Goal: Task Accomplishment & Management: Manage account settings

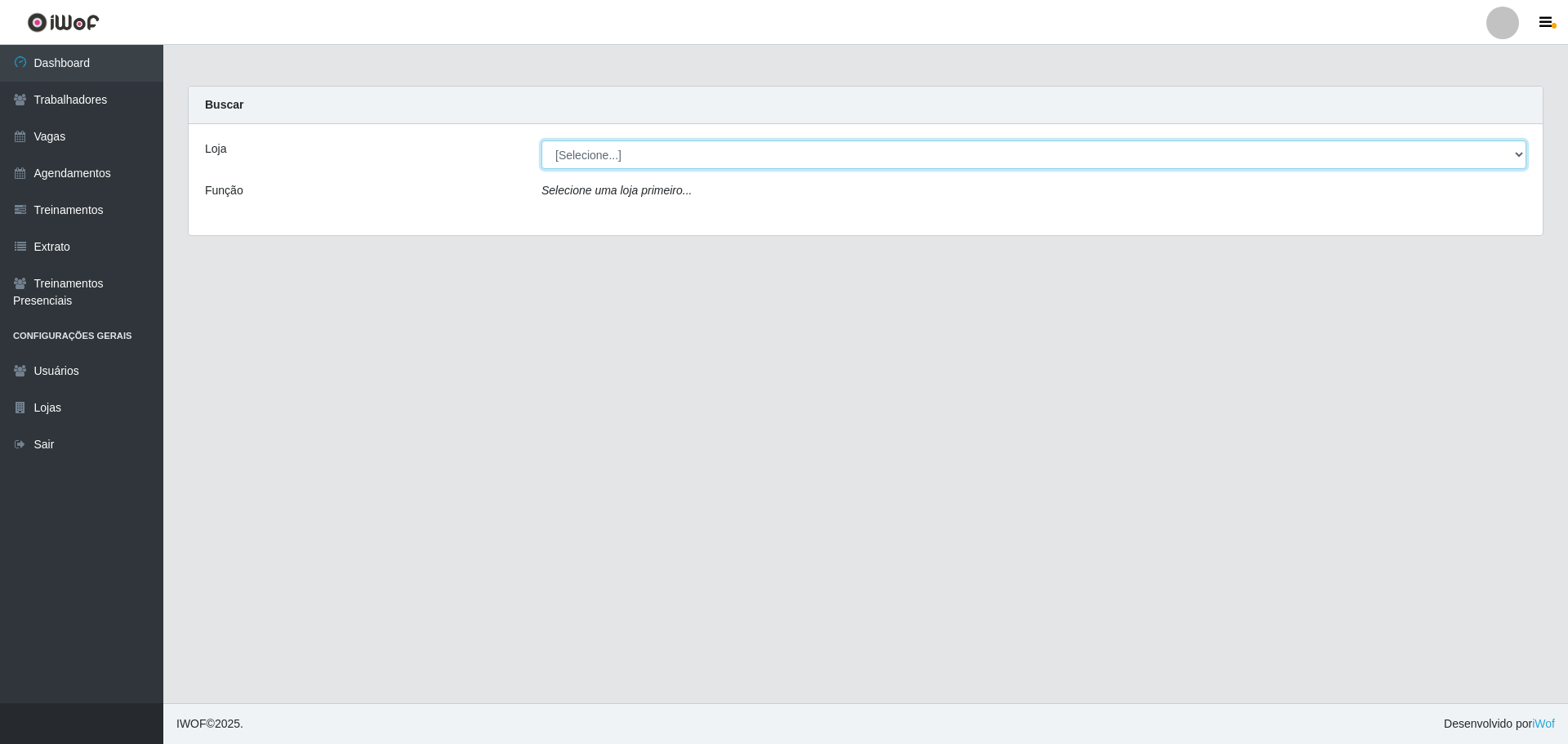
click at [659, 144] on select "[Selecione...] O ROSÁRIO ALIMENTOS" at bounding box center [1034, 155] width 985 height 29
select select "349"
click at [542, 141] on select "[Selecione...] O ROSÁRIO ALIMENTOS" at bounding box center [1034, 155] width 985 height 29
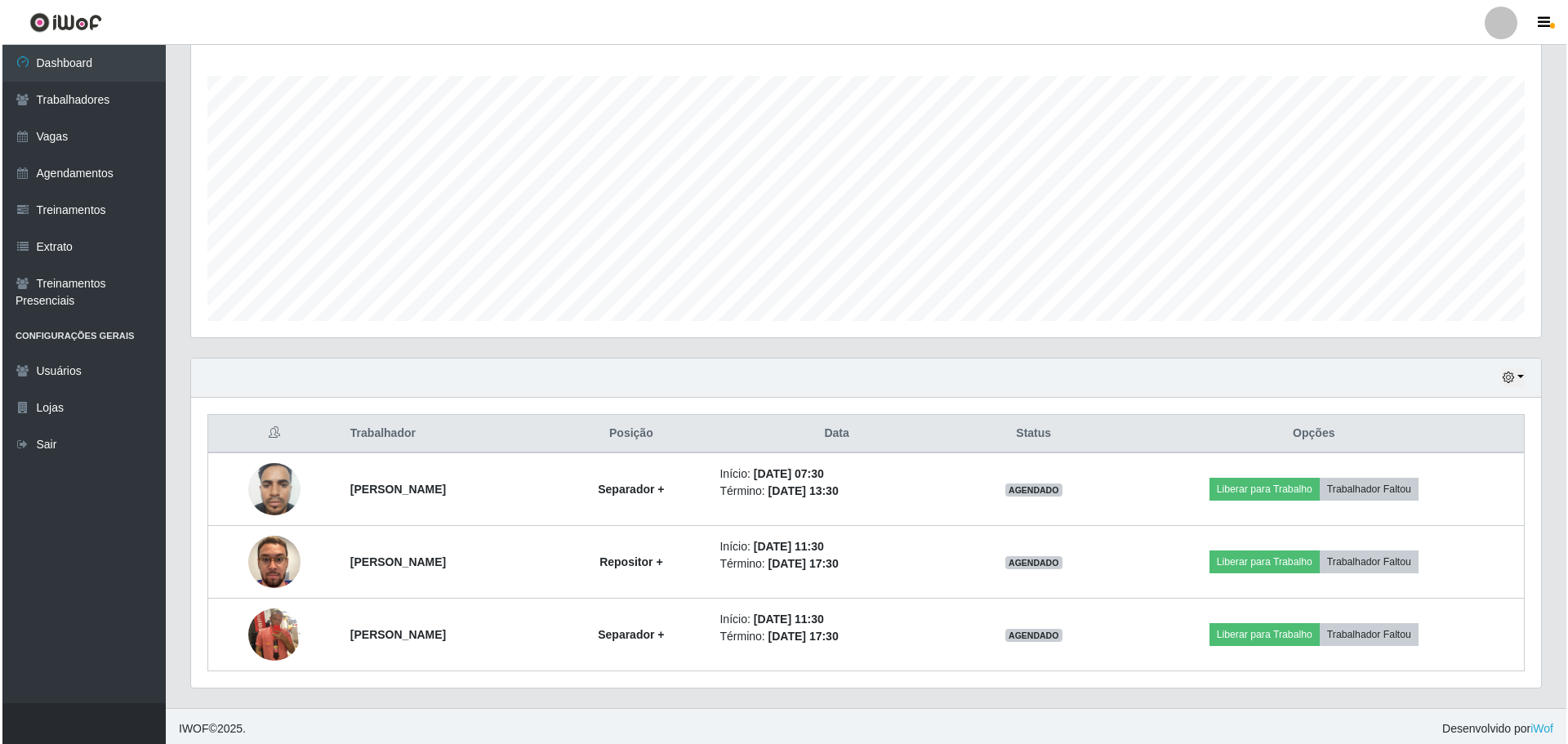
scroll to position [267, 0]
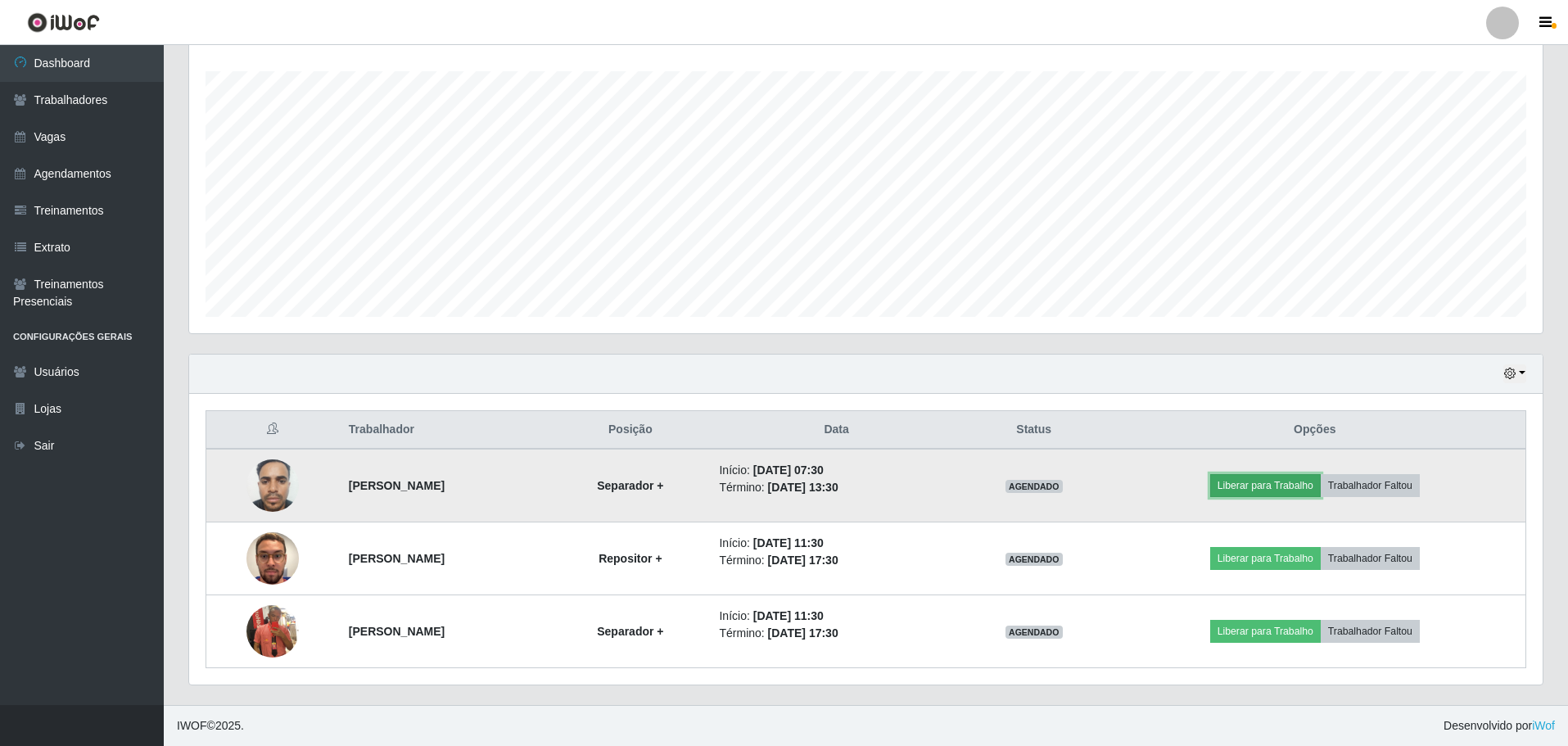
click at [1260, 483] on button "Liberar para Trabalho" at bounding box center [1265, 485] width 110 height 23
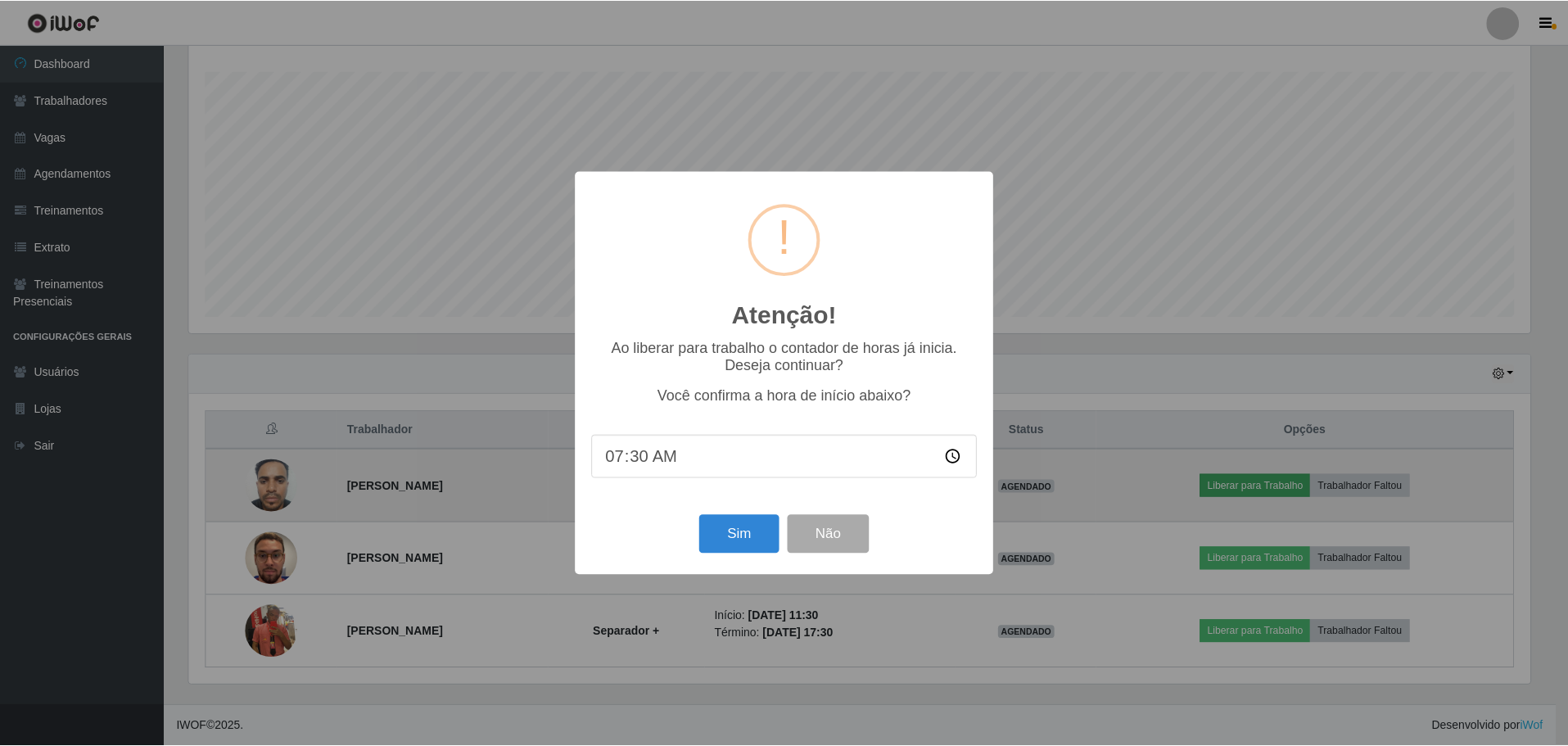
scroll to position [340, 1346]
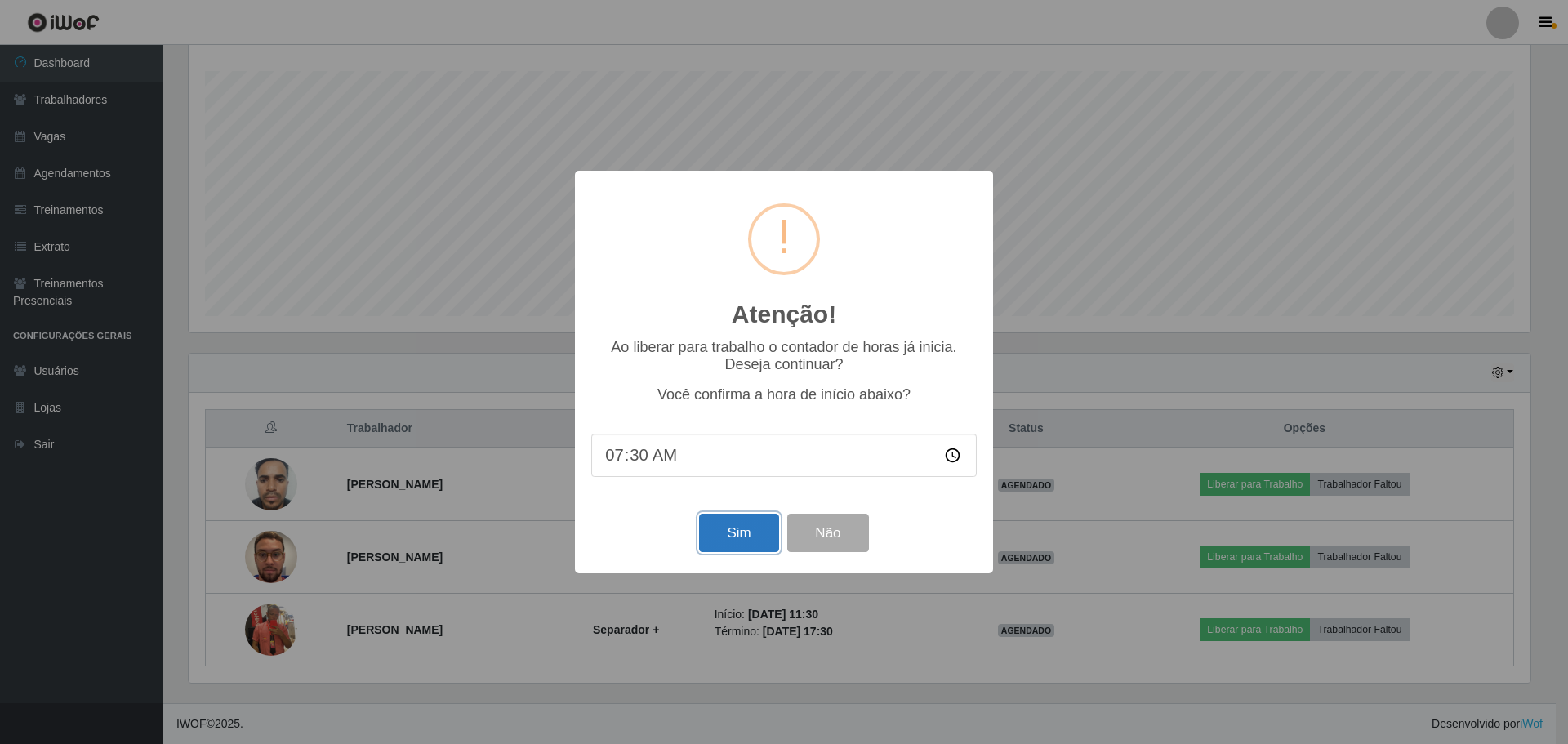
click at [733, 533] on button "Sim" at bounding box center [739, 533] width 79 height 39
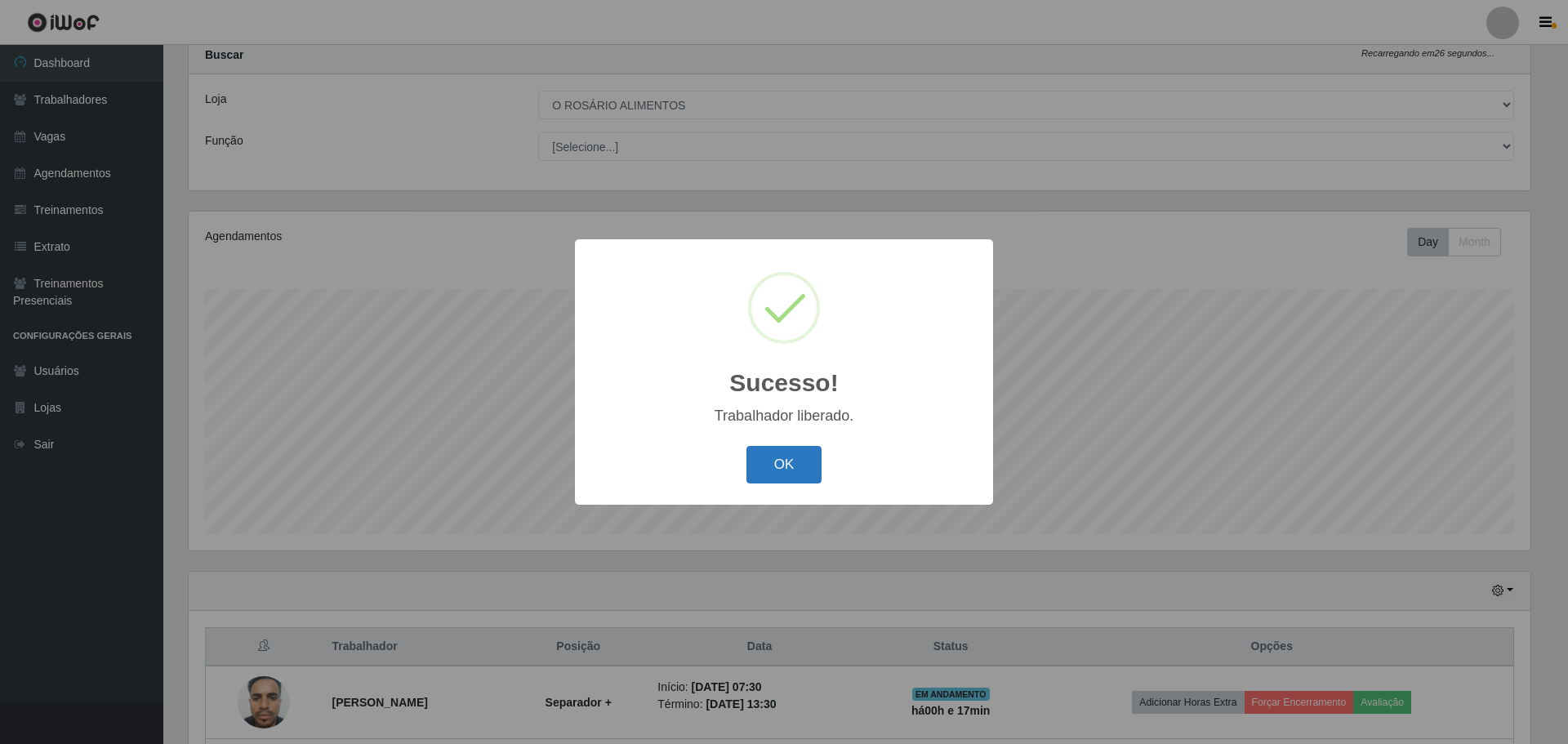
click at [766, 484] on button "OK" at bounding box center [784, 465] width 76 height 39
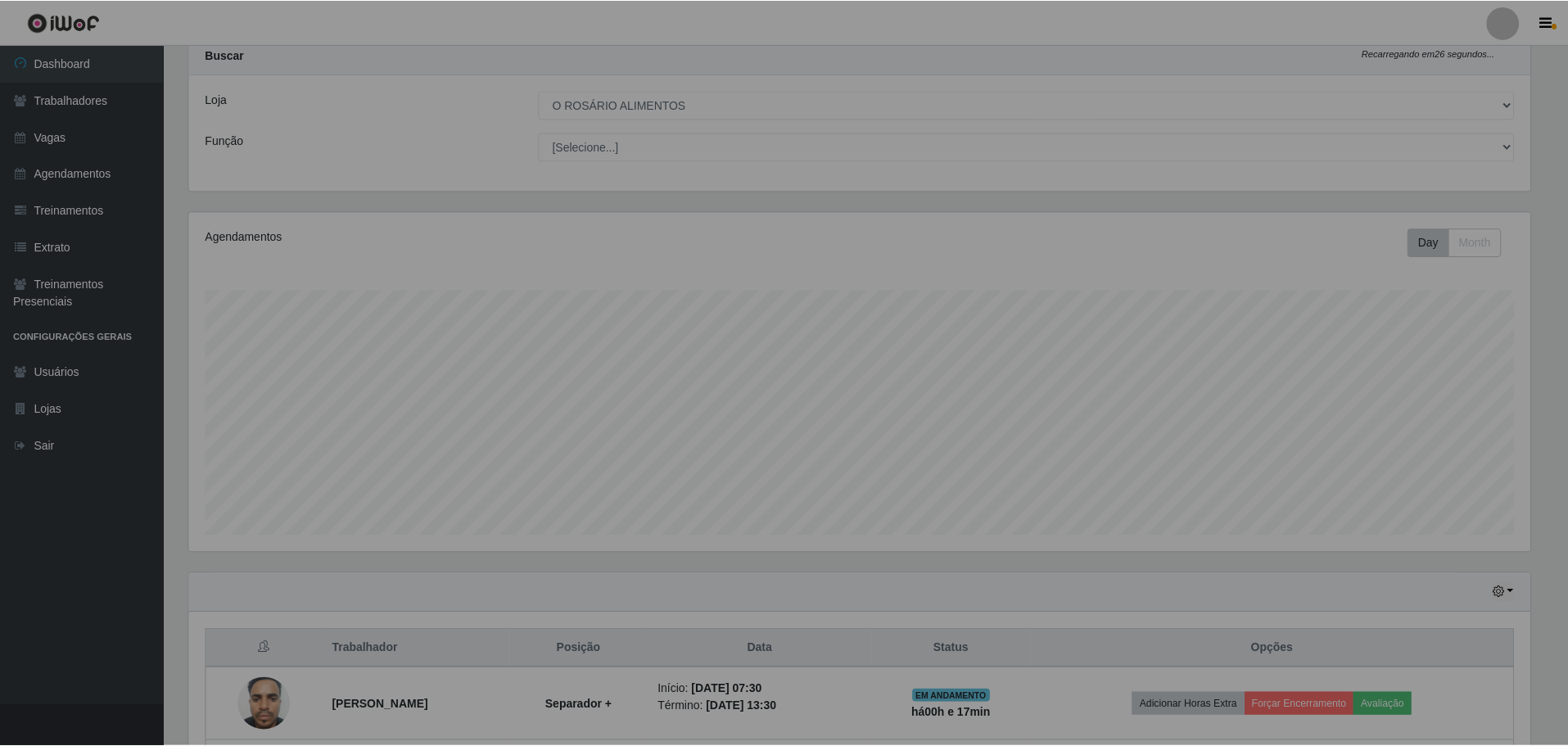
scroll to position [340, 1354]
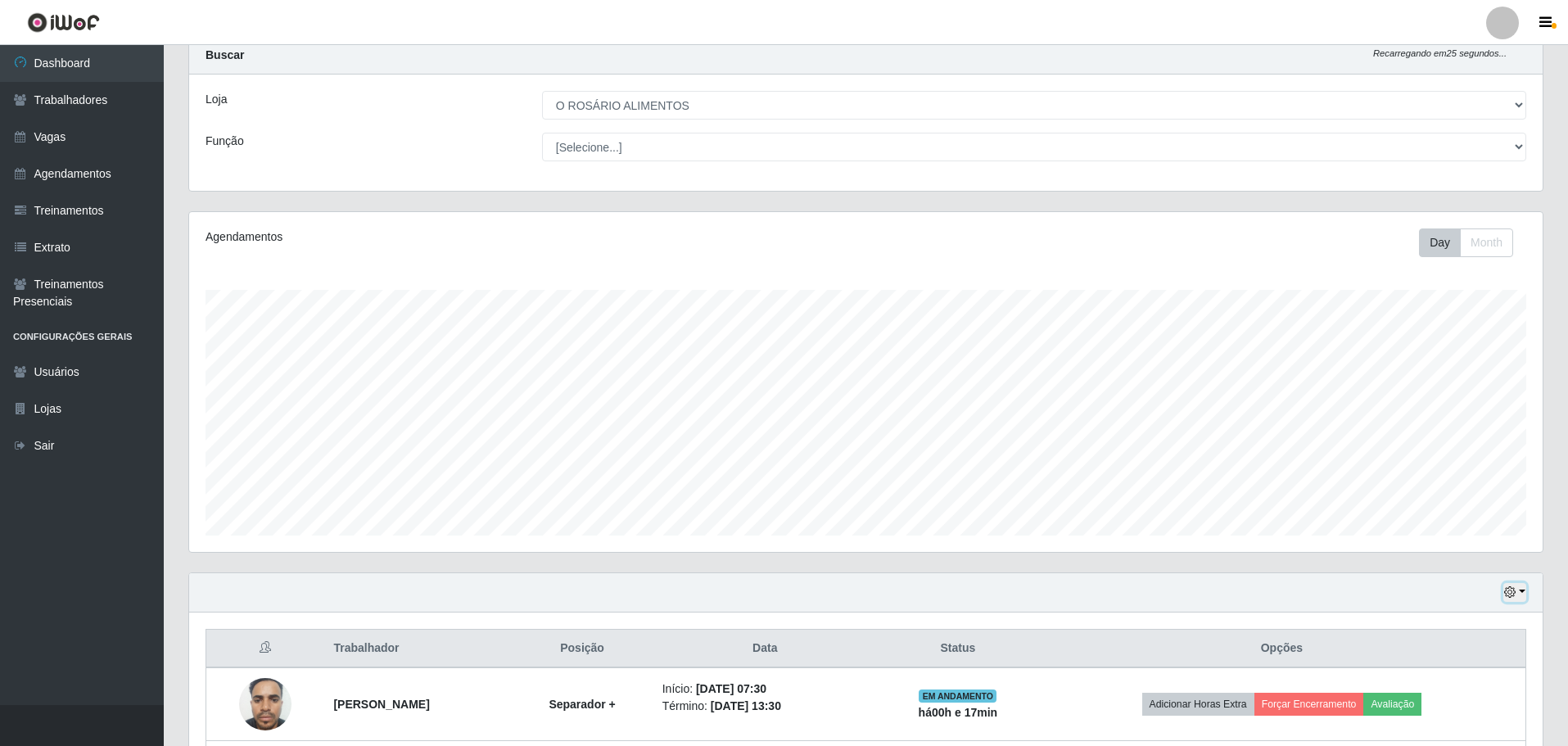
click at [1505, 597] on icon "button" at bounding box center [1510, 592] width 12 height 12
click at [1444, 558] on button "Não encerrados" at bounding box center [1461, 565] width 129 height 34
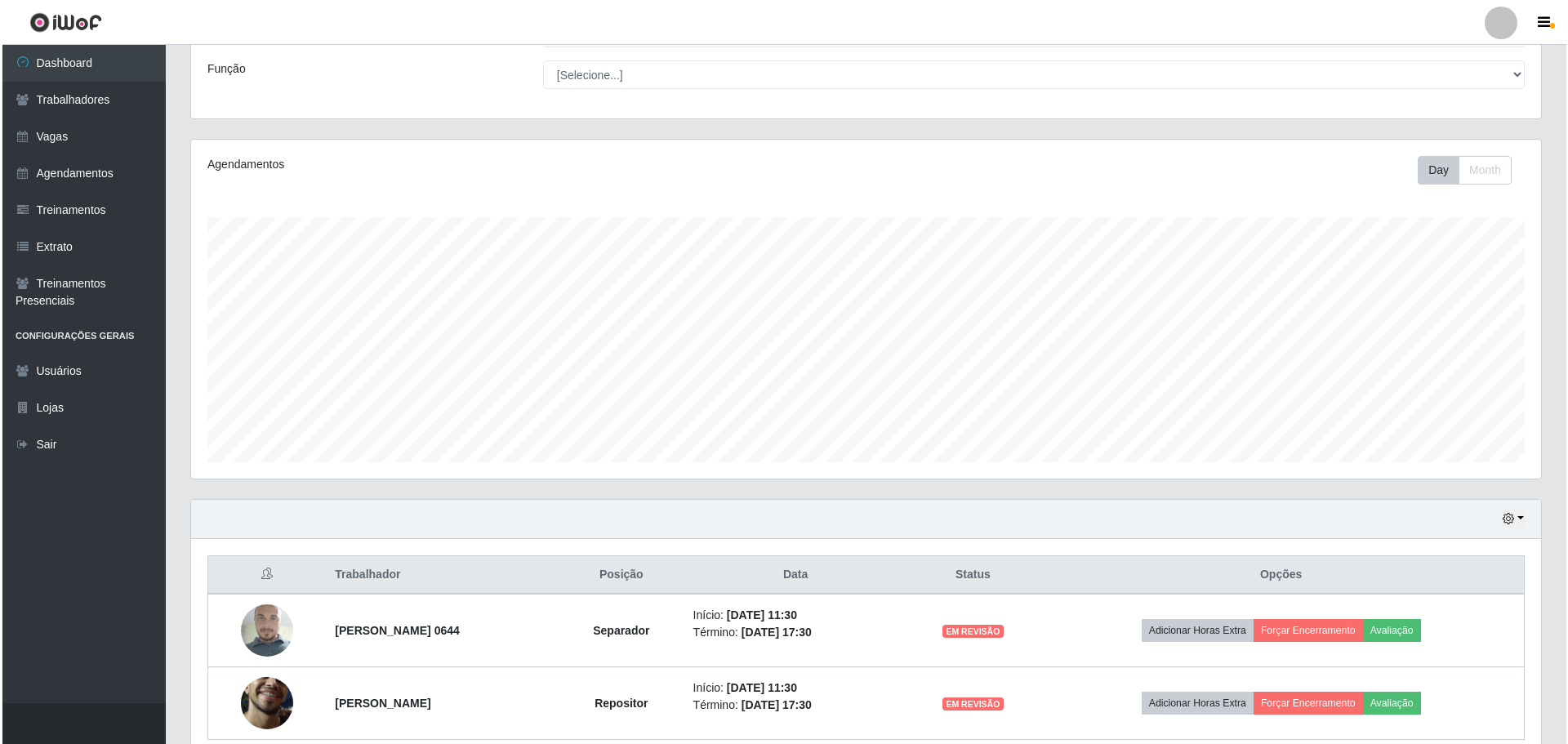
scroll to position [195, 0]
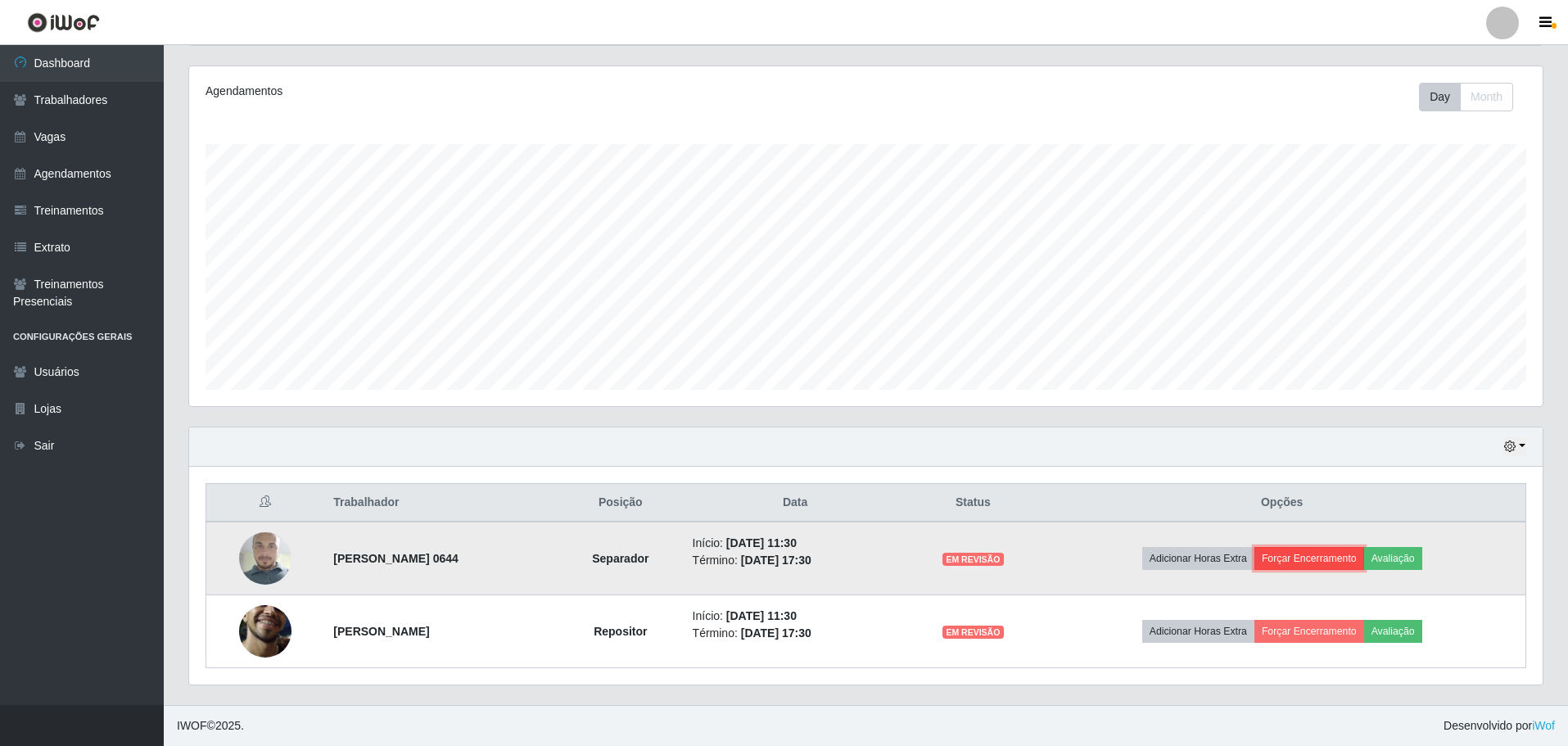
click at [1353, 559] on button "Forçar Encerramento" at bounding box center [1309, 558] width 109 height 23
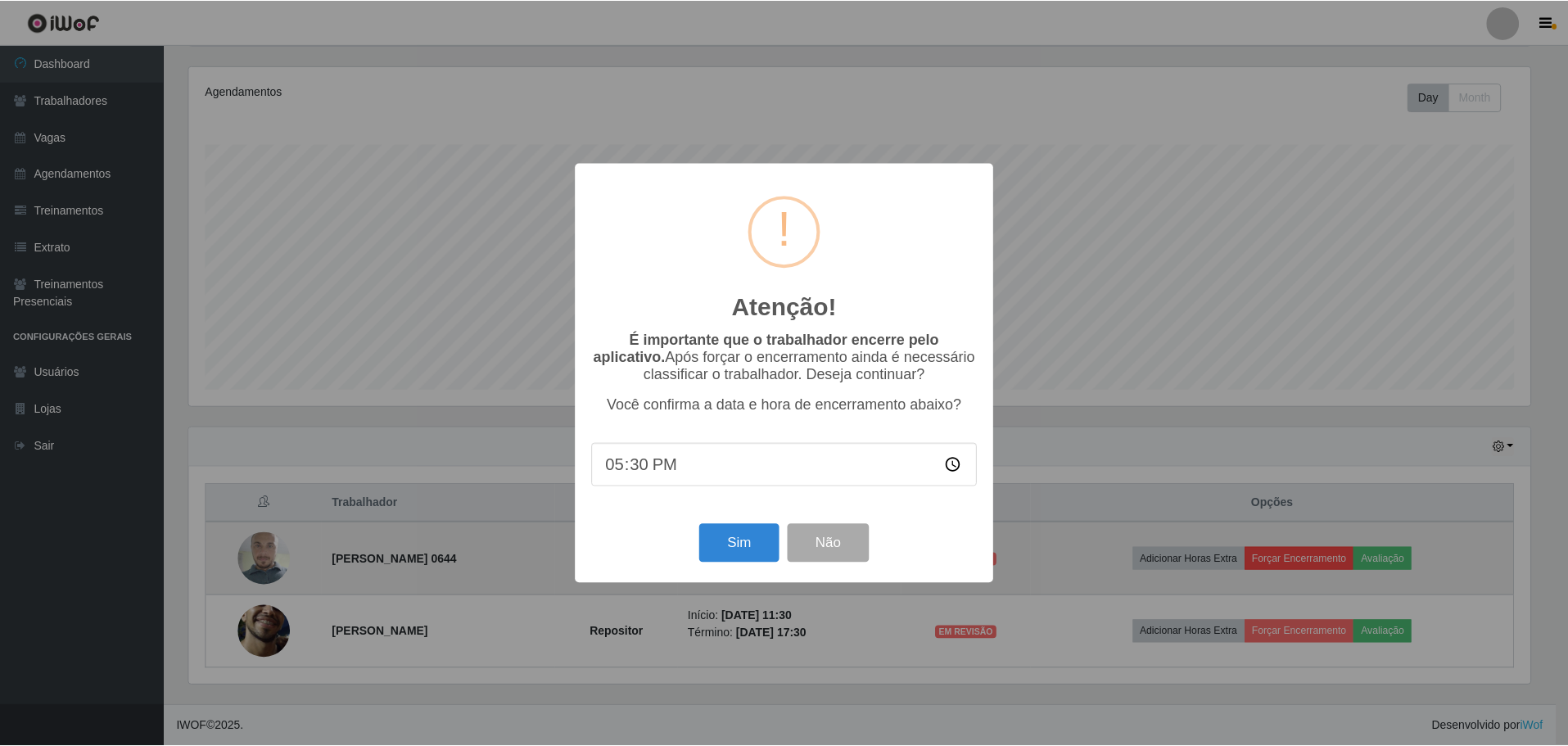
scroll to position [340, 1346]
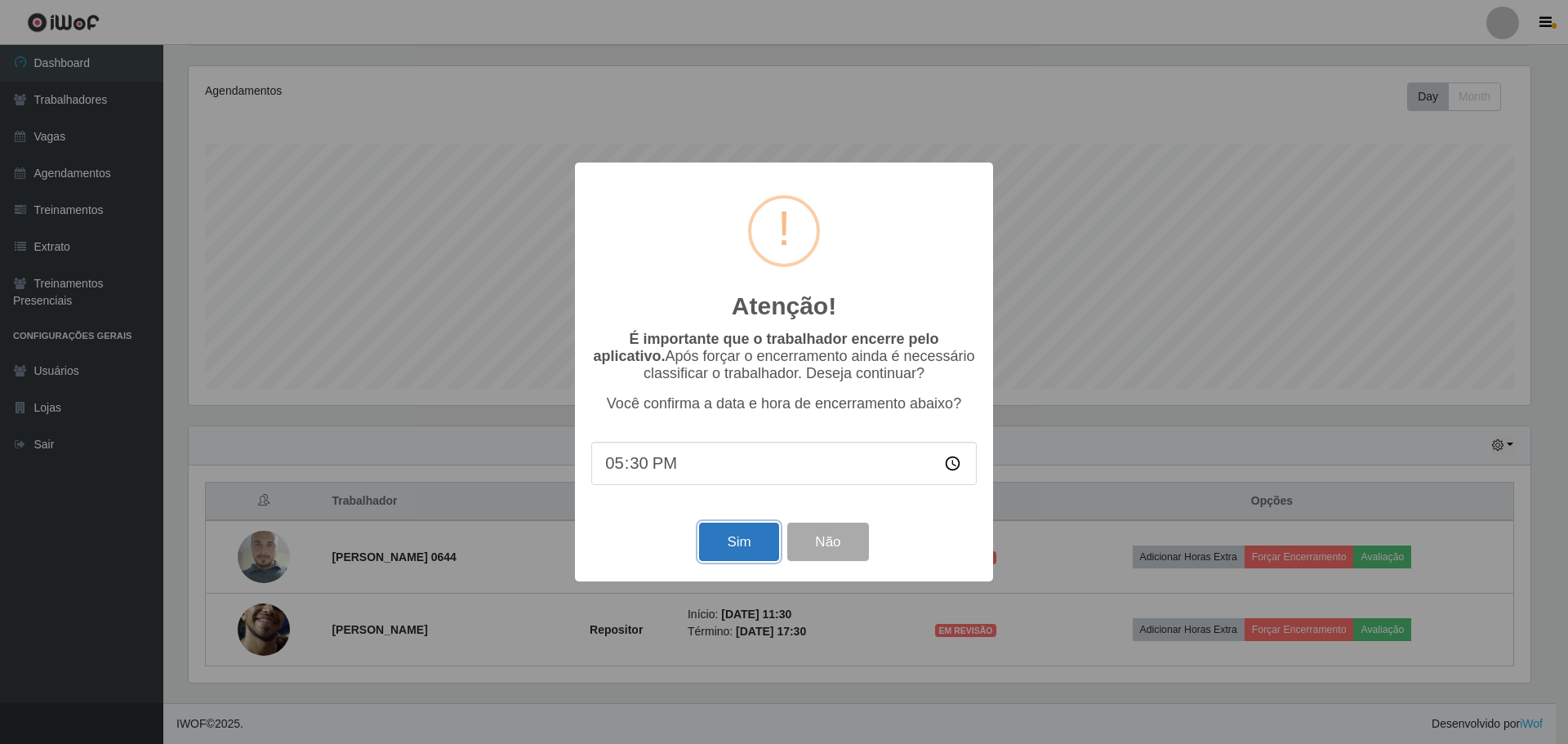
click at [732, 555] on button "Sim" at bounding box center [739, 542] width 79 height 39
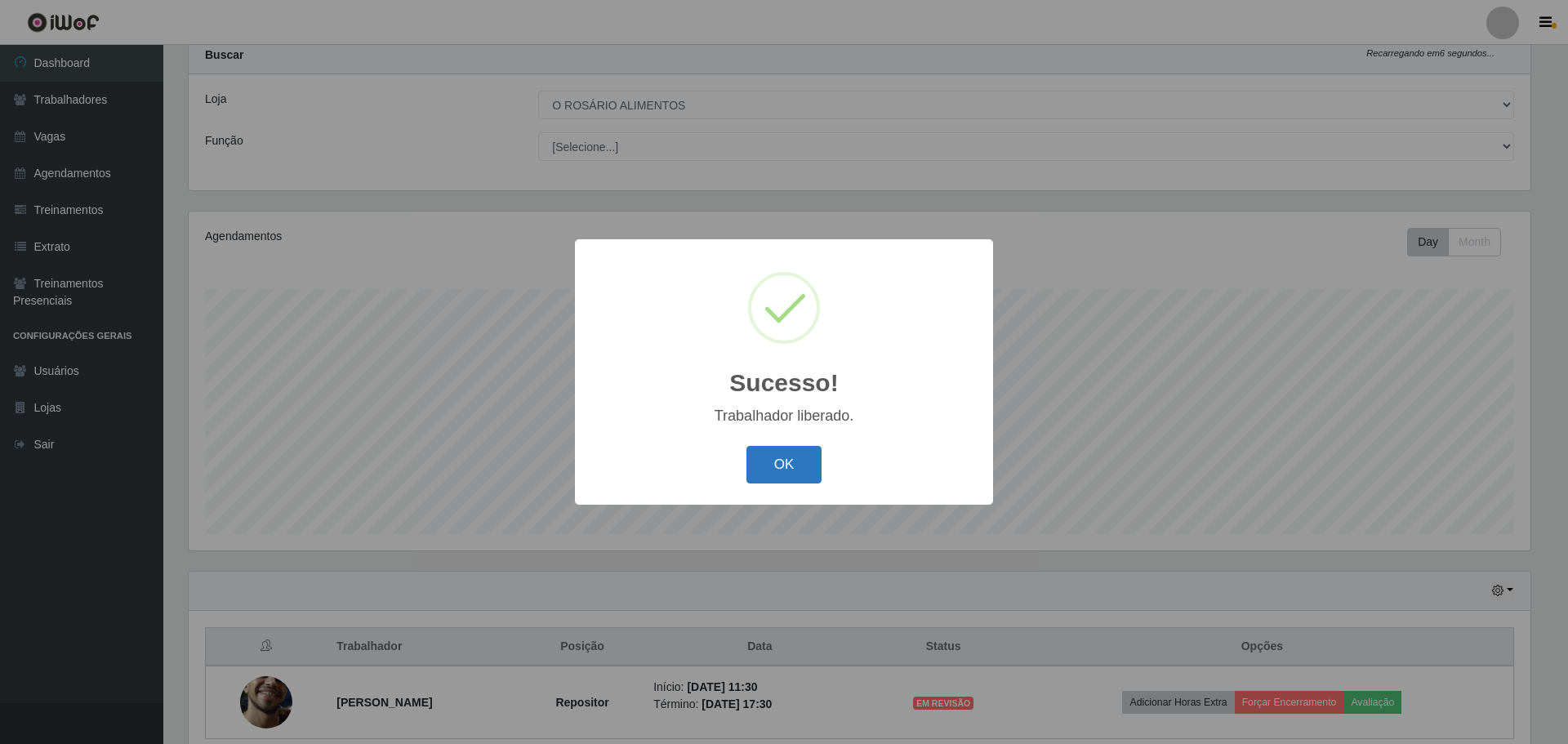
click at [796, 478] on button "OK" at bounding box center [784, 465] width 76 height 39
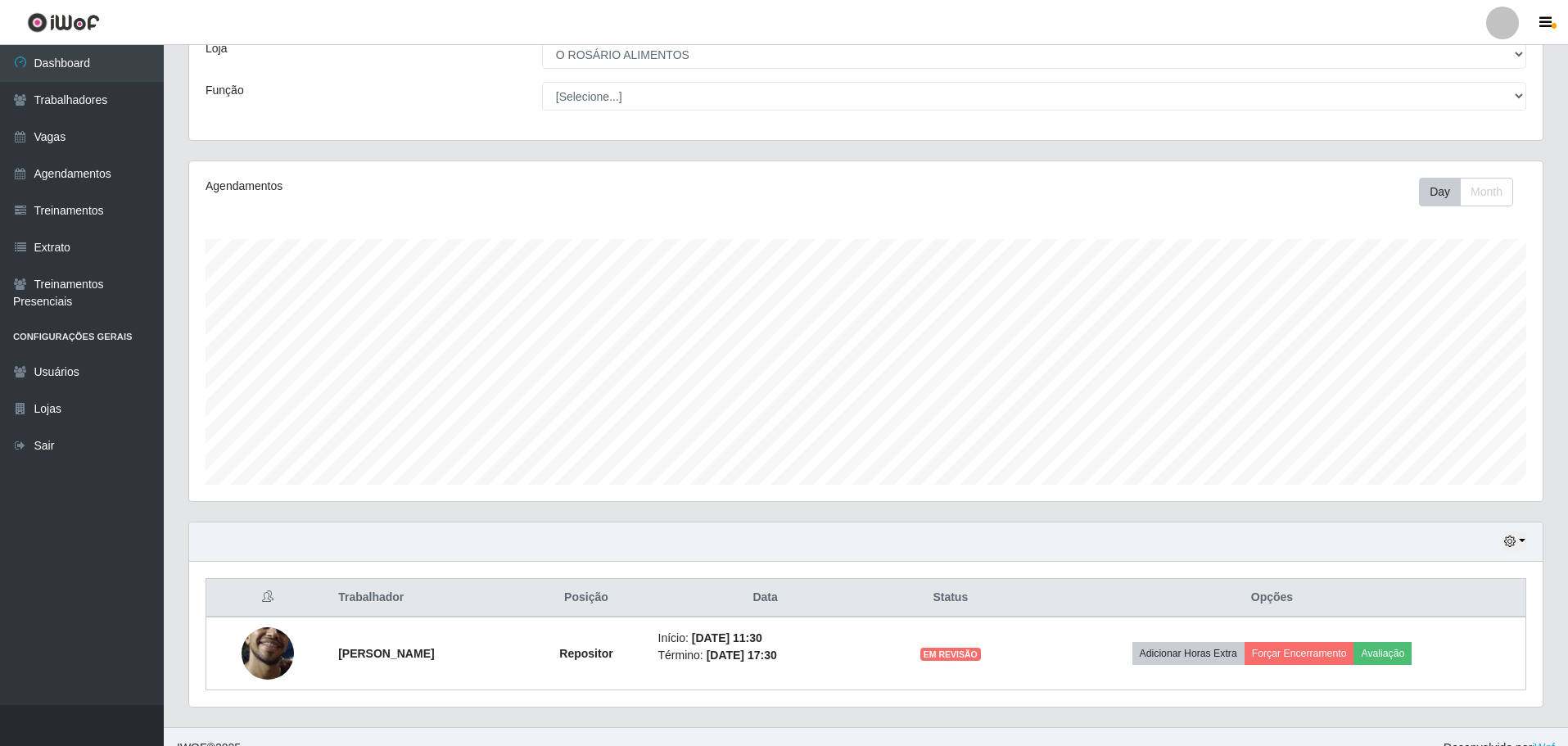
scroll to position [123, 0]
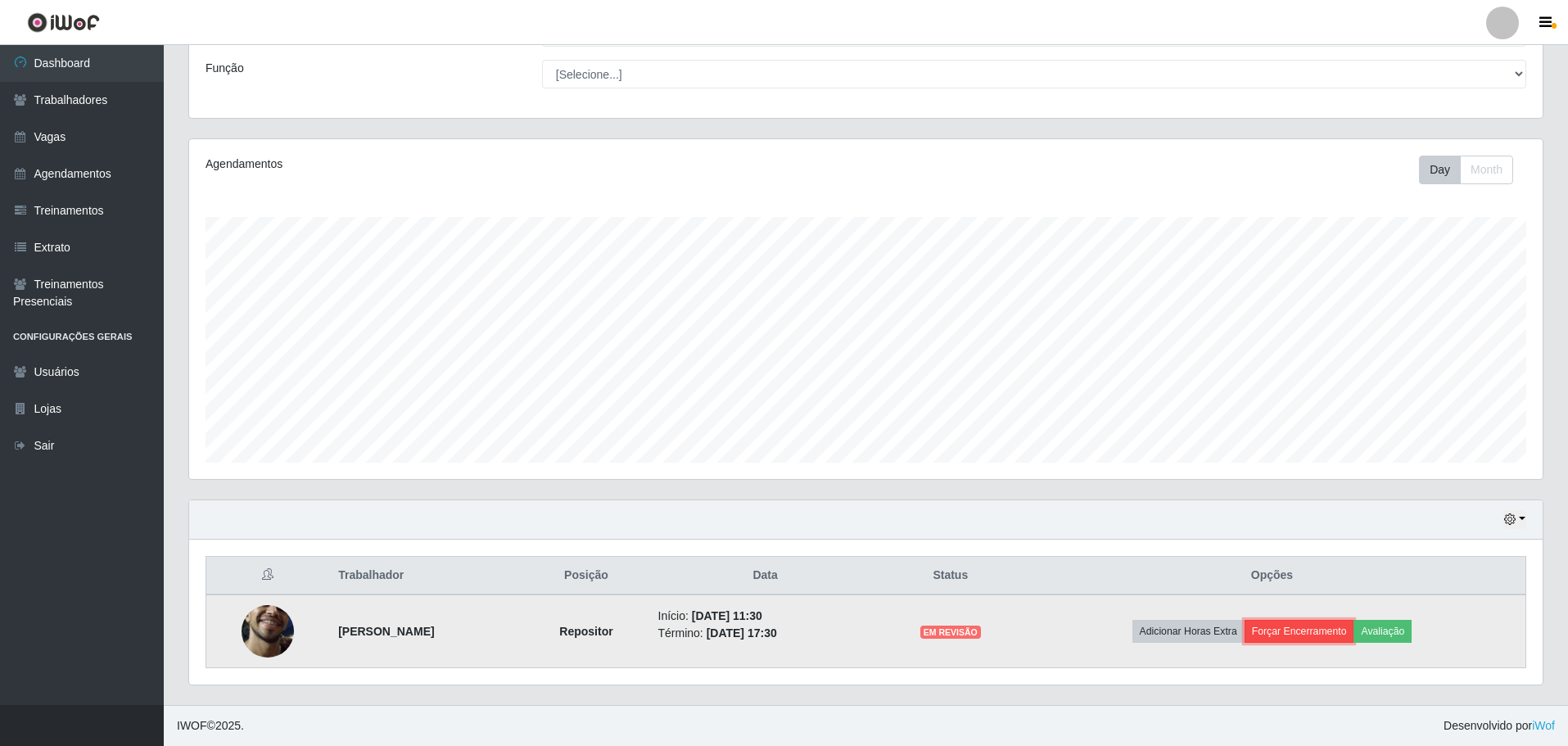
click at [1306, 638] on button "Forçar Encerramento" at bounding box center [1299, 631] width 109 height 23
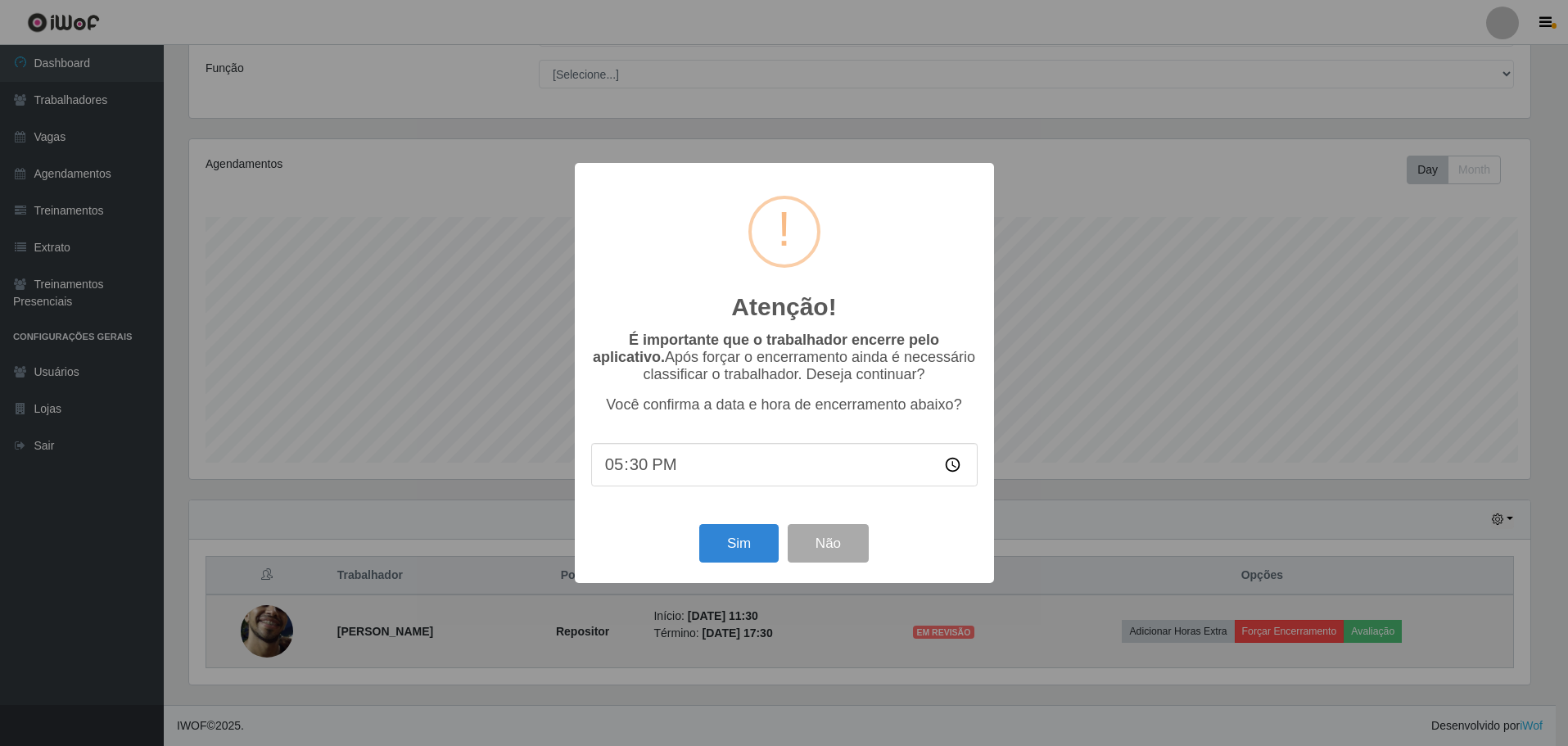
scroll to position [340, 1346]
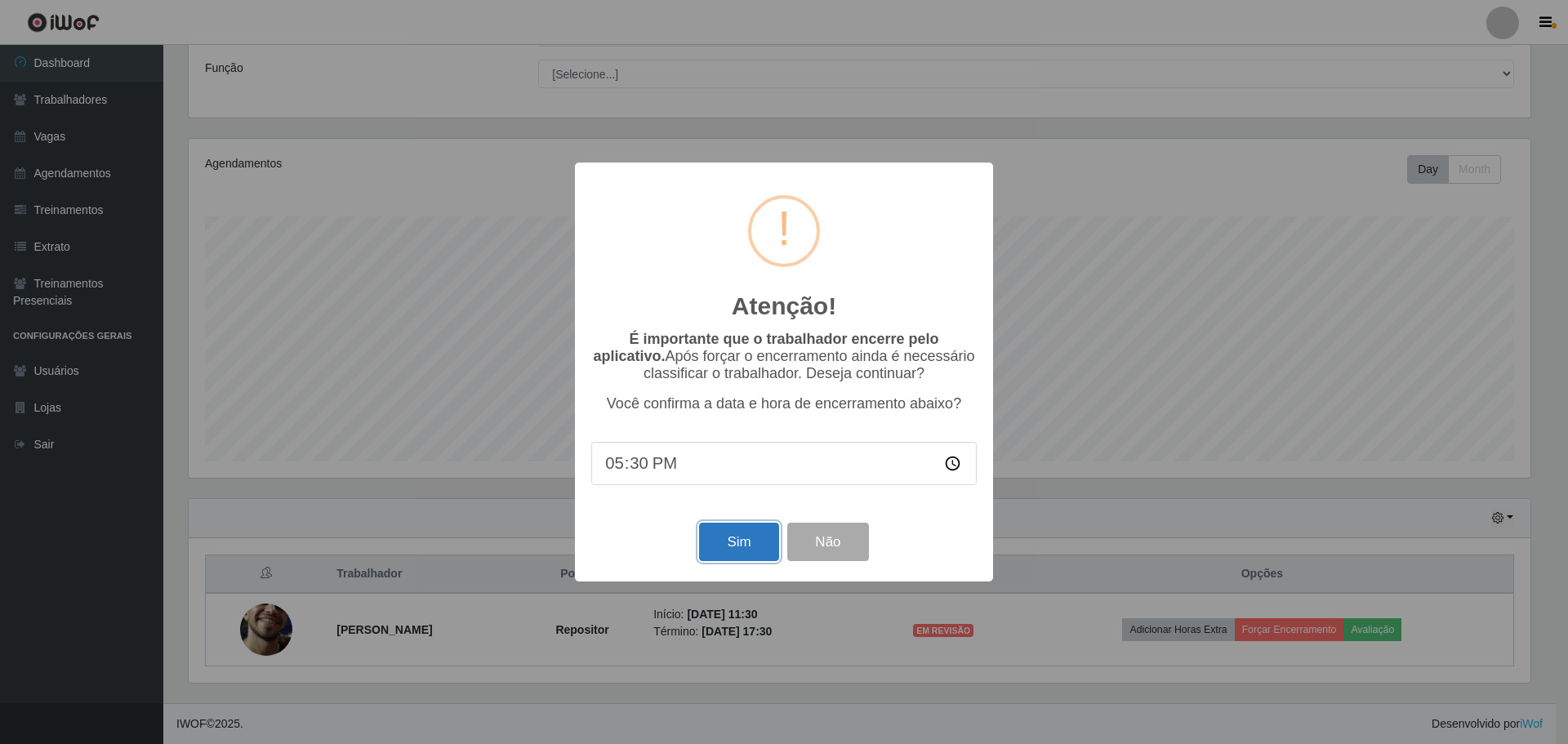
click at [752, 547] on button "Sim" at bounding box center [739, 542] width 79 height 39
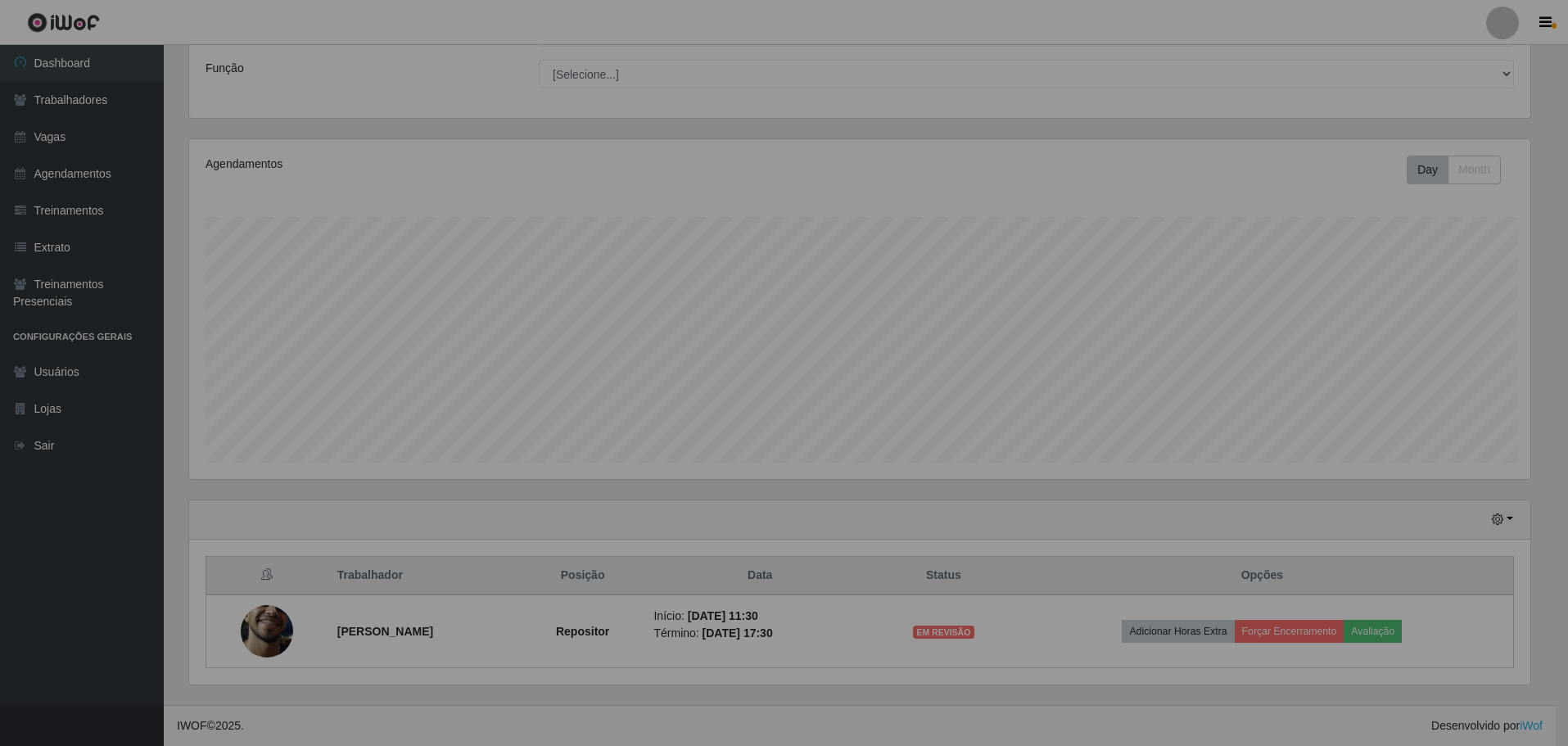
scroll to position [0, 0]
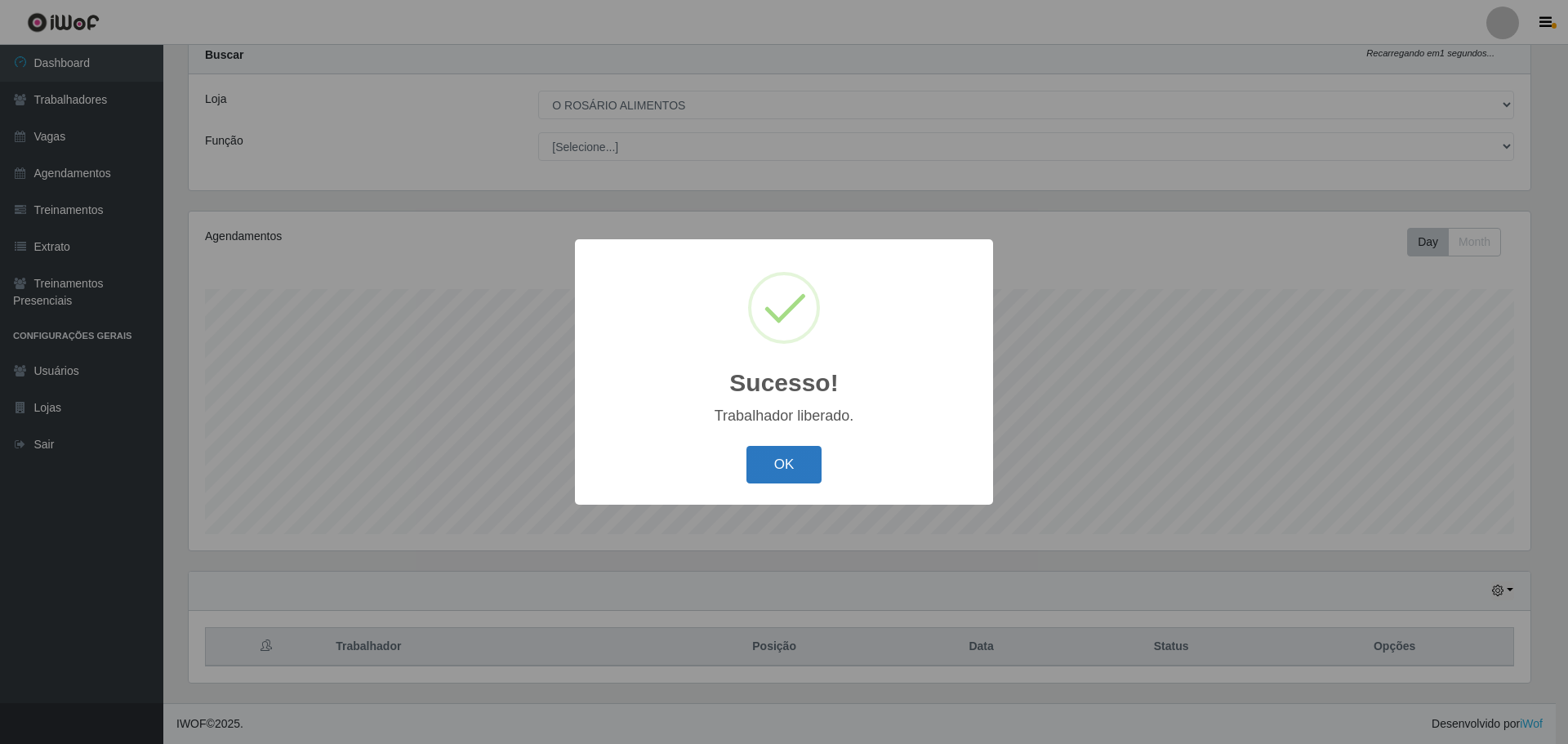
click at [776, 460] on button "OK" at bounding box center [784, 465] width 76 height 39
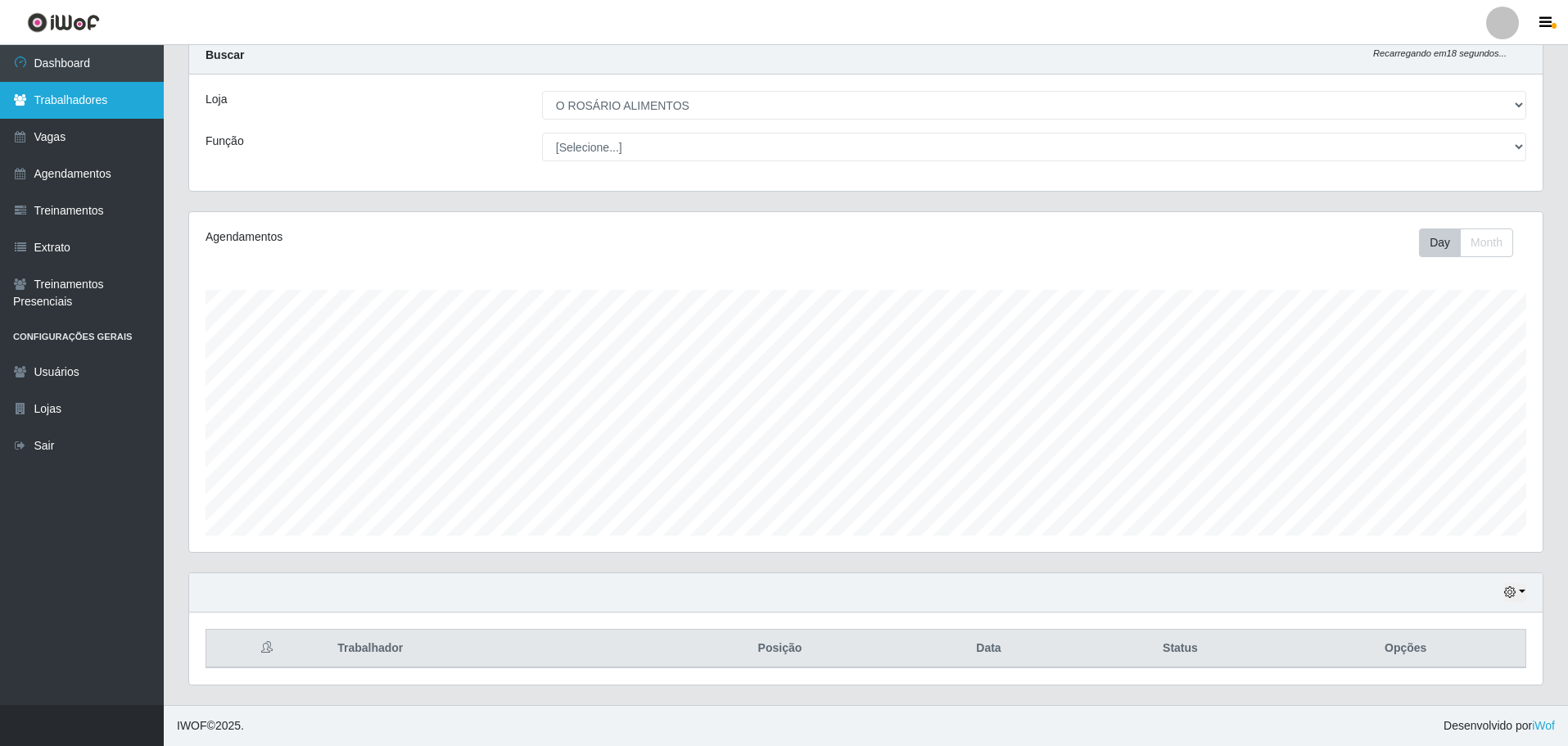
click at [100, 86] on link "Trabalhadores" at bounding box center [81, 99] width 164 height 37
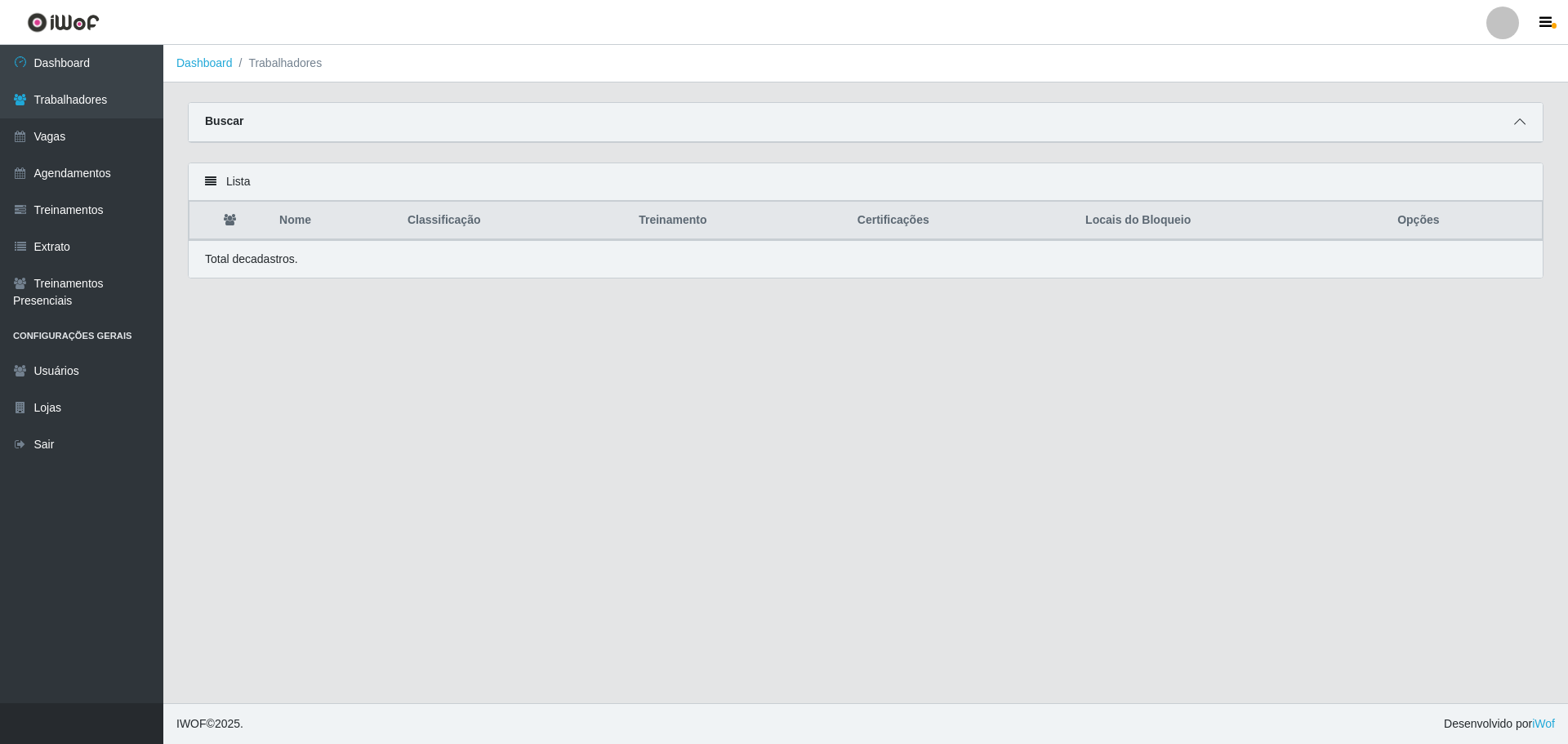
click at [1524, 124] on icon at bounding box center [1520, 122] width 12 height 12
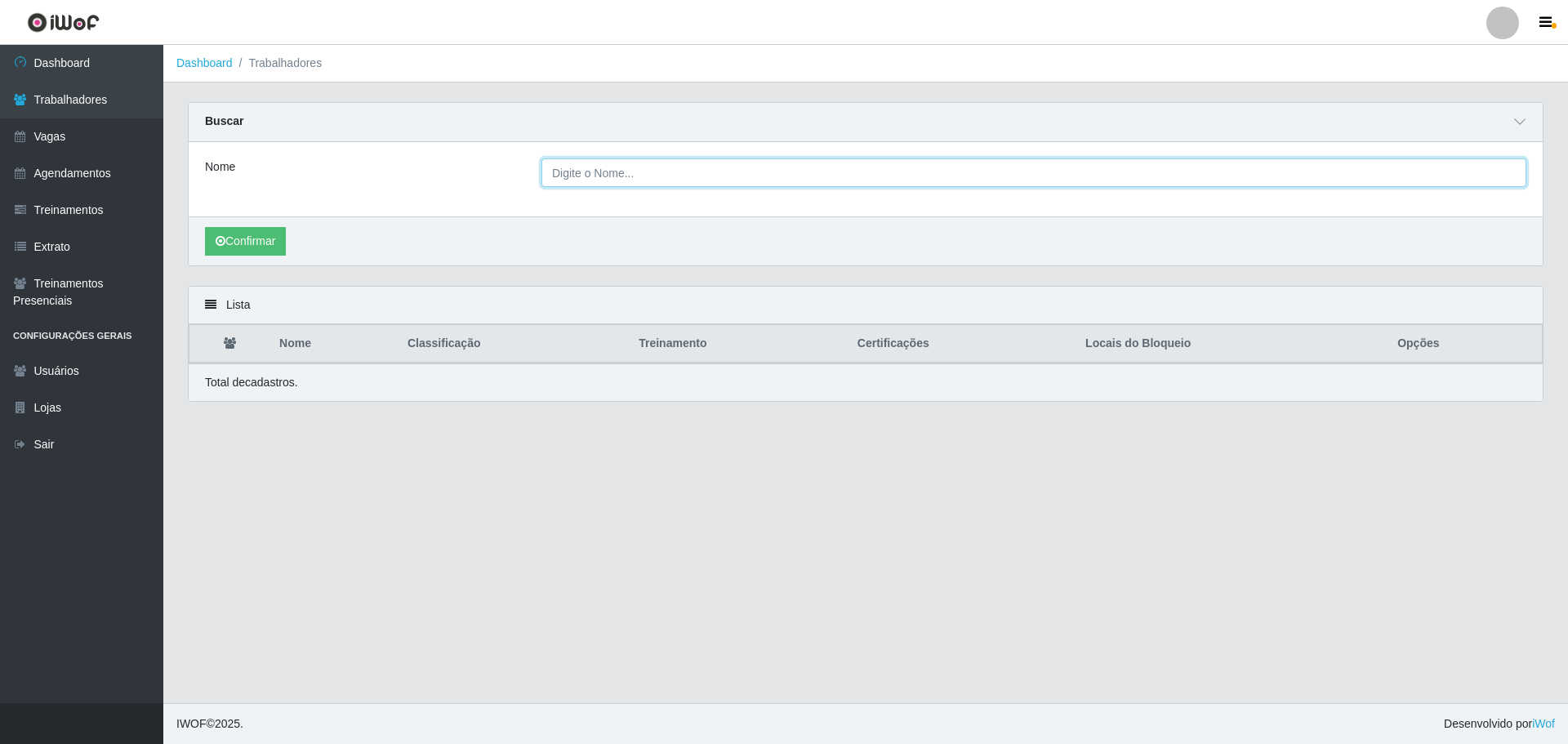
click at [574, 164] on input "Nome" at bounding box center [1034, 172] width 985 height 29
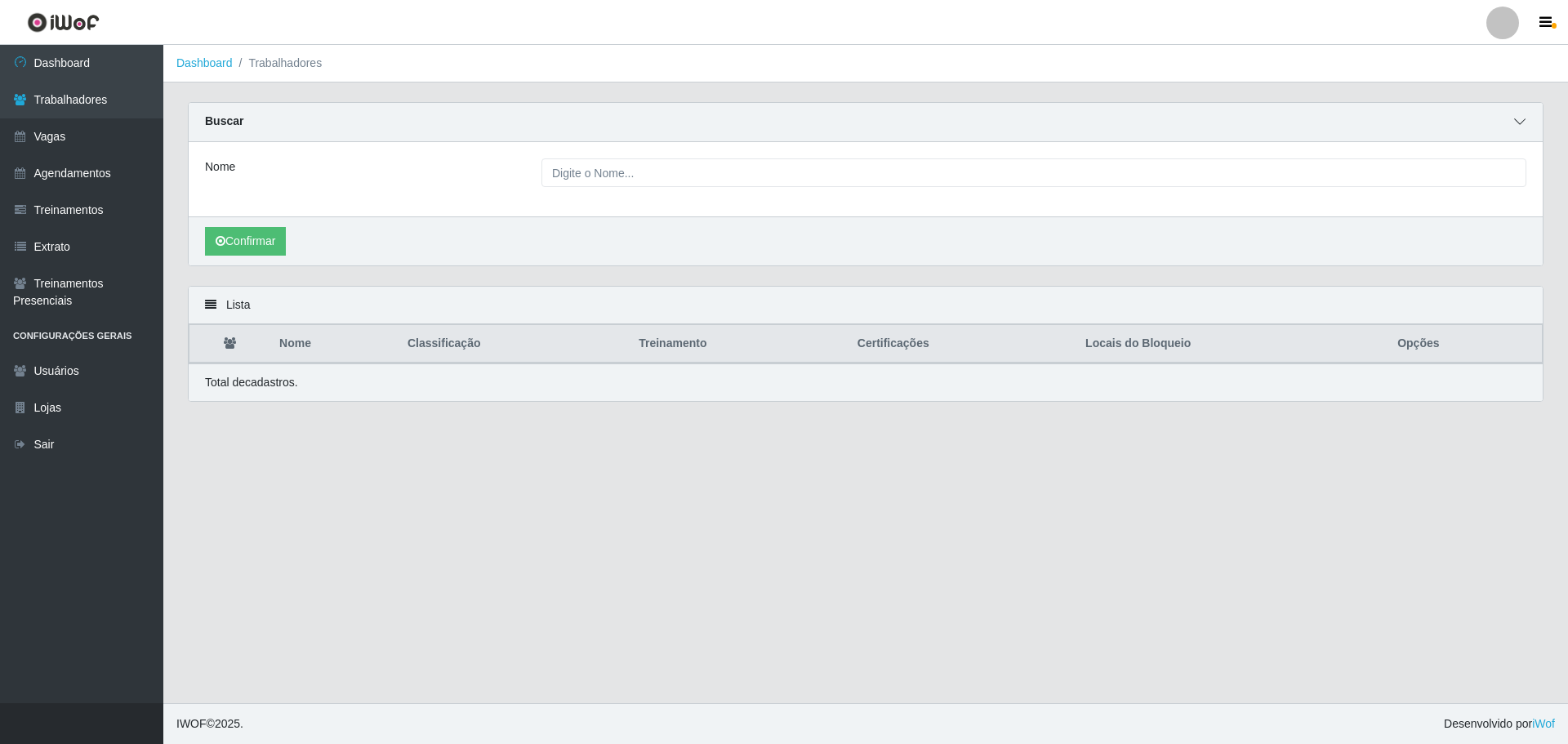
click at [1519, 123] on icon at bounding box center [1520, 122] width 12 height 12
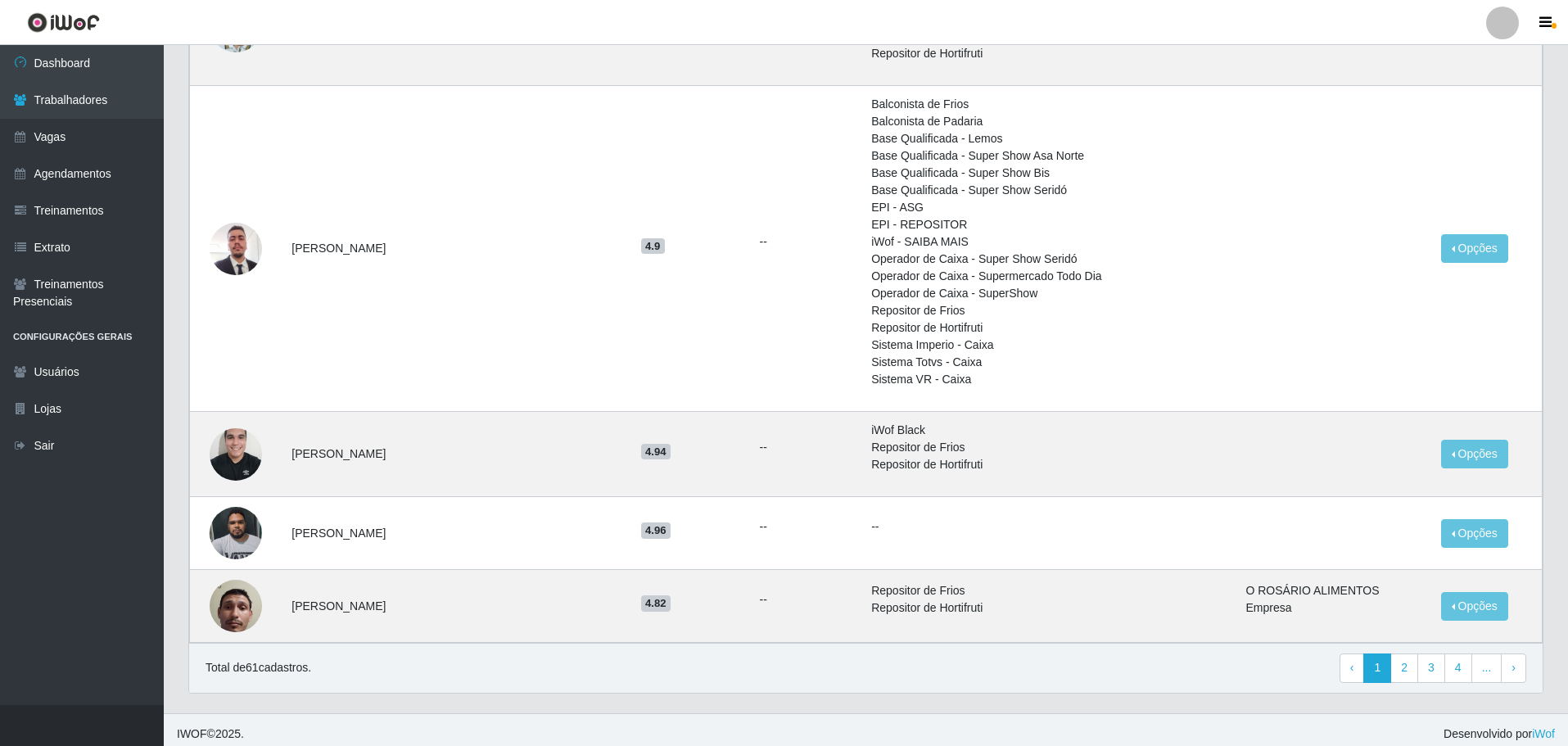
scroll to position [1747, 0]
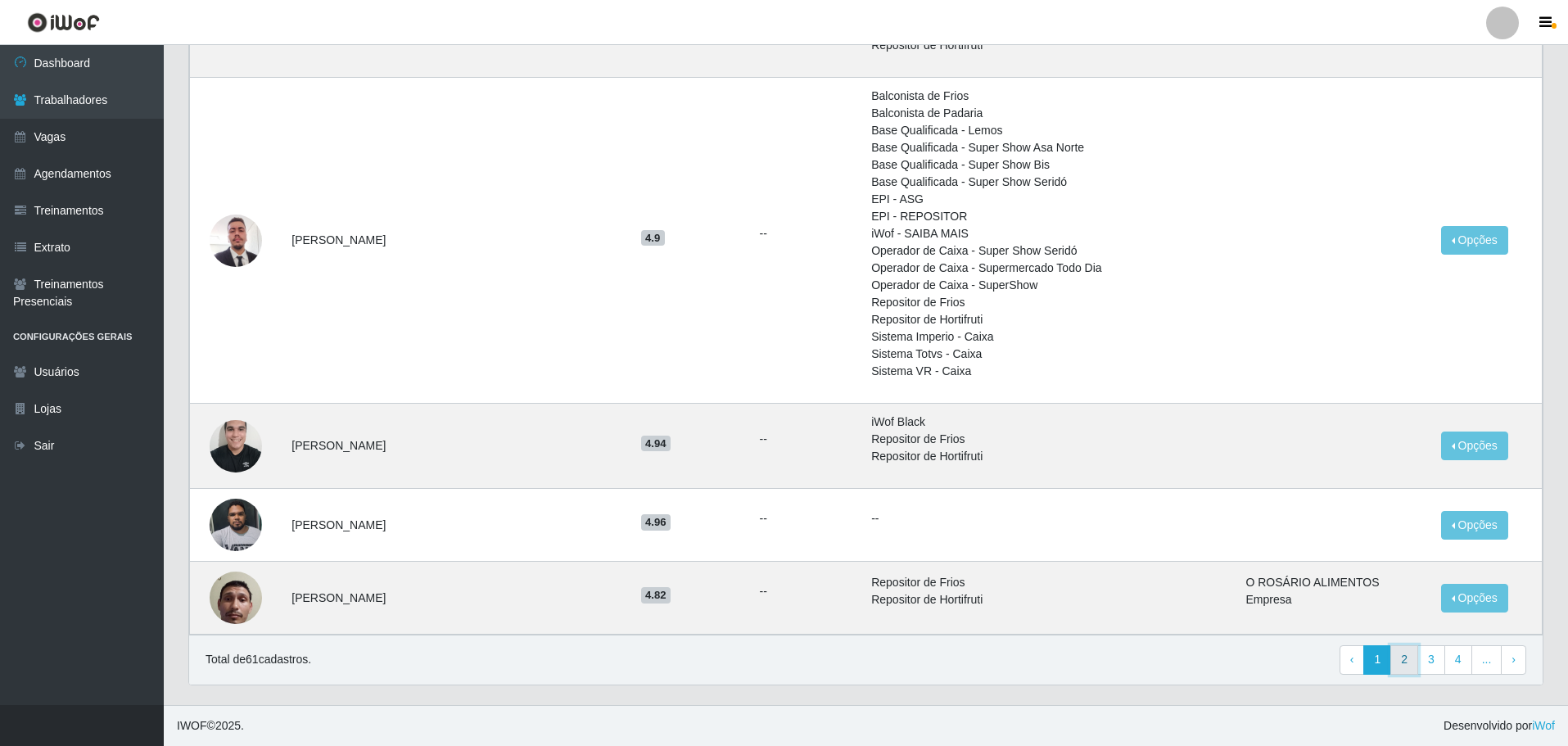
click at [1410, 667] on link "2" at bounding box center [1404, 661] width 28 height 30
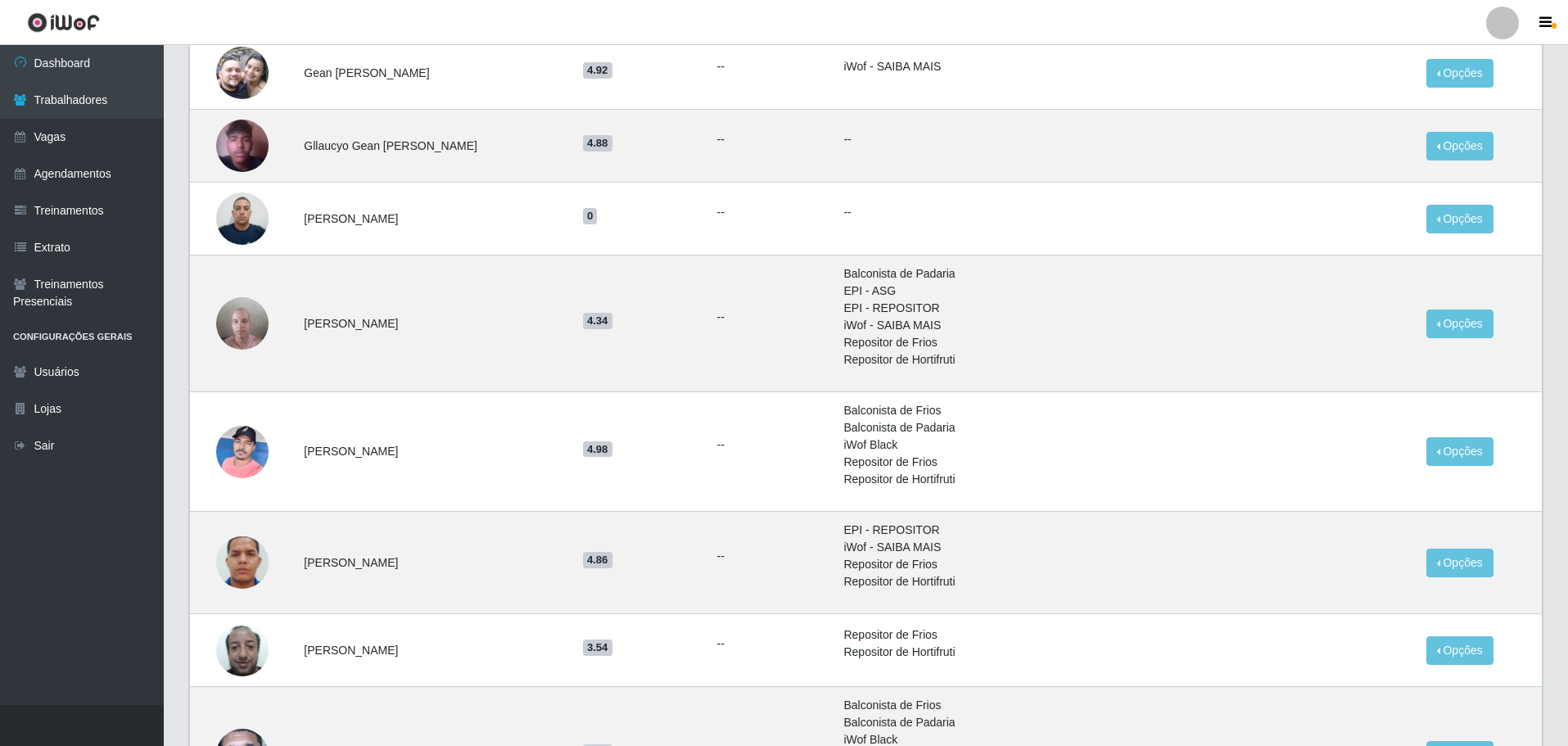
scroll to position [1065, 0]
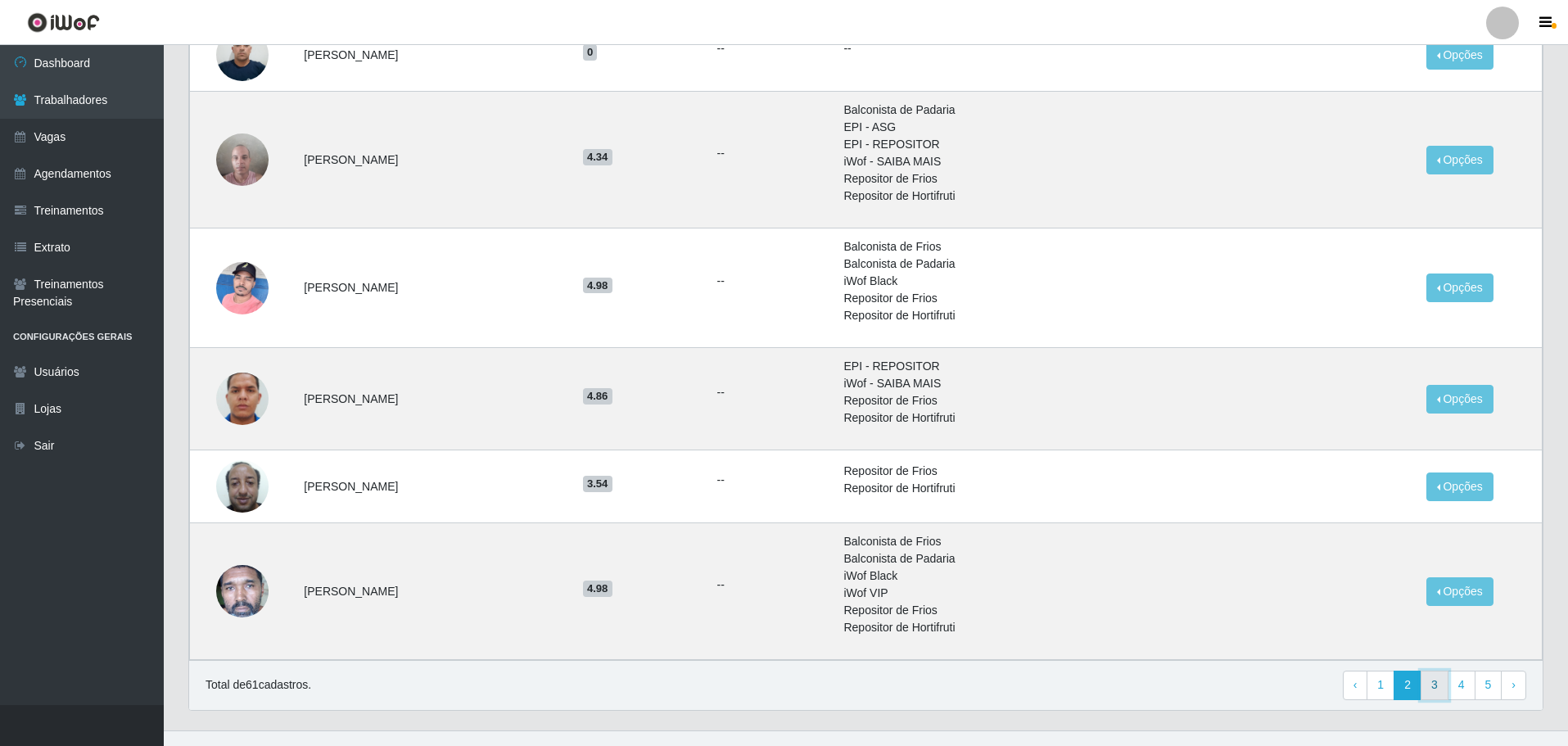
click at [1437, 682] on link "3" at bounding box center [1435, 685] width 28 height 30
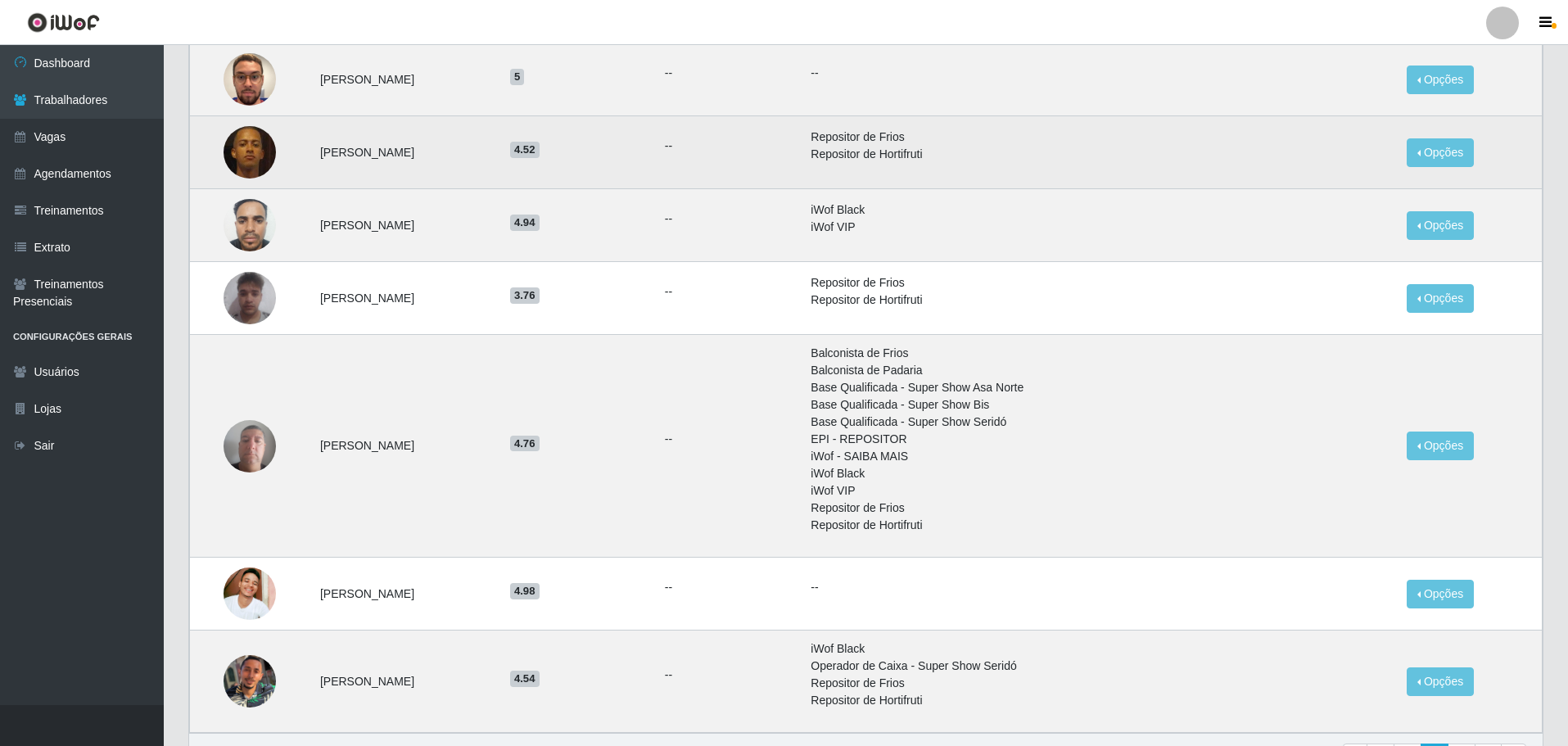
scroll to position [927, 0]
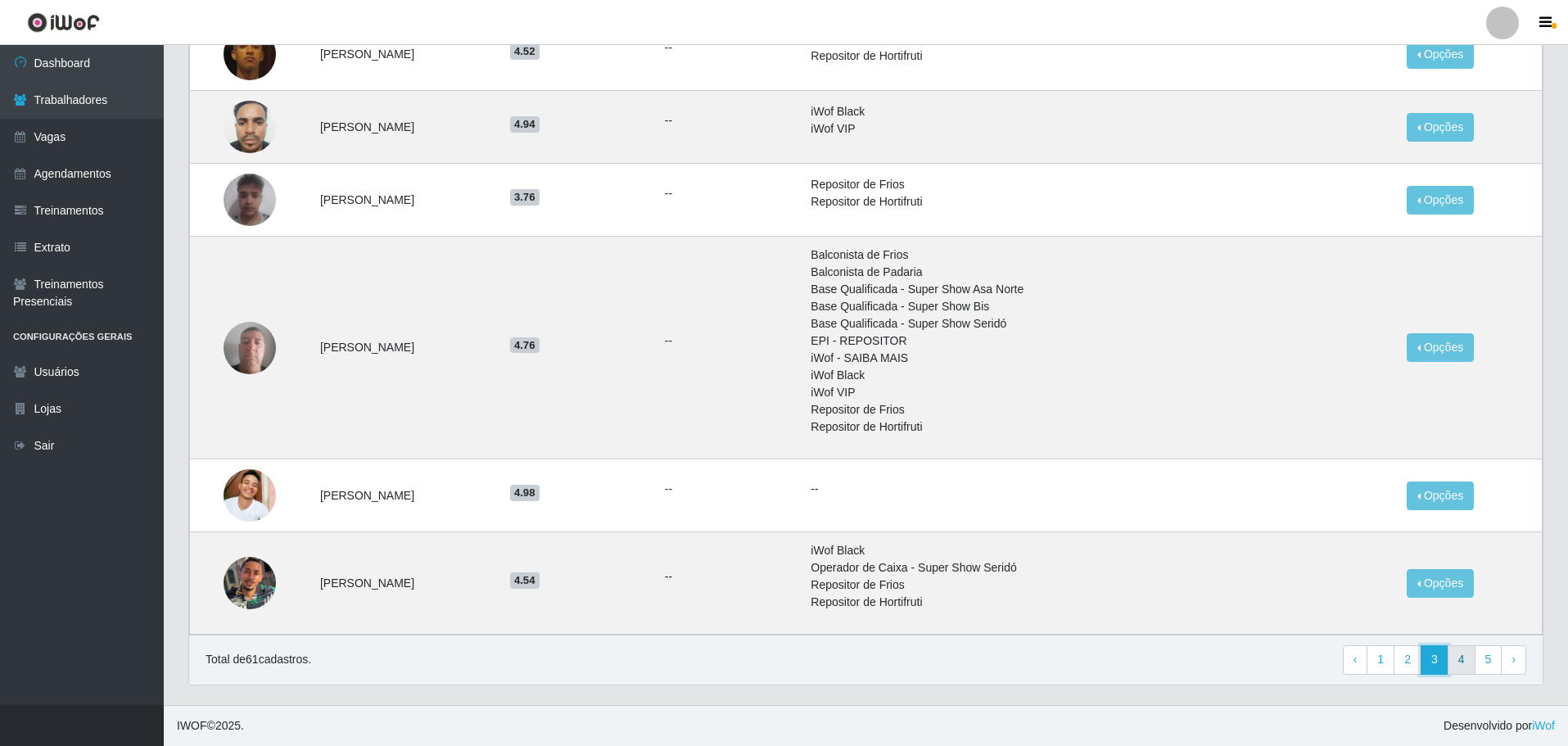
click at [1449, 663] on ul "‹ Previous 1 2 3 4 5 › Next" at bounding box center [1434, 661] width 184 height 30
click at [1458, 663] on link "4" at bounding box center [1462, 661] width 28 height 30
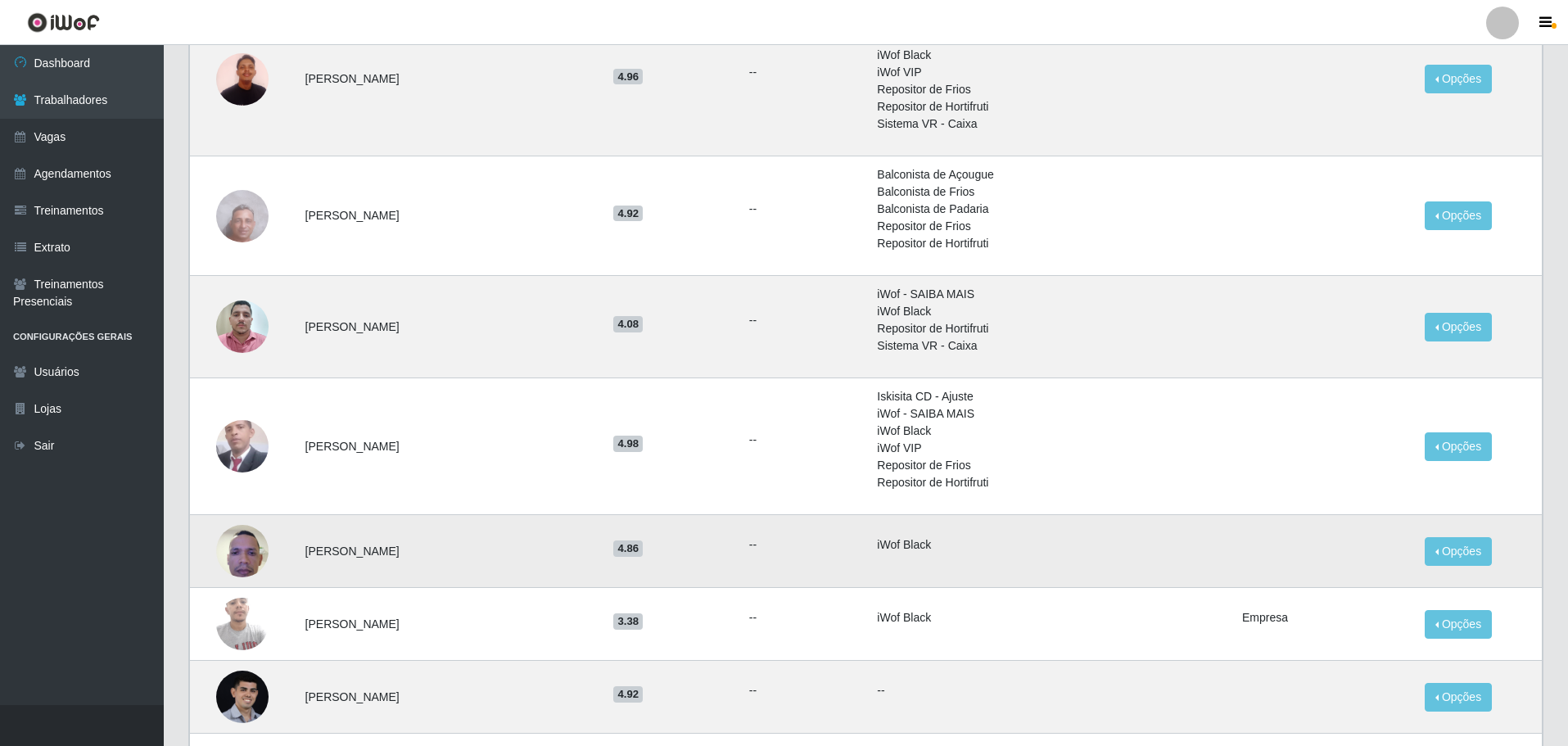
scroll to position [573, 0]
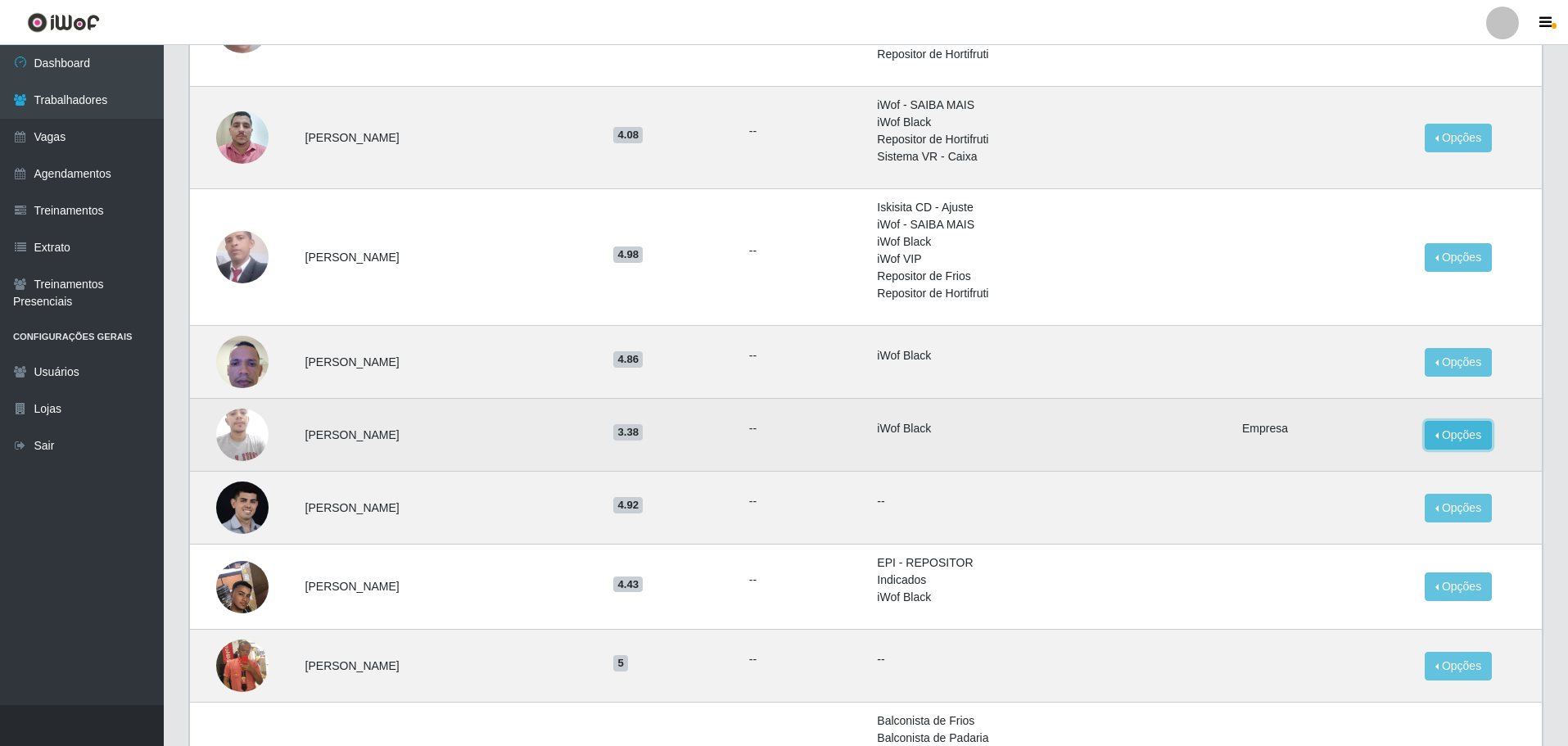
click at [1469, 446] on button "Opções" at bounding box center [1459, 435] width 68 height 29
click at [1388, 475] on button "Bloquear - Loja" at bounding box center [1347, 473] width 151 height 34
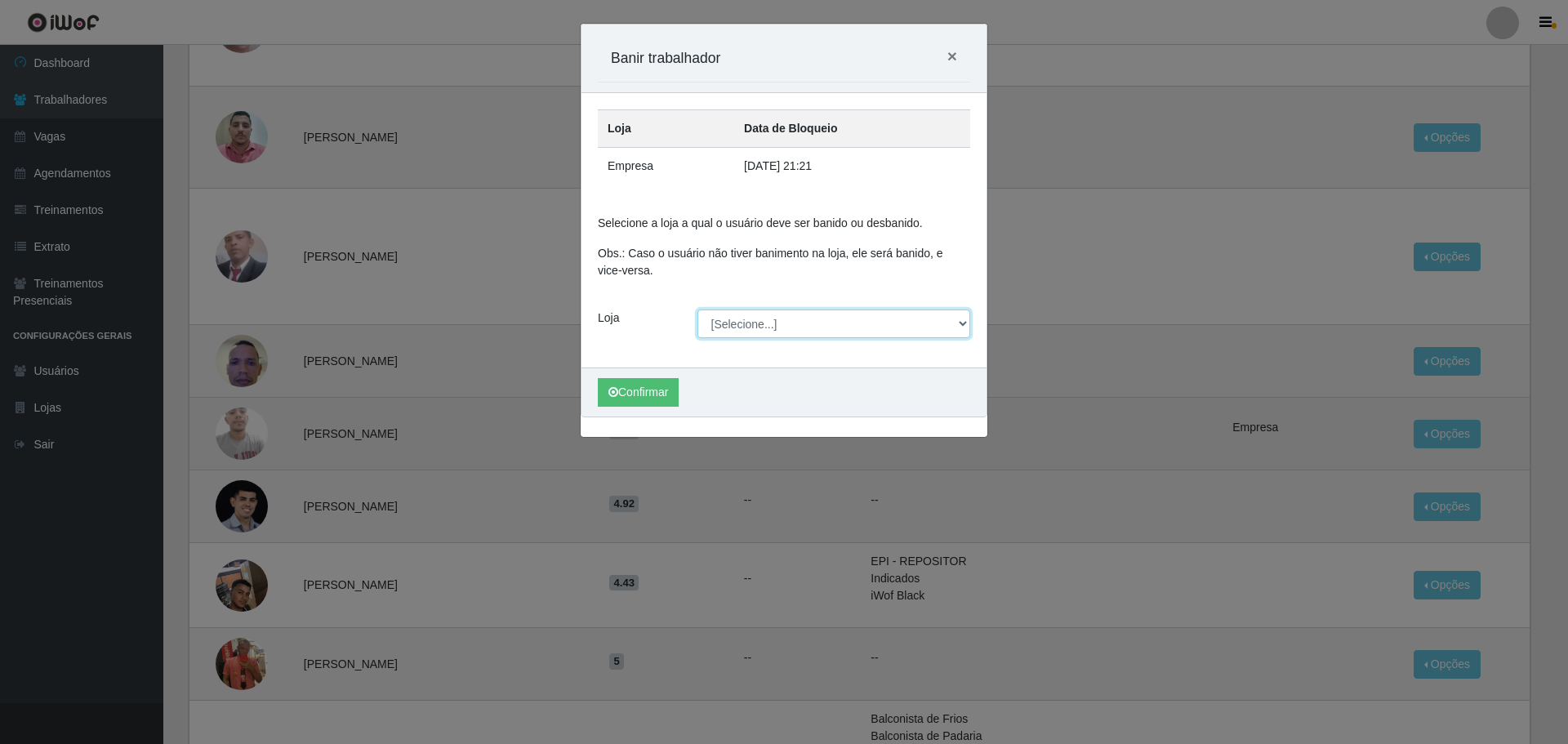
click at [721, 325] on select "[Selecione...] O ROSÁRIO ALIMENTOS" at bounding box center [834, 323] width 273 height 29
select select "349"
click at [697, 309] on select "[Selecione...] O ROSÁRIO ALIMENTOS" at bounding box center [834, 323] width 273 height 29
click at [664, 385] on button "Confirmar" at bounding box center [639, 392] width 81 height 29
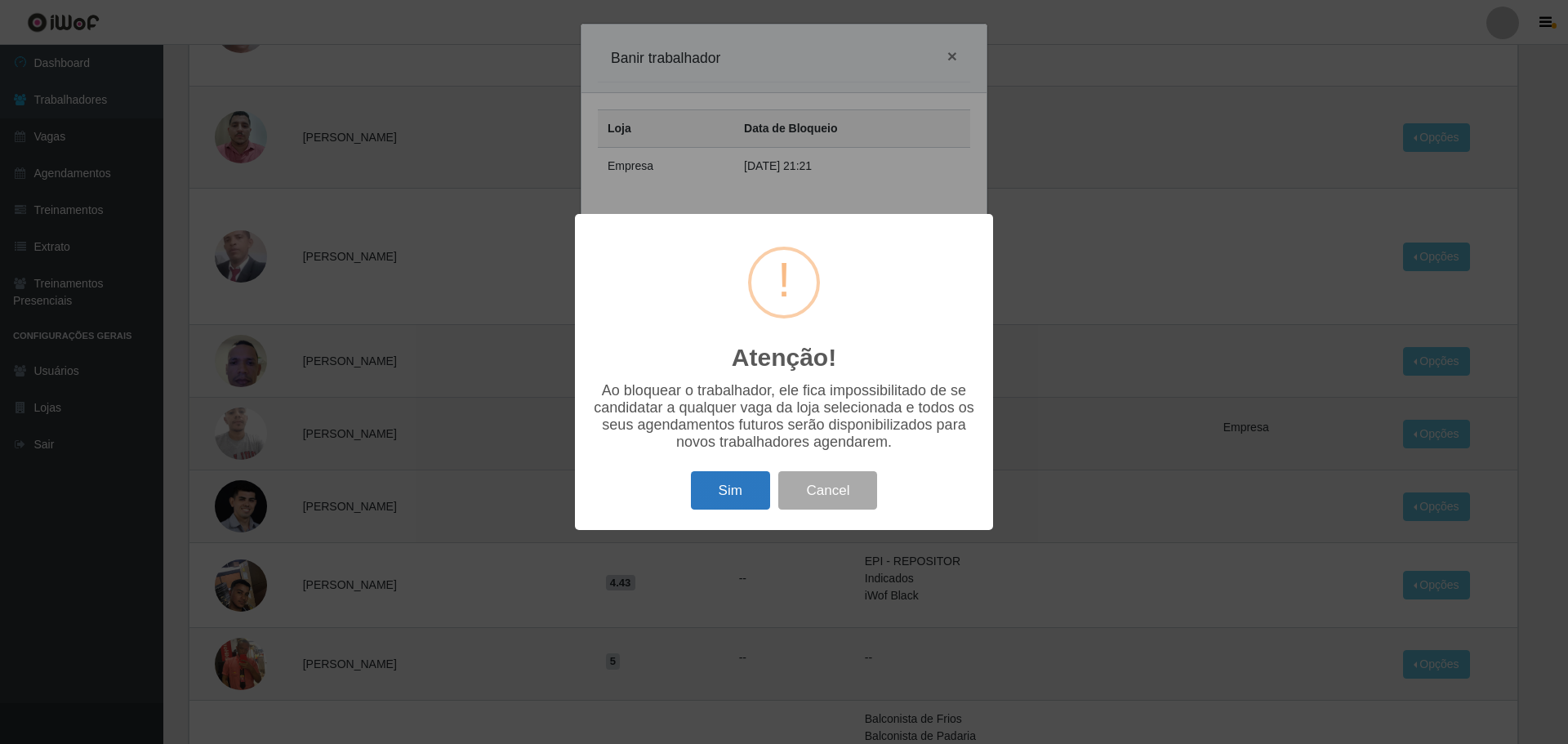
click at [727, 497] on button "Sim" at bounding box center [731, 490] width 79 height 39
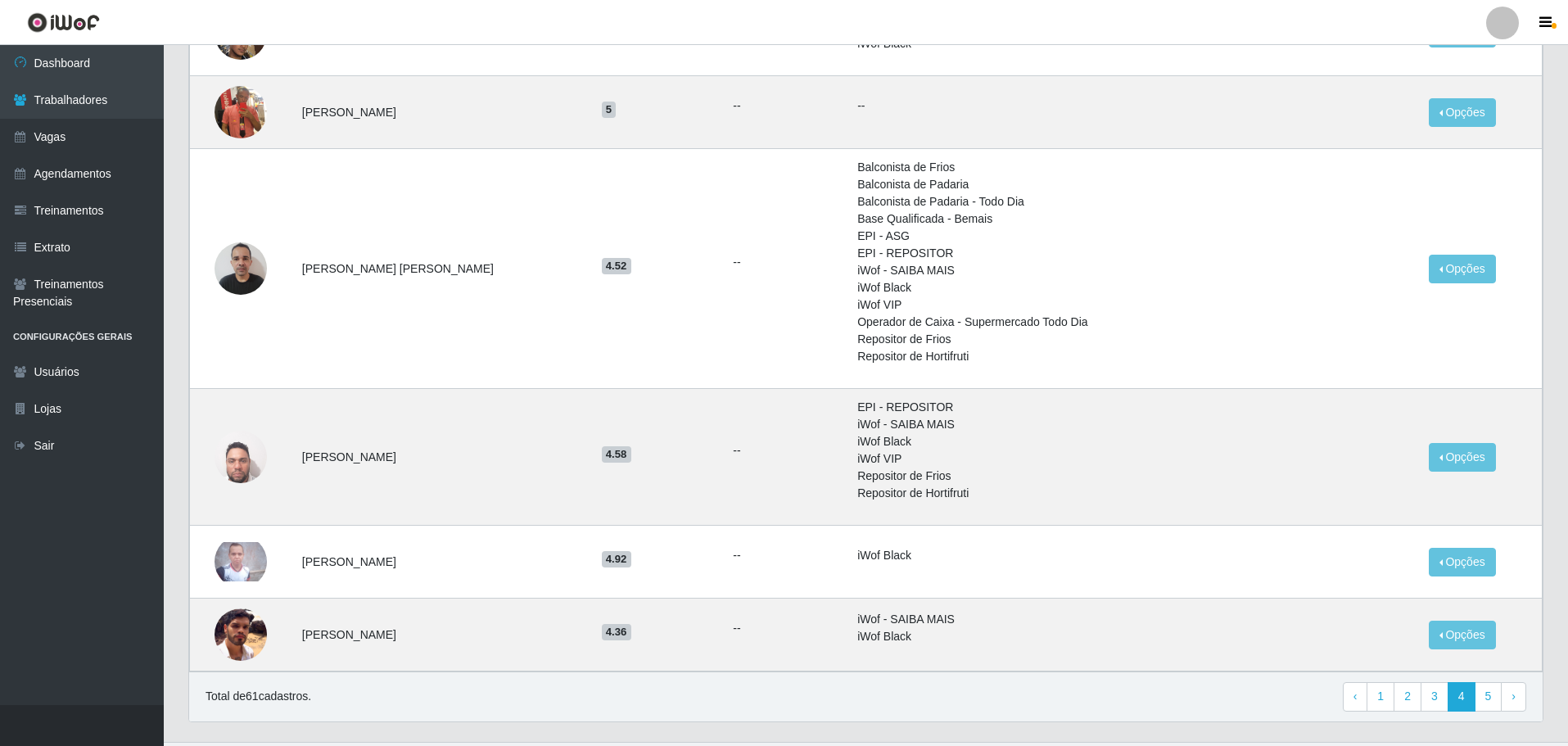
scroll to position [1164, 0]
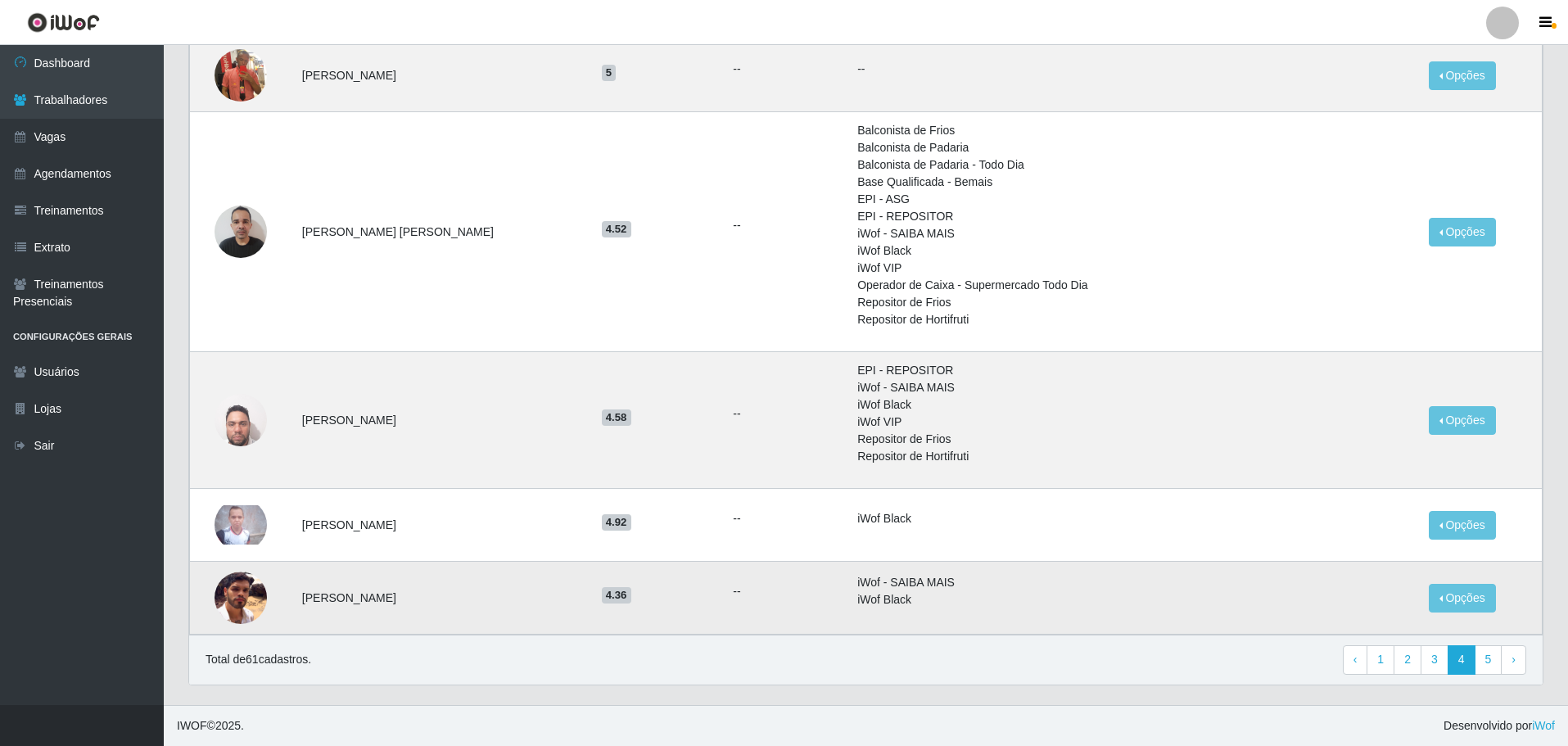
click at [249, 591] on img at bounding box center [240, 598] width 53 height 53
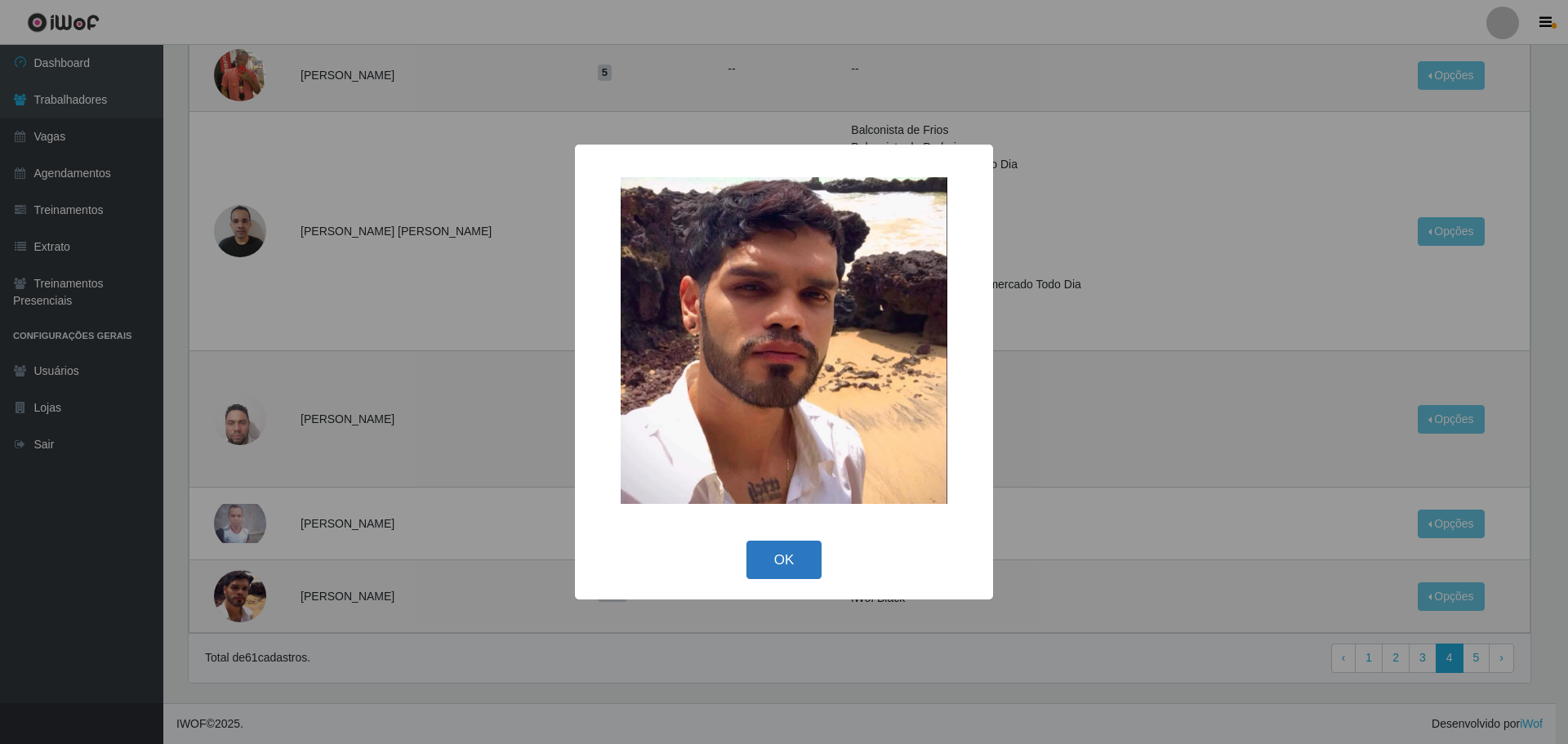
click at [766, 574] on button "OK" at bounding box center [784, 560] width 76 height 39
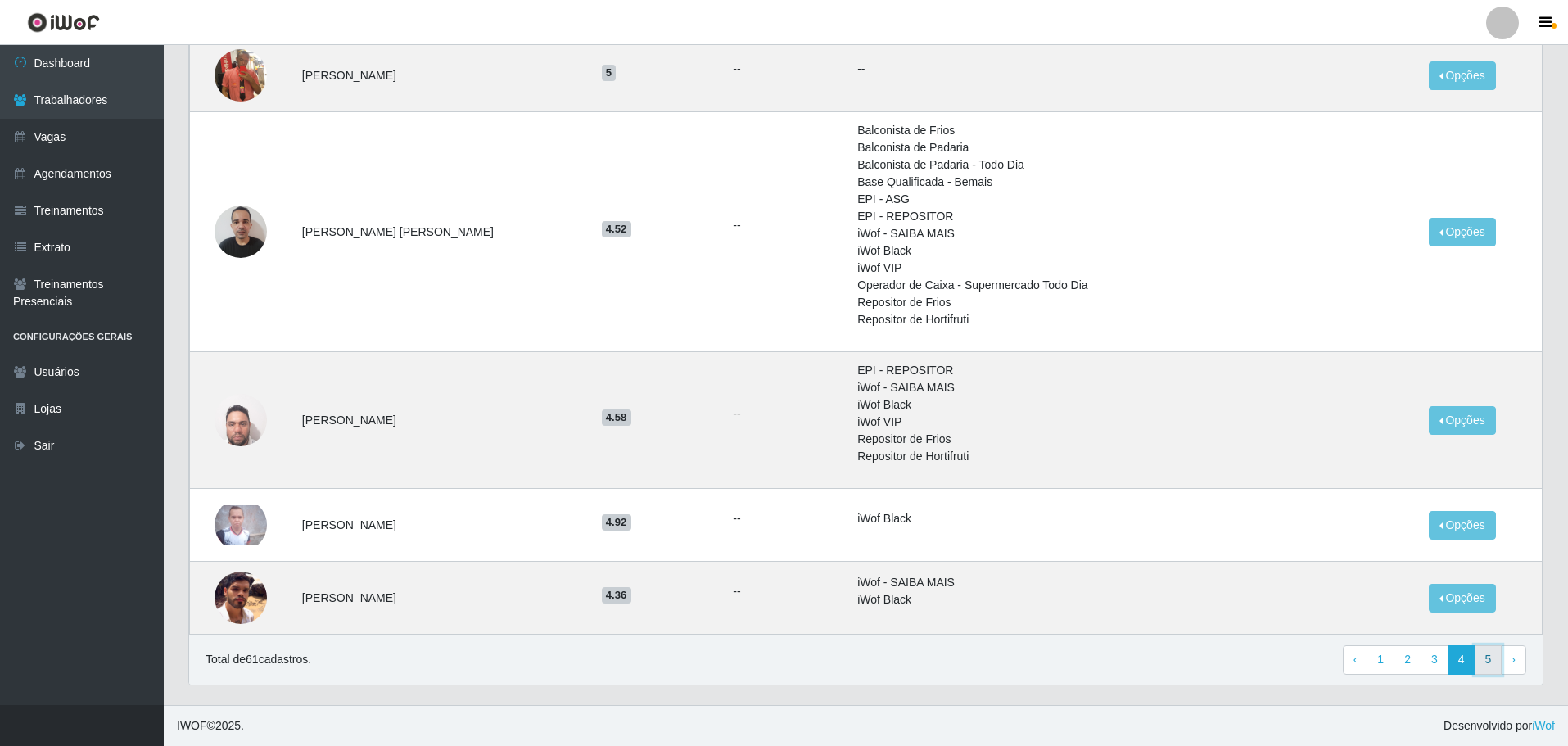
click at [1500, 671] on link "5" at bounding box center [1489, 661] width 28 height 30
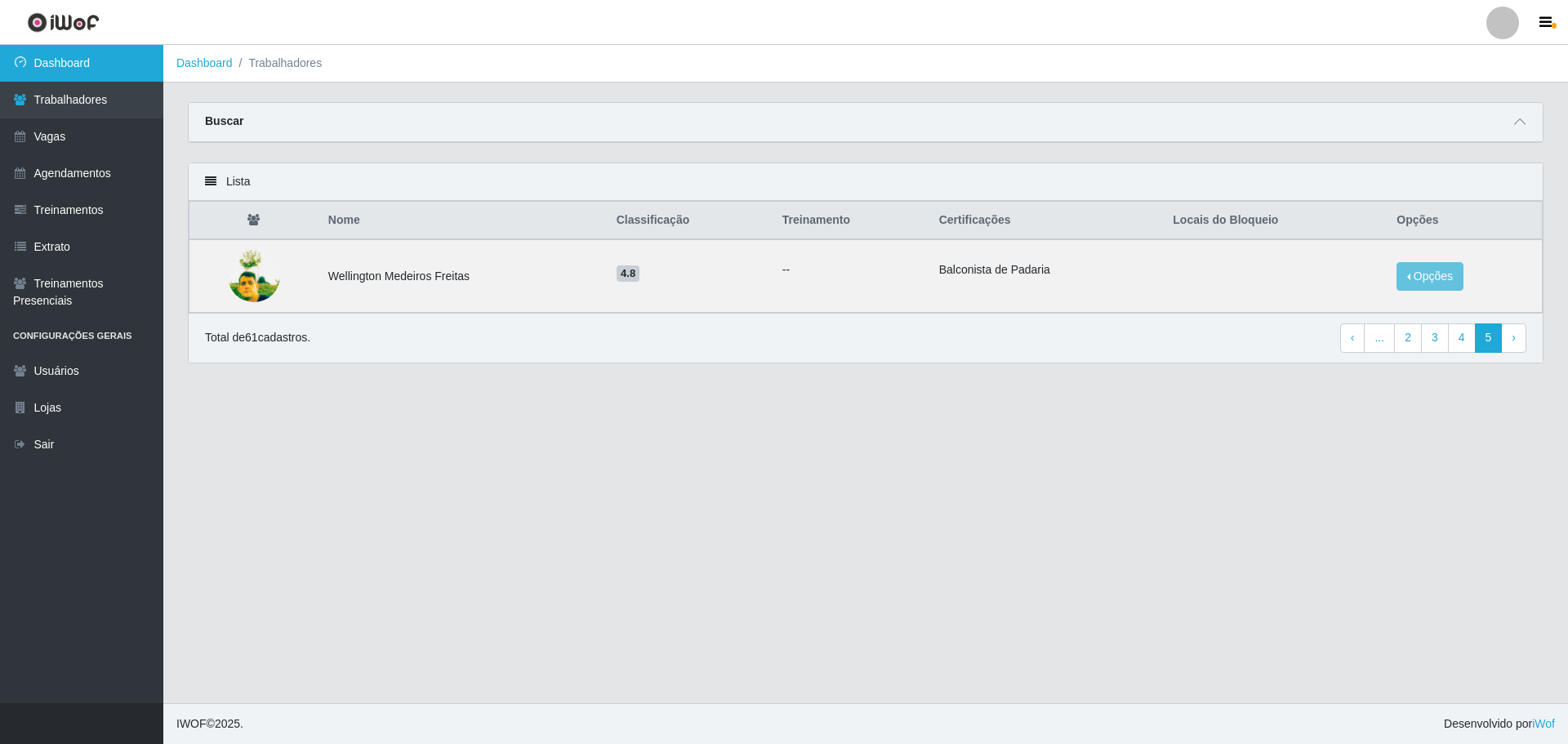
click at [0, 58] on link "Dashboard" at bounding box center [81, 62] width 163 height 37
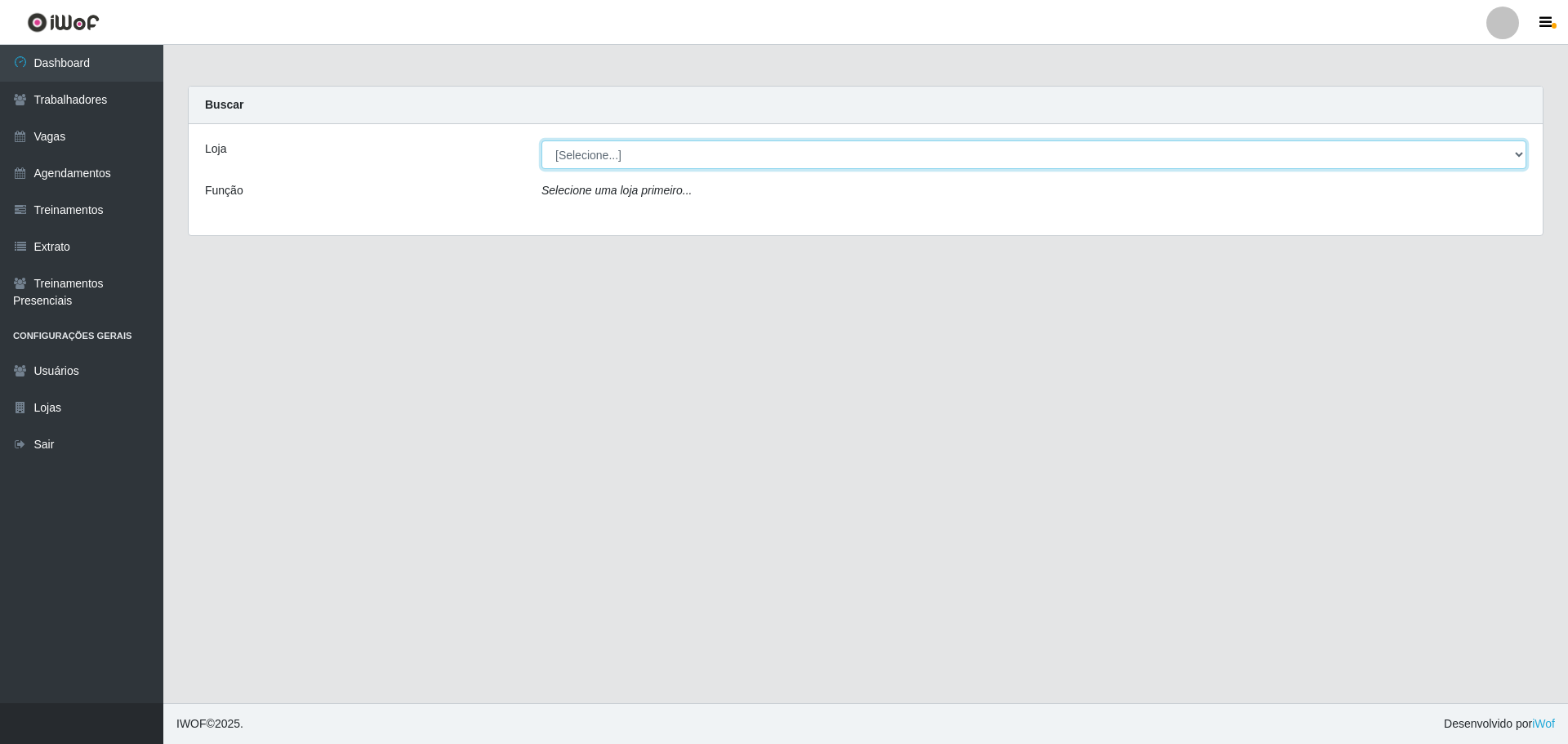
click at [680, 148] on select "[Selecione...] O ROSÁRIO ALIMENTOS" at bounding box center [1034, 155] width 985 height 29
select select "349"
click at [542, 141] on select "[Selecione...] O ROSÁRIO ALIMENTOS" at bounding box center [1034, 155] width 985 height 29
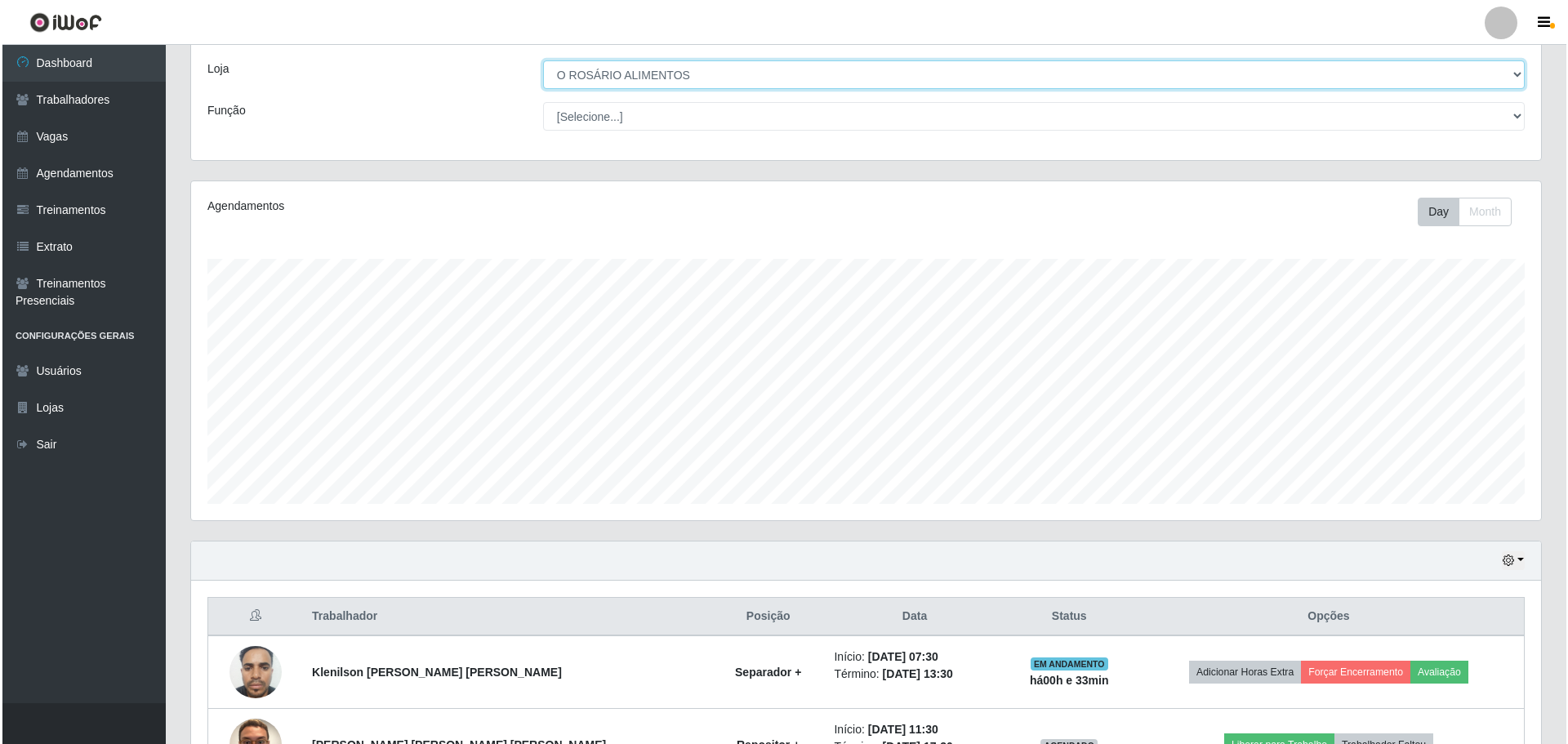
scroll to position [267, 0]
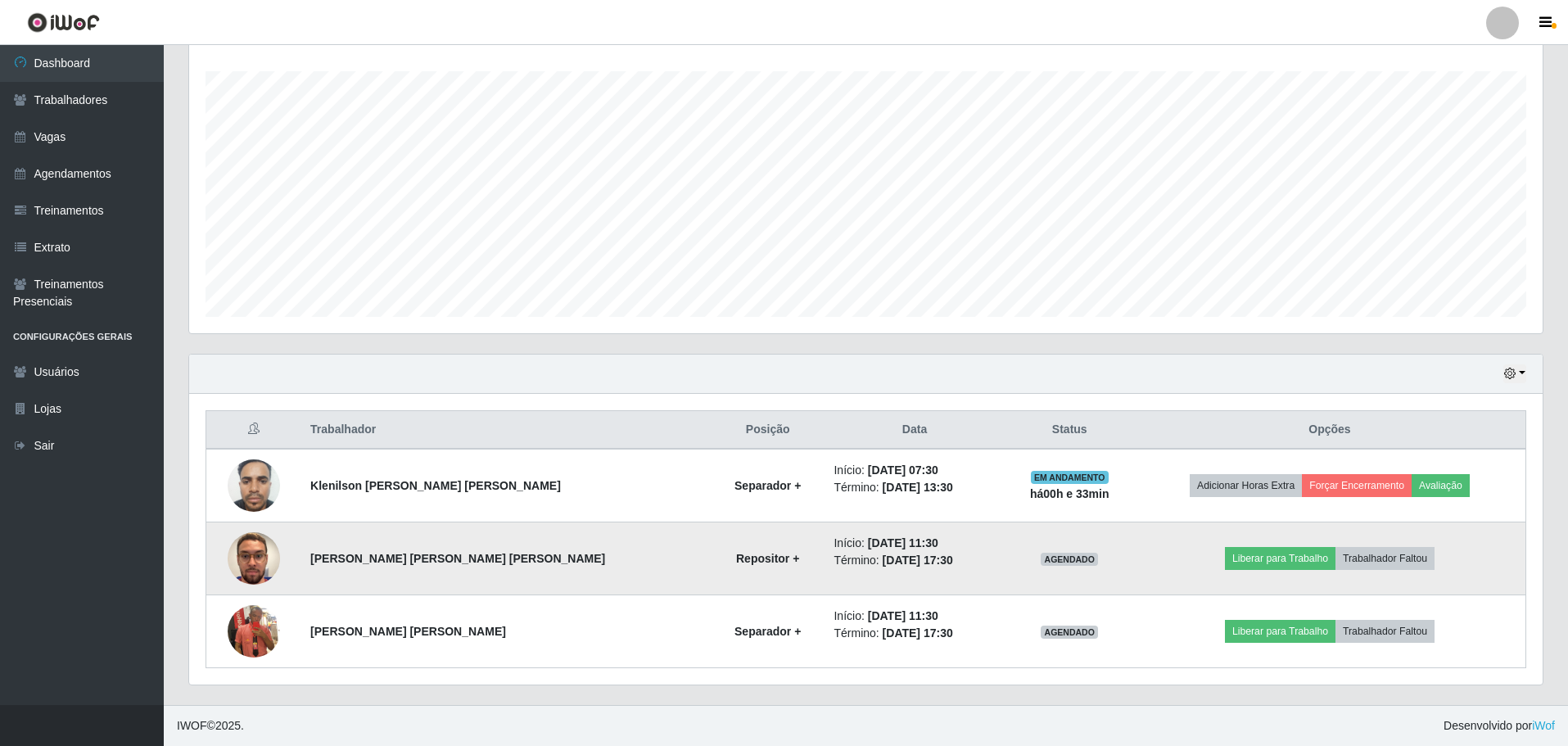
click at [259, 568] on img at bounding box center [253, 558] width 53 height 93
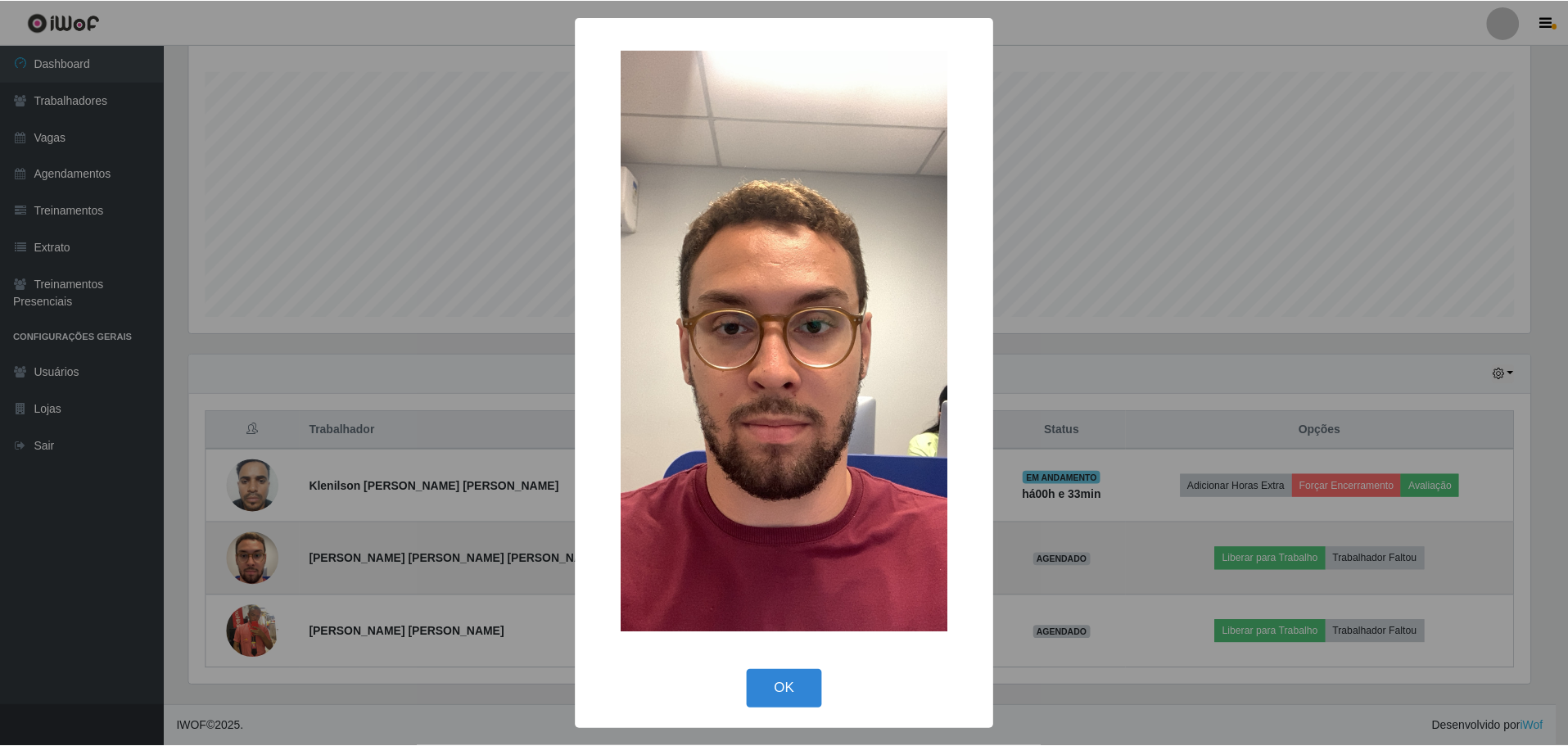
scroll to position [340, 1346]
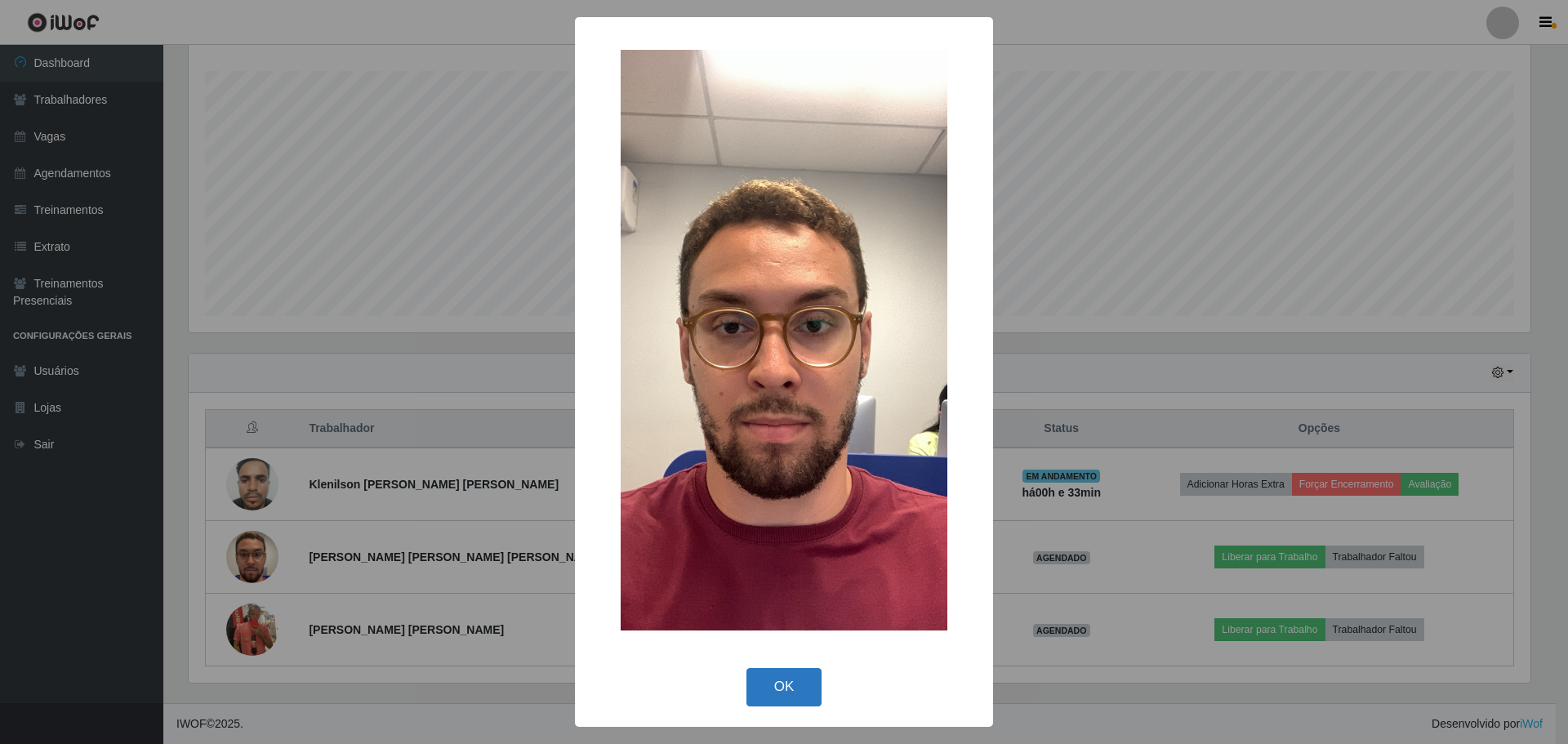
click at [765, 691] on button "OK" at bounding box center [784, 687] width 76 height 39
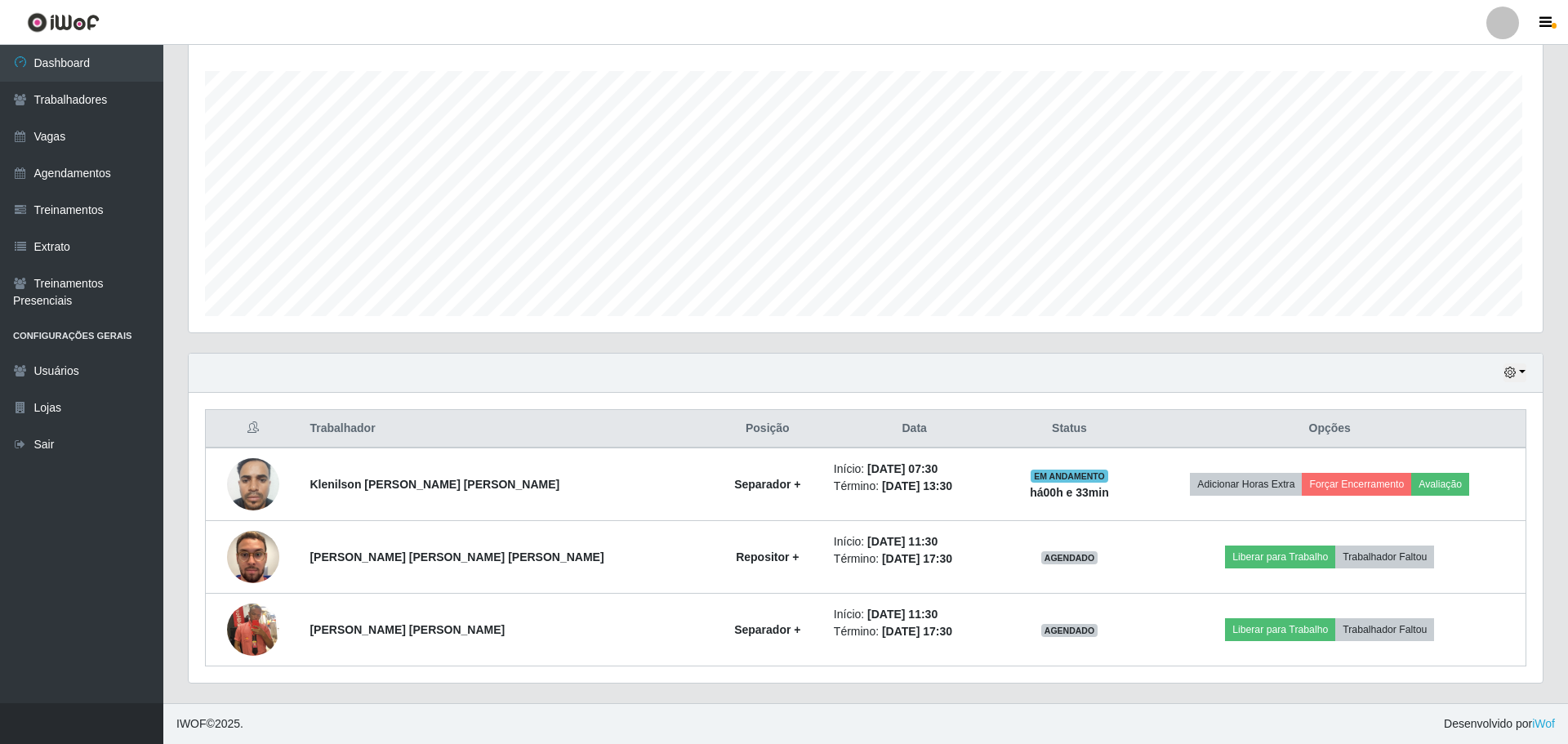
scroll to position [339, 1350]
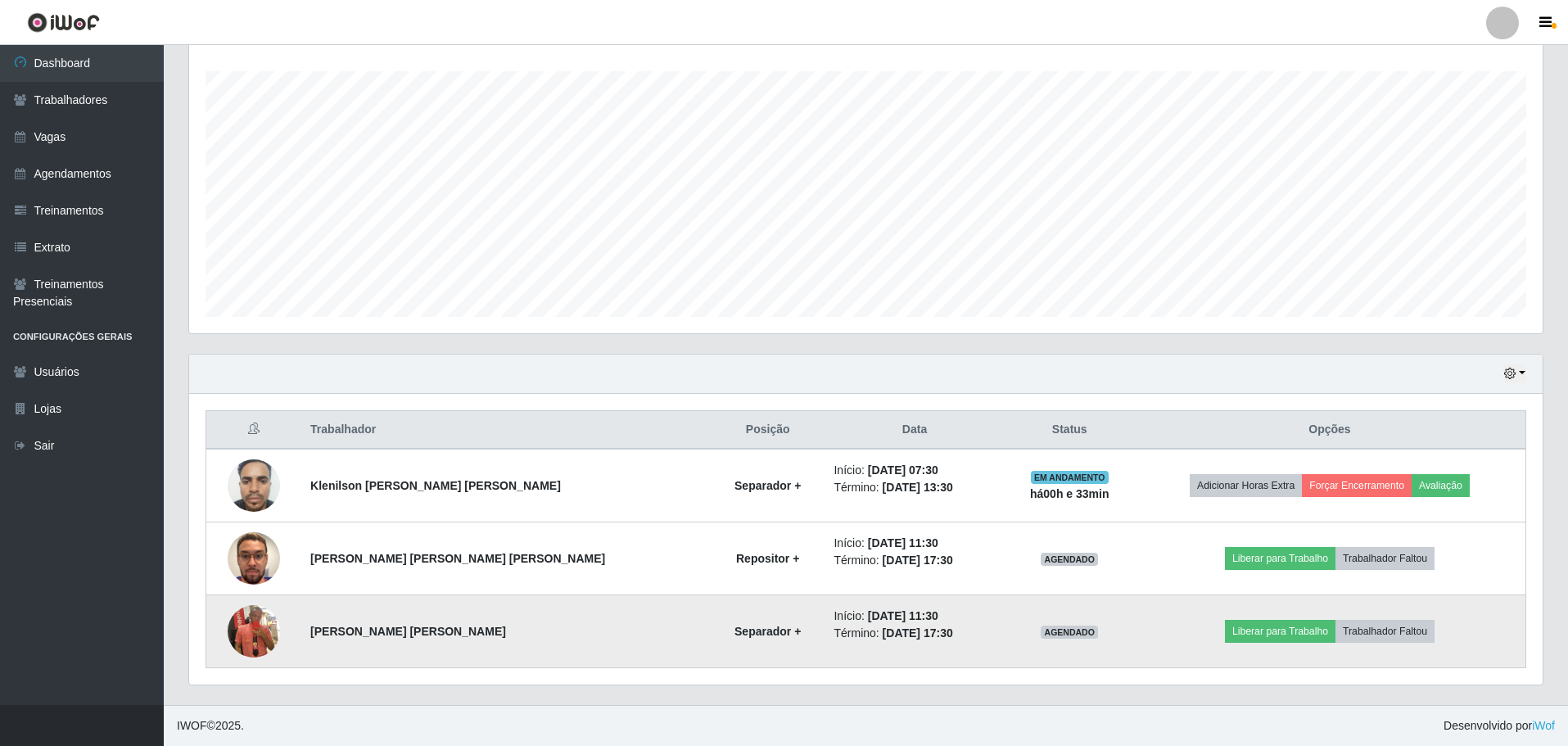
click at [264, 640] on img at bounding box center [253, 632] width 53 height 93
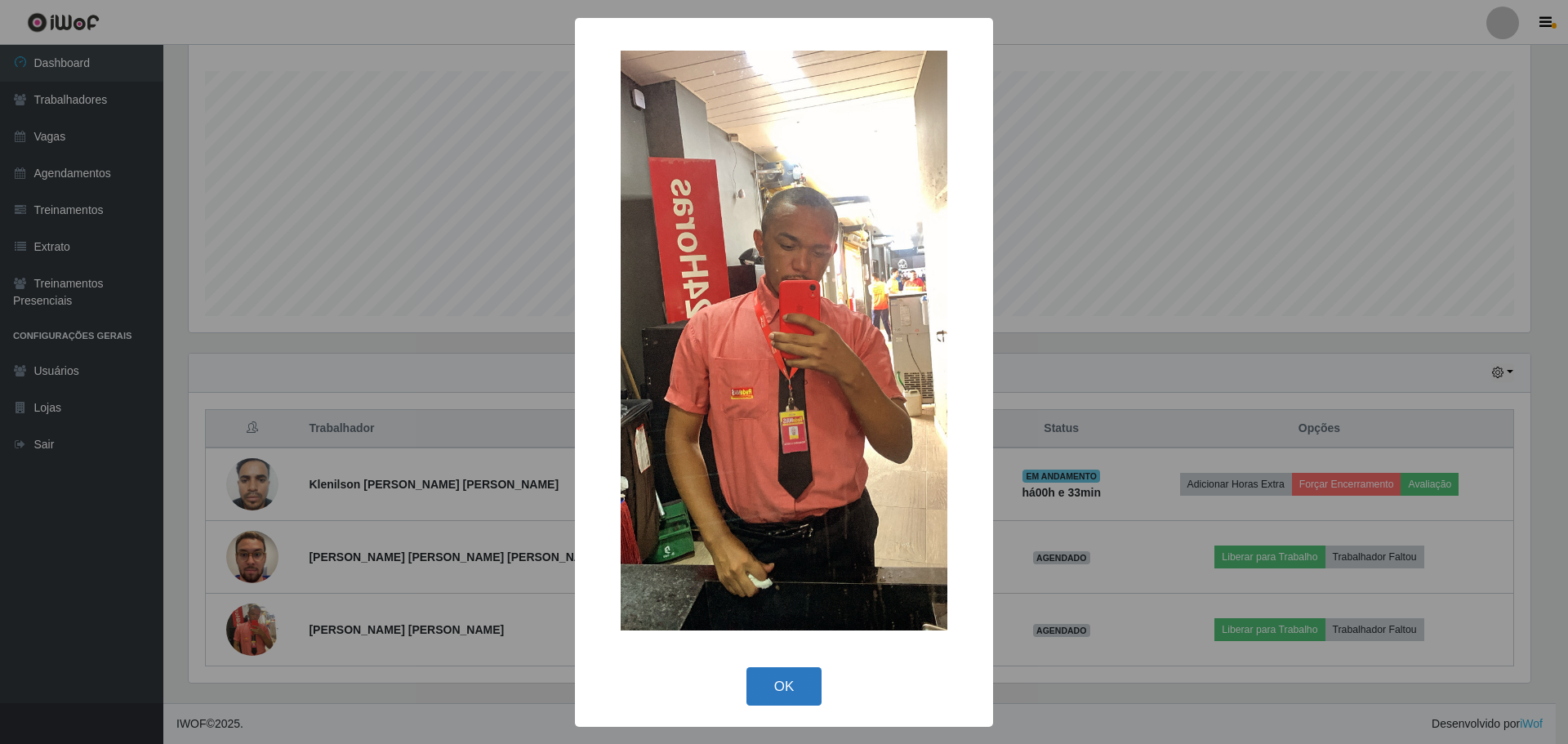
click at [803, 687] on button "OK" at bounding box center [784, 687] width 76 height 39
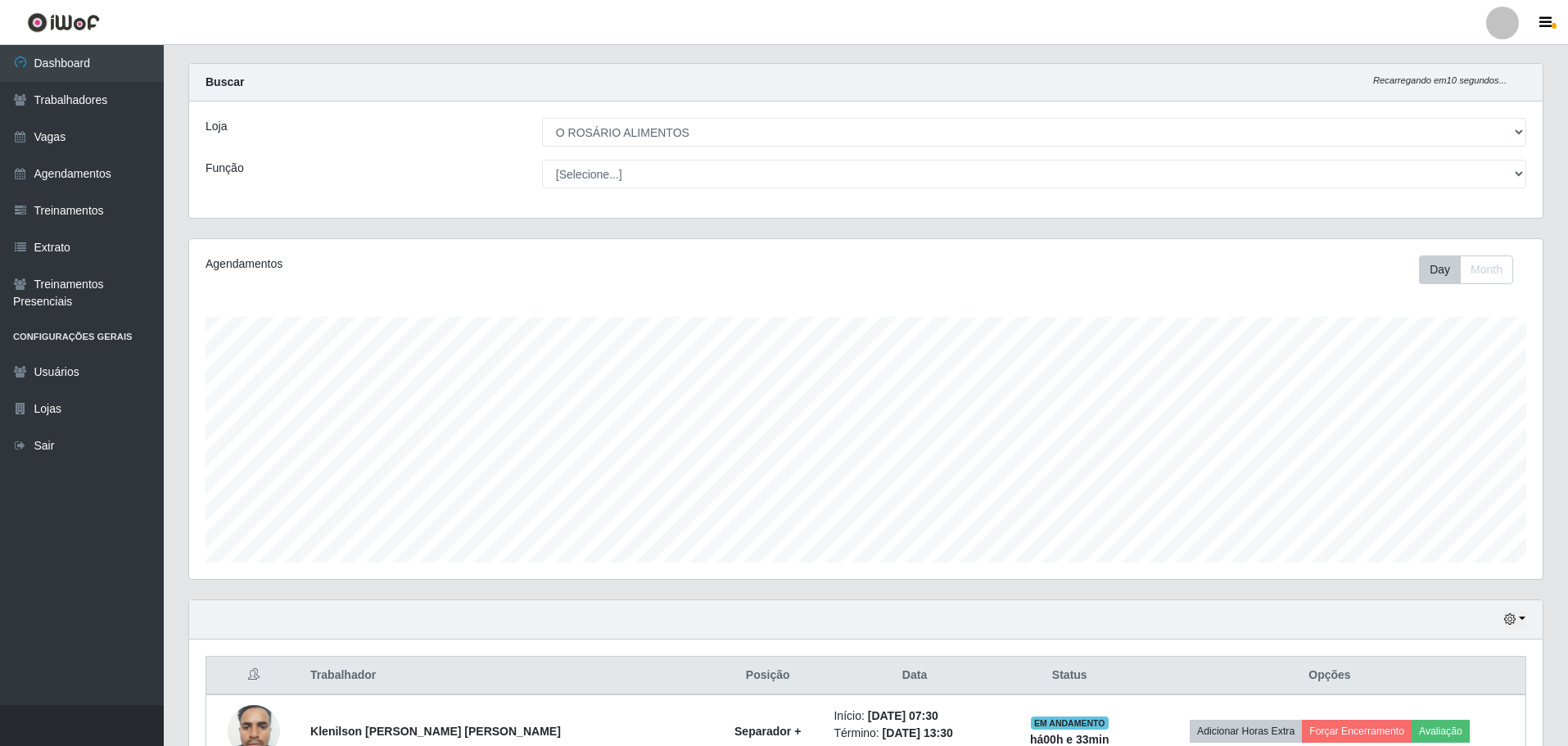
scroll to position [0, 0]
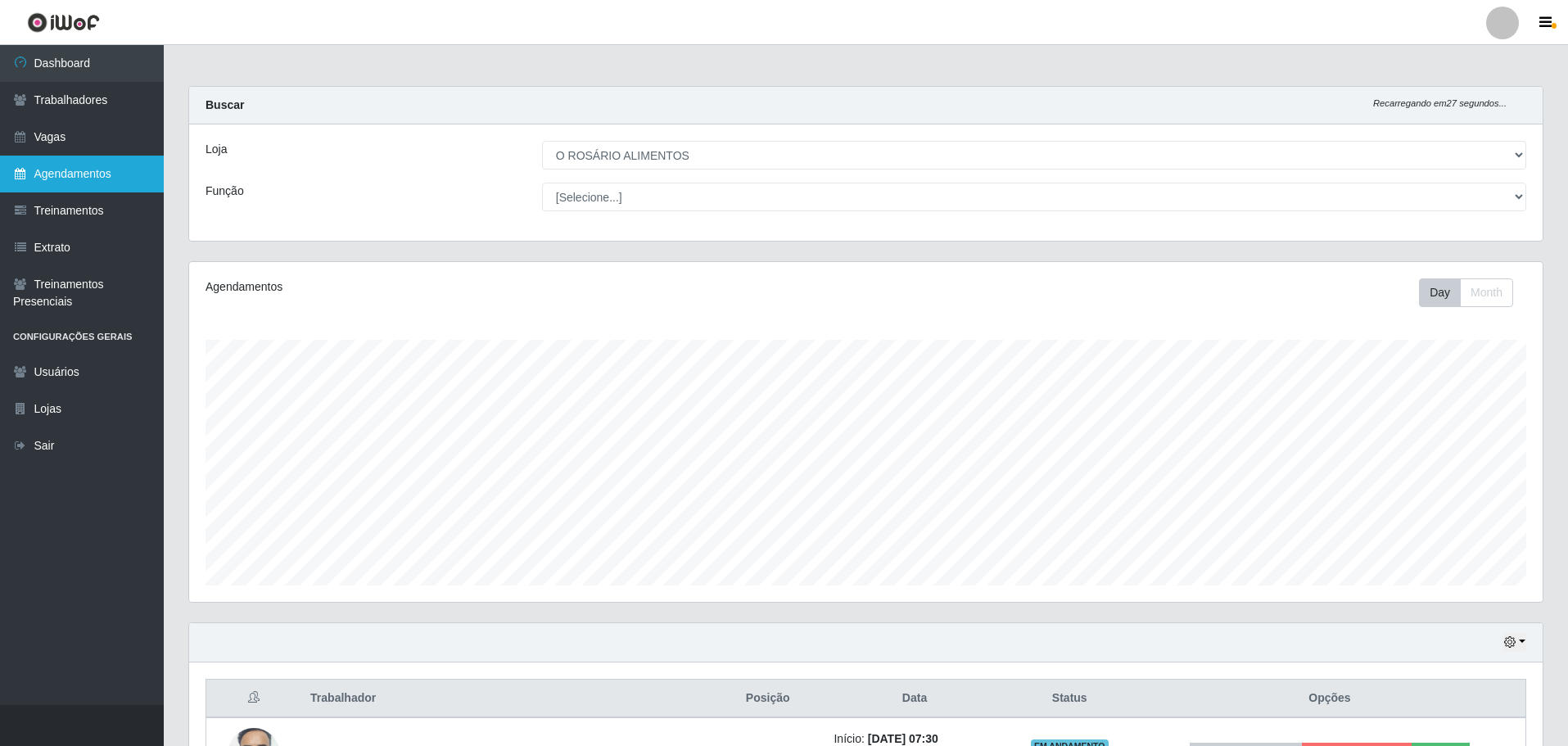
click at [110, 161] on link "Agendamentos" at bounding box center [81, 174] width 164 height 37
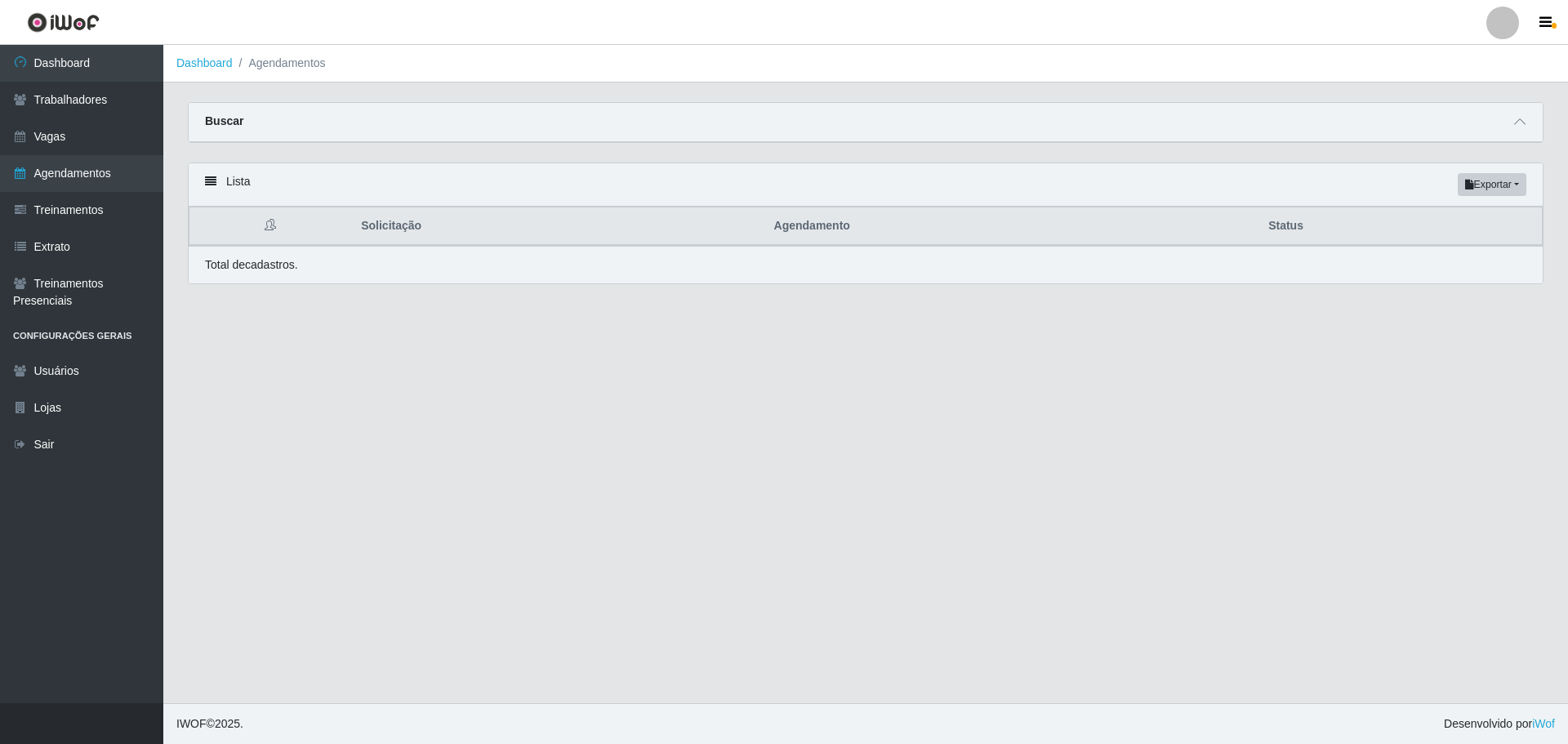
click at [1532, 120] on div "Buscar" at bounding box center [865, 123] width 1354 height 40
click at [1521, 126] on icon at bounding box center [1520, 122] width 12 height 12
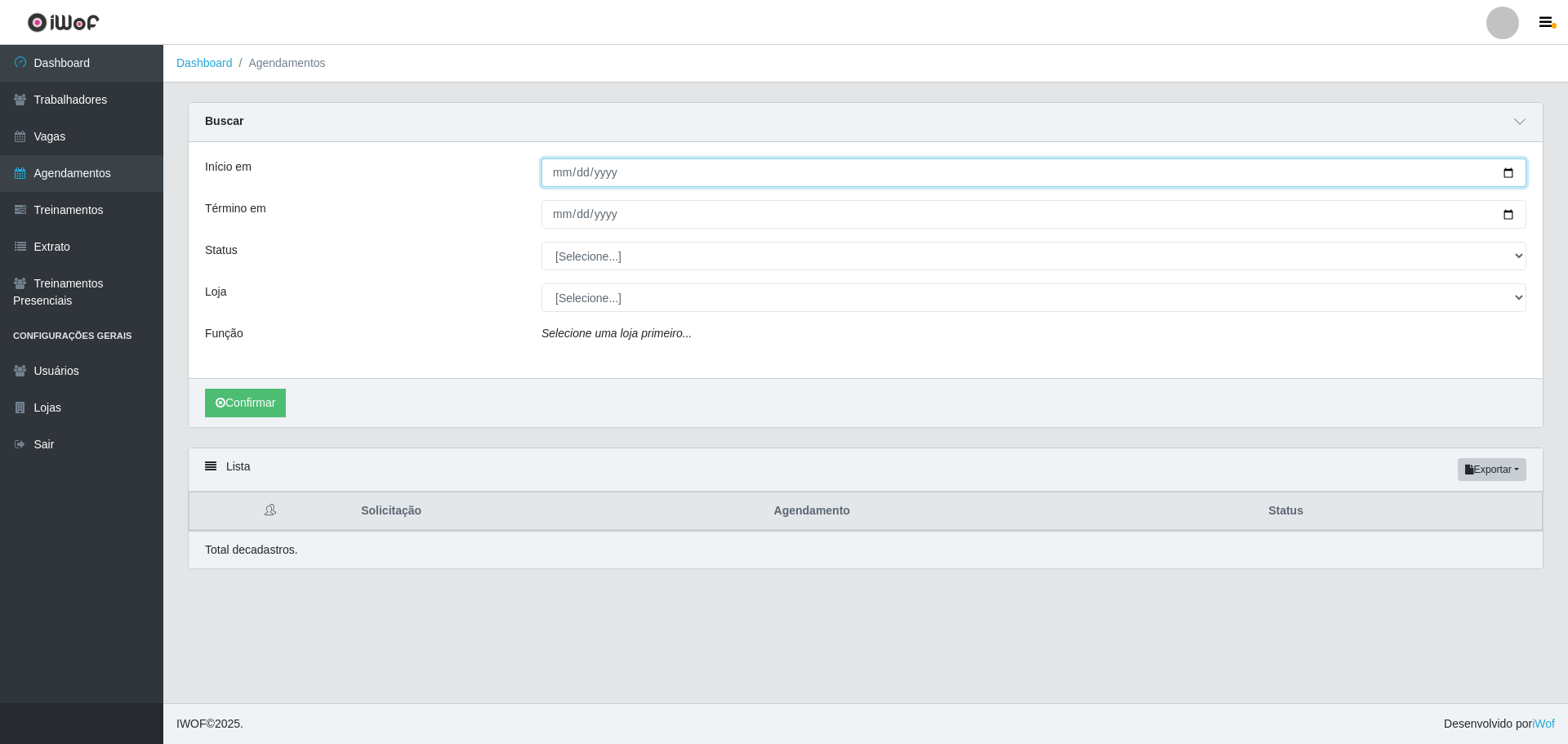
click at [1510, 172] on input "Início em" at bounding box center [1034, 172] width 985 height 29
type input "[DATE]"
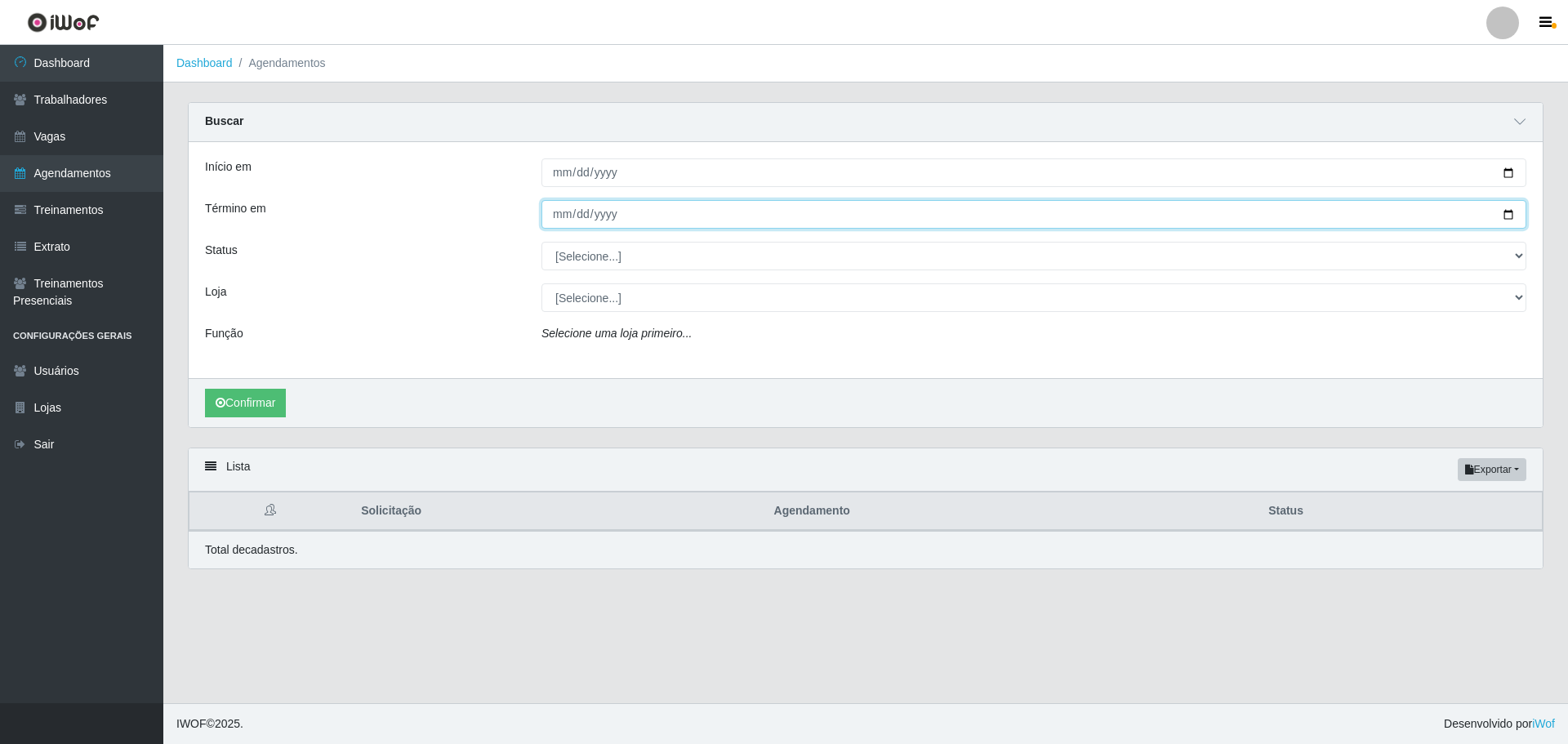
click at [1505, 220] on input "Término em" at bounding box center [1034, 214] width 985 height 29
type input "[DATE]"
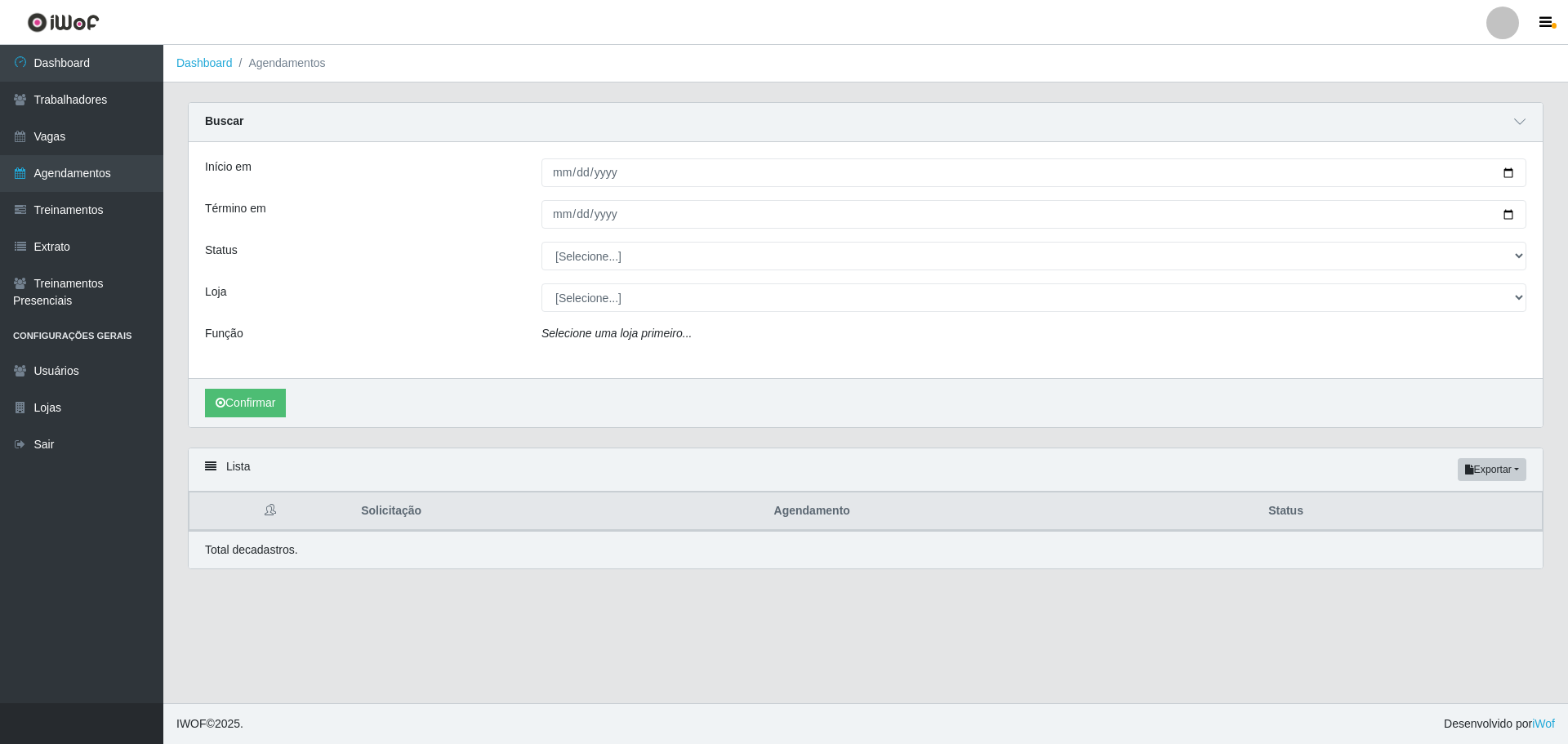
click at [740, 234] on div "Início em [DATE] Término em [DATE] Status [Selecione...] AGENDADO AGUARDANDO LI…" at bounding box center [865, 260] width 1354 height 236
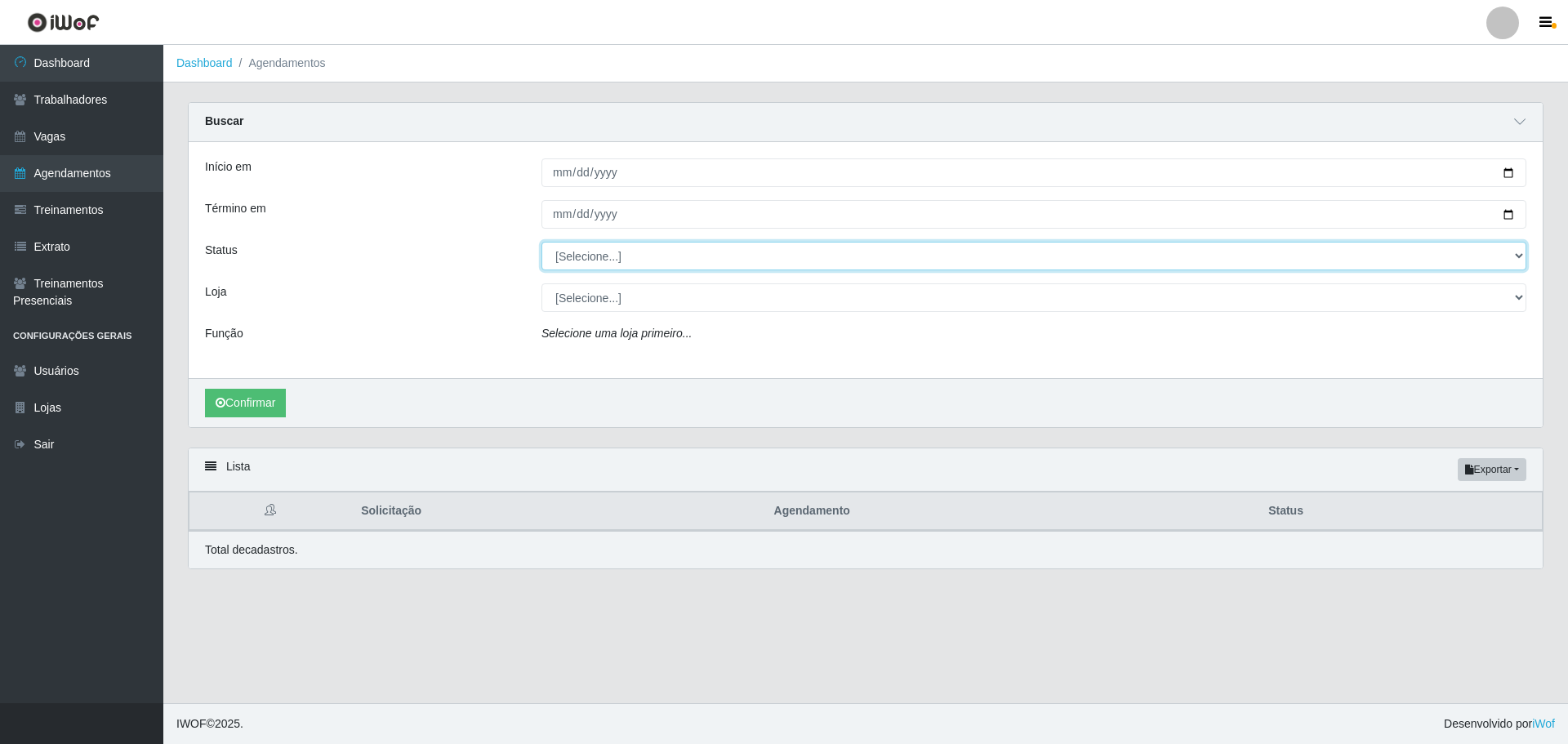
click at [735, 248] on select "[Selecione...] AGENDADO AGUARDANDO LIBERAR EM ANDAMENTO EM REVISÃO FINALIZADO C…" at bounding box center [1034, 256] width 985 height 29
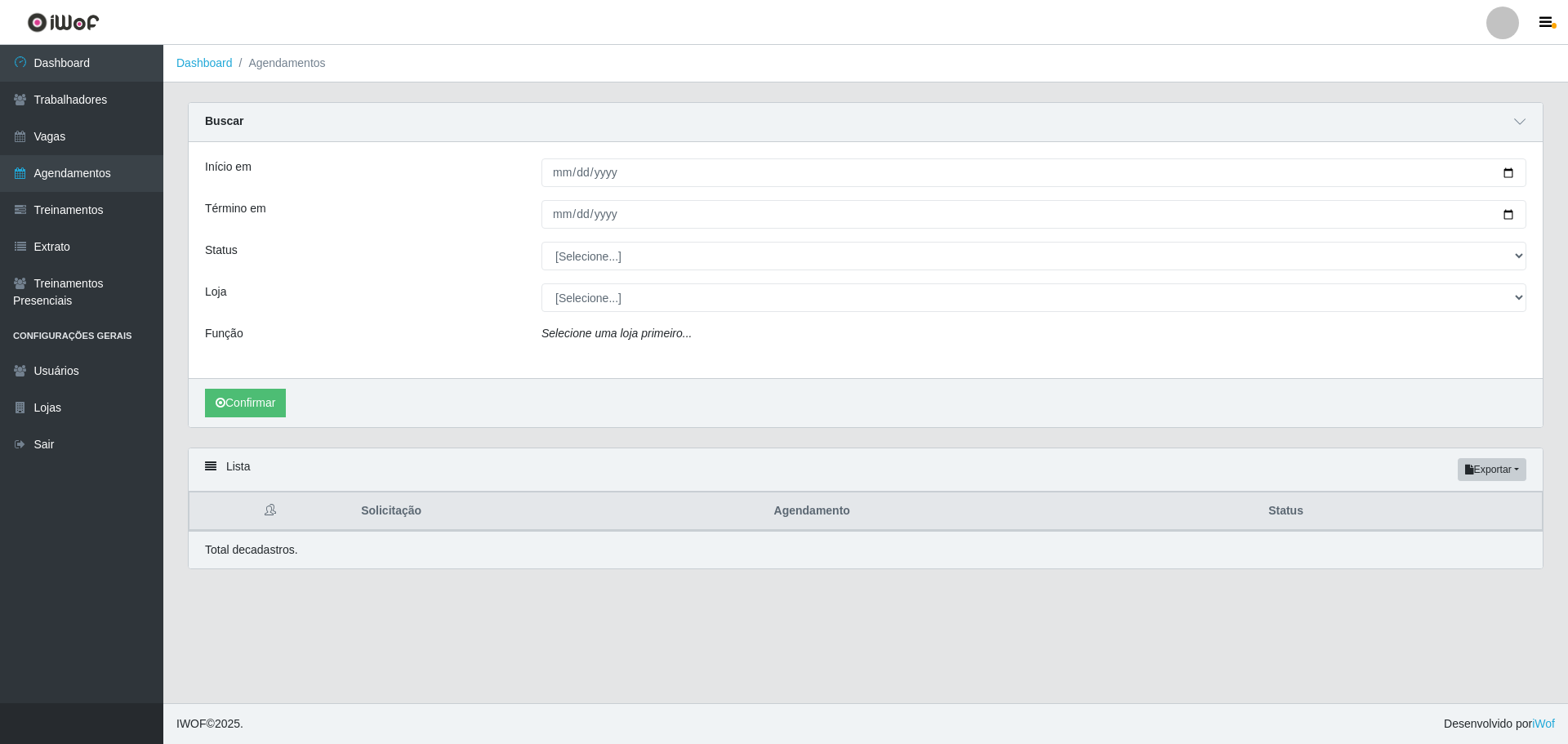
click at [673, 319] on div "Início em [DATE] Término em [DATE] Status [Selecione...] AGENDADO AGUARDANDO LI…" at bounding box center [865, 260] width 1354 height 236
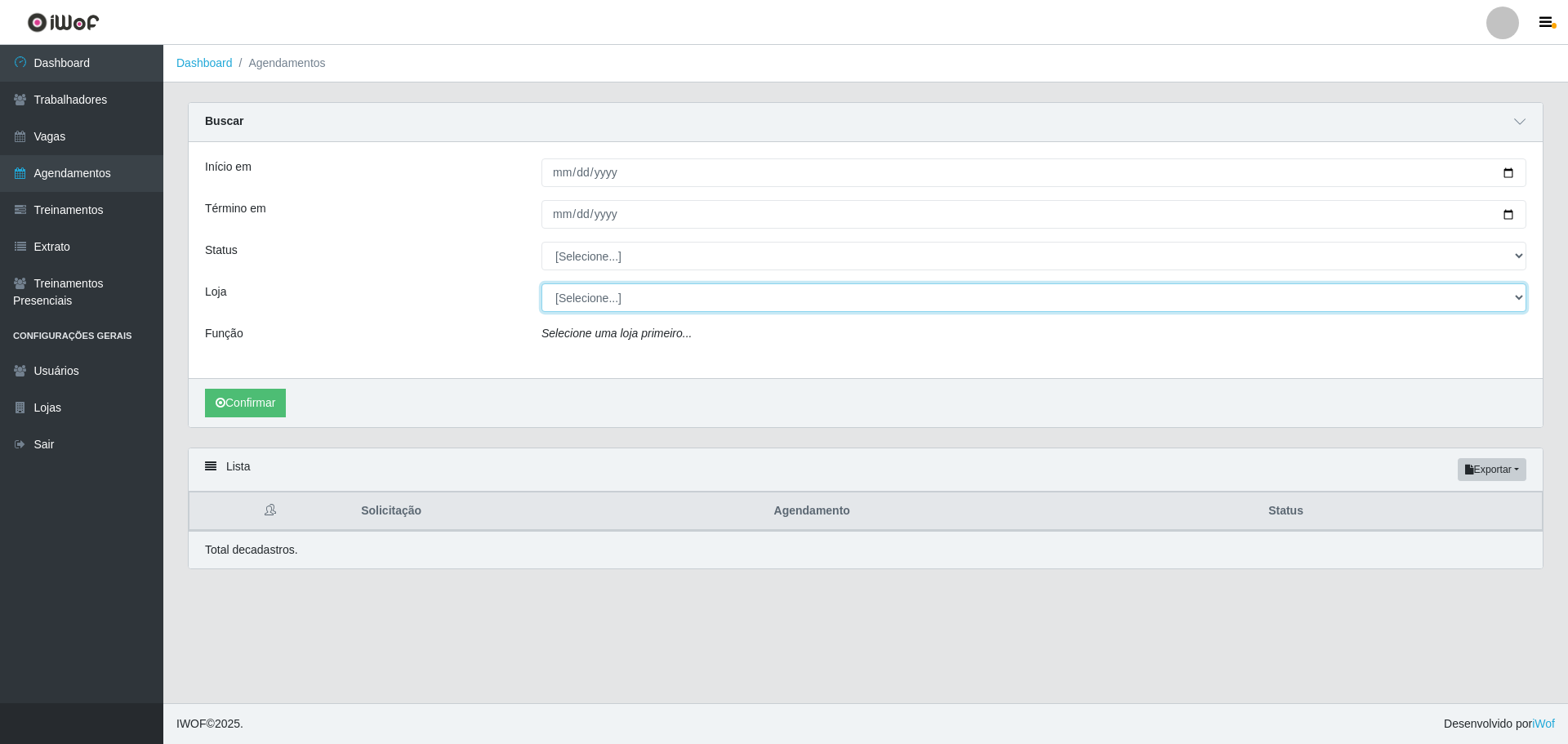
click at [661, 301] on select "[Selecione...] O ROSÁRIO ALIMENTOS" at bounding box center [1034, 297] width 985 height 29
select select "349"
click at [542, 284] on select "[Selecione...] O ROSÁRIO ALIMENTOS" at bounding box center [1034, 297] width 985 height 29
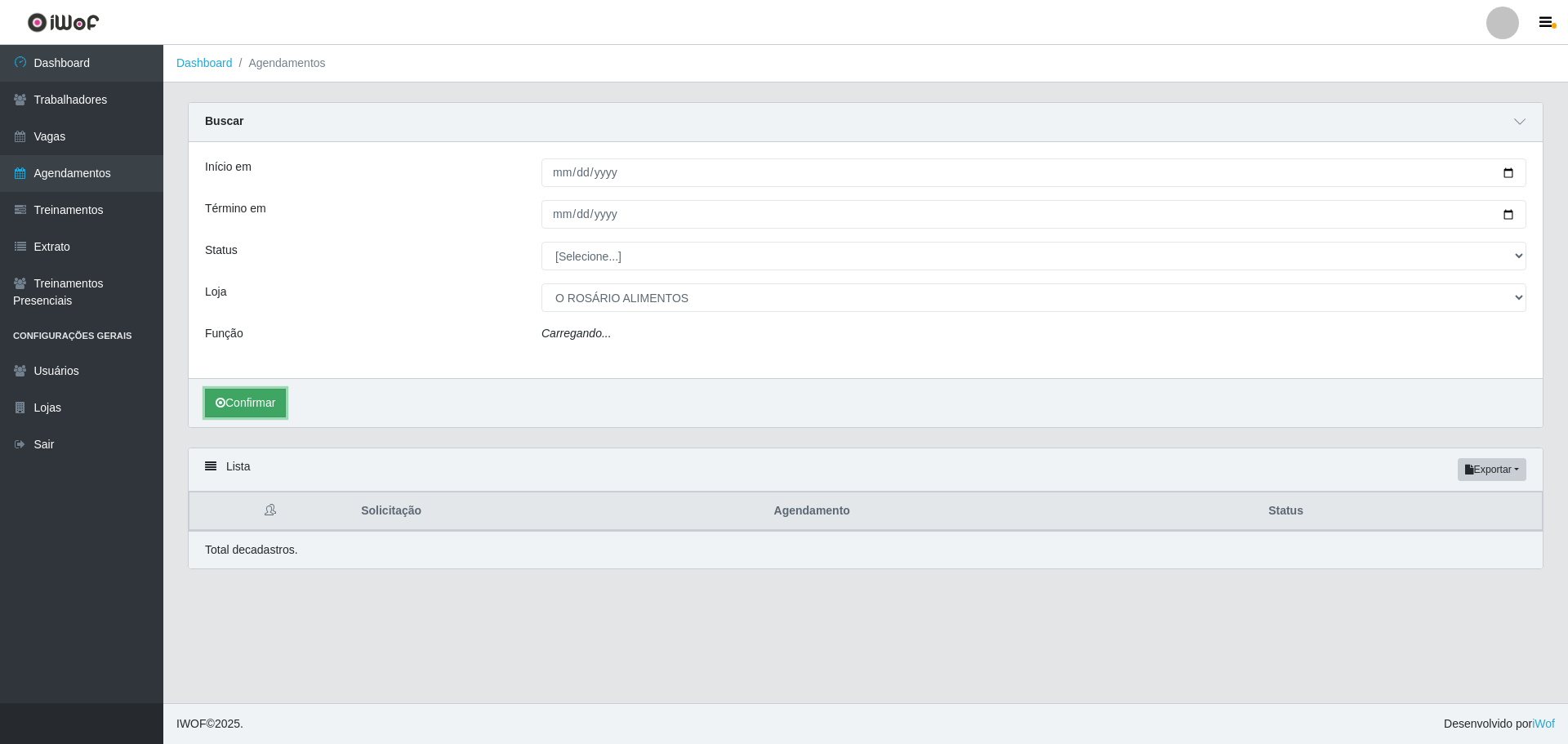
click at [263, 408] on button "Confirmar" at bounding box center [246, 402] width 81 height 29
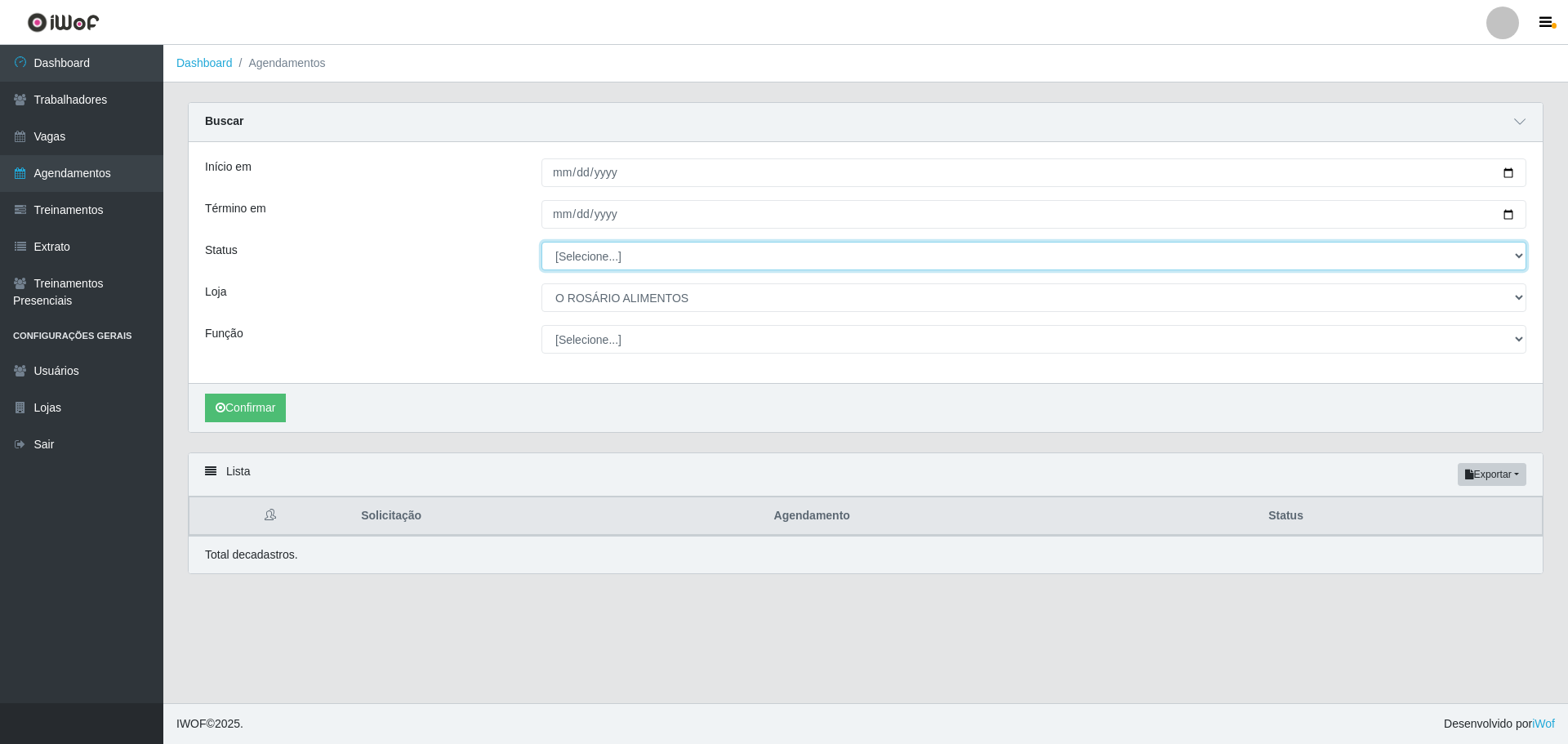
click at [680, 258] on select "[Selecione...] AGENDADO AGUARDANDO LIBERAR EM ANDAMENTO EM REVISÃO FINALIZADO C…" at bounding box center [1034, 256] width 985 height 29
select select "FINALIZADO"
click at [542, 243] on select "[Selecione...] AGENDADO AGUARDANDO LIBERAR EM ANDAMENTO EM REVISÃO FINALIZADO C…" at bounding box center [1034, 256] width 985 height 29
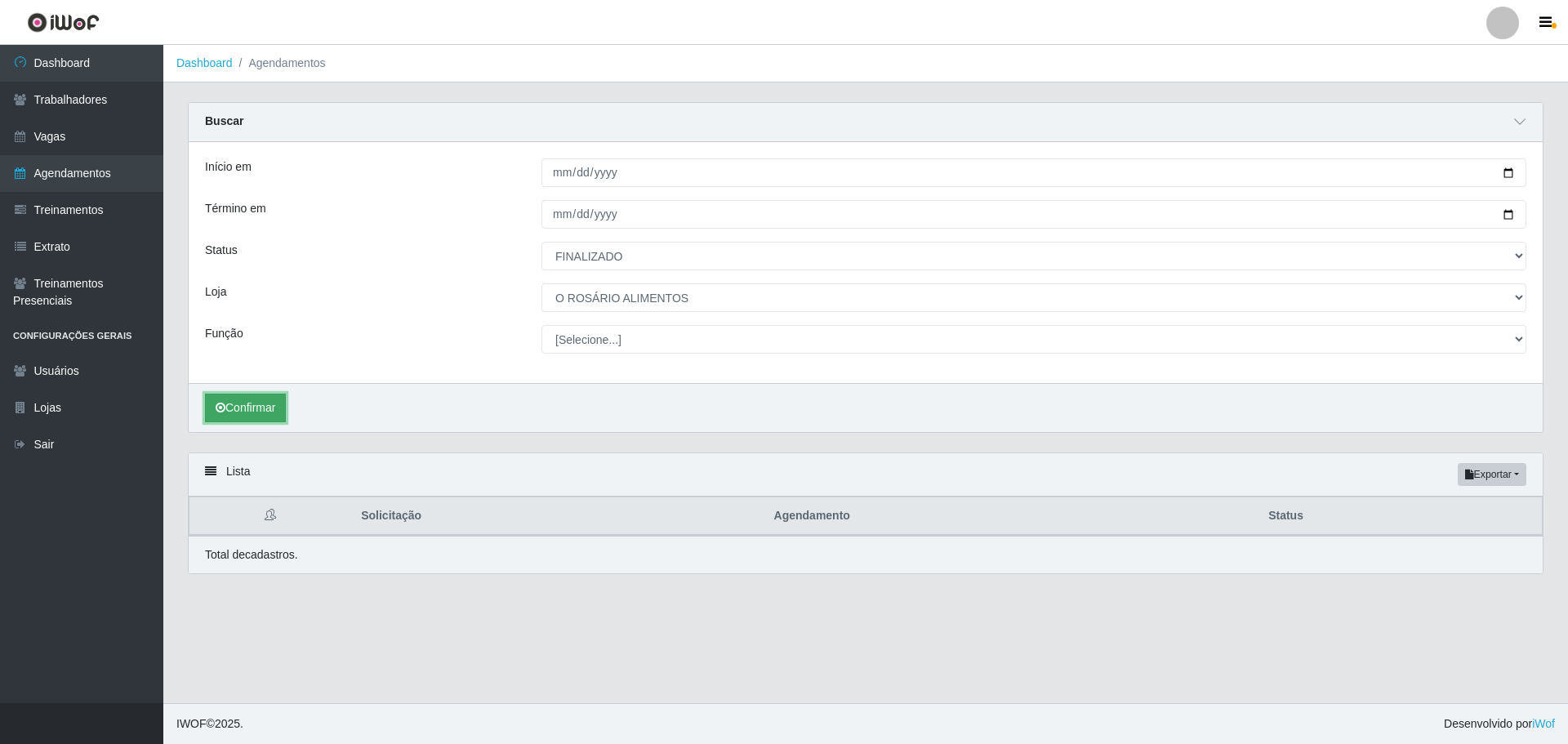
click at [286, 402] on button "Confirmar" at bounding box center [246, 407] width 81 height 29
click at [276, 402] on button "Confirmar" at bounding box center [246, 407] width 81 height 29
click at [598, 346] on select "[Selecione...] Auxiliar de Depósito Auxiliar de Depósito + Auxiliar de Depósito…" at bounding box center [1034, 339] width 985 height 29
click at [542, 326] on select "[Selecione...] Auxiliar de Depósito Auxiliar de Depósito + Auxiliar de Depósito…" at bounding box center [1034, 339] width 985 height 29
click at [249, 409] on button "Confirmar" at bounding box center [246, 407] width 81 height 29
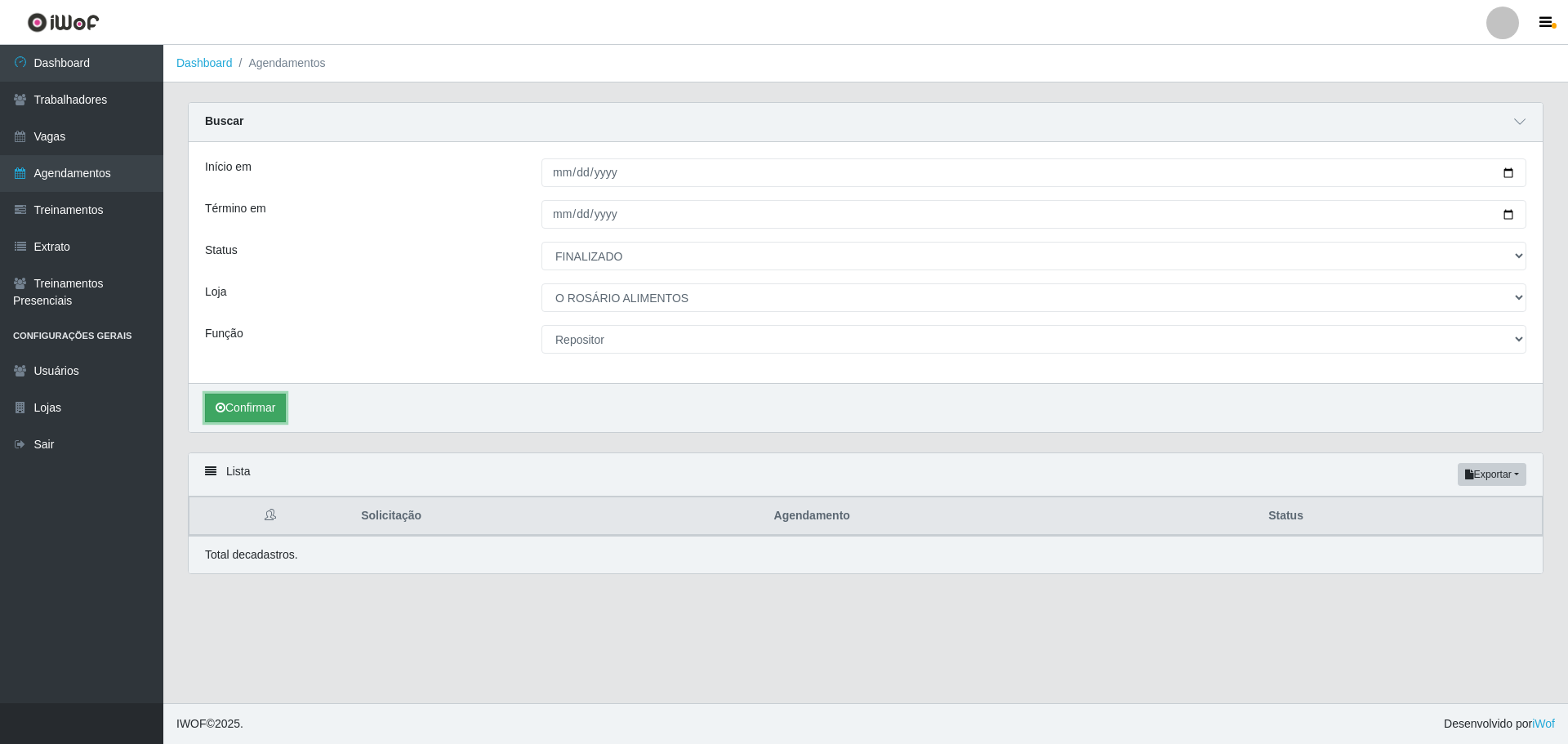
click at [249, 409] on button "Confirmar" at bounding box center [246, 407] width 81 height 29
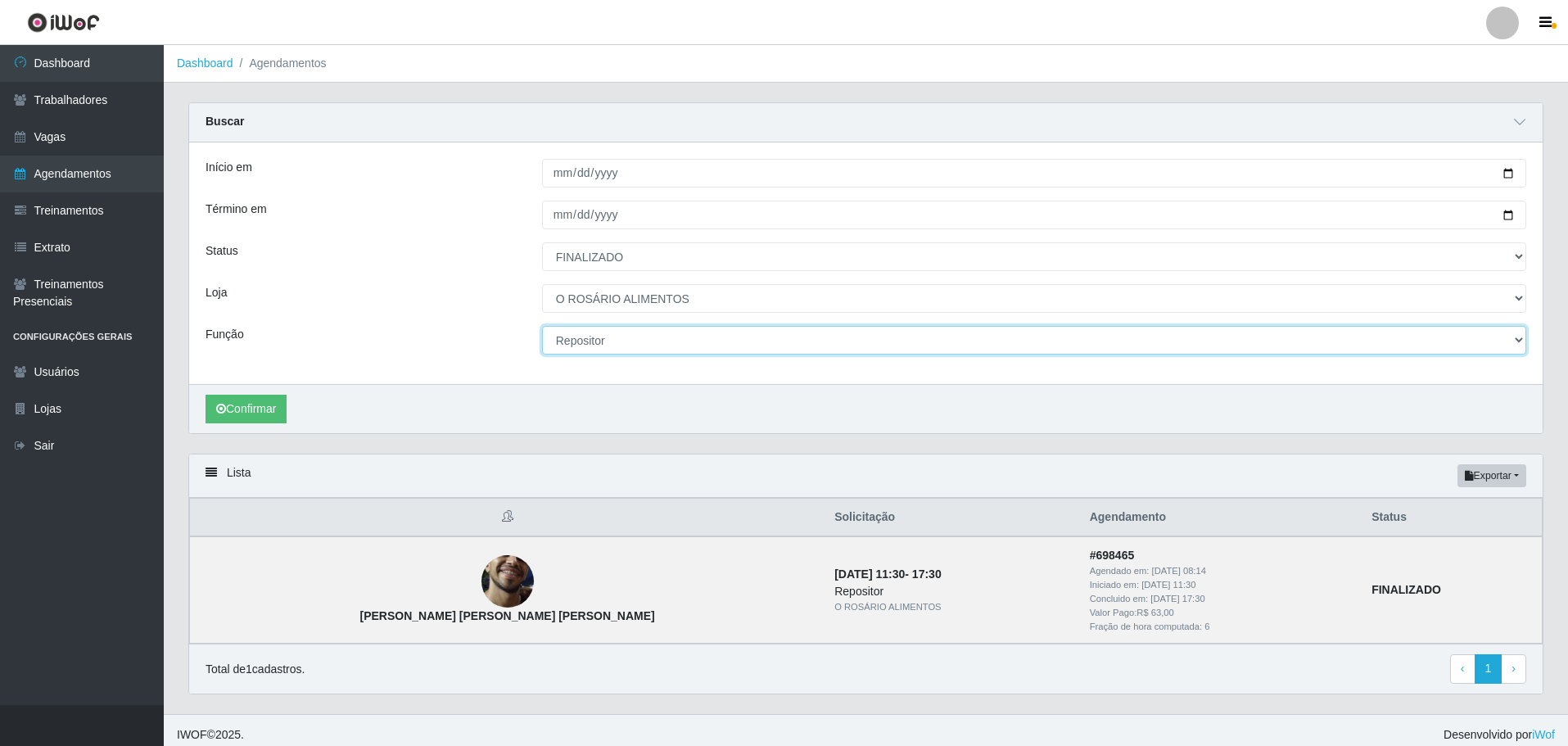
click at [926, 335] on select "[Selecione...] Auxiliar de Depósito Auxiliar de Depósito + Auxiliar de Depósito…" at bounding box center [1034, 340] width 984 height 29
select select "[Selecione...]"
click at [542, 327] on select "[Selecione...] Auxiliar de Depósito Auxiliar de Depósito + Auxiliar de Depósito…" at bounding box center [1034, 340] width 984 height 29
click at [249, 417] on button "Confirmar" at bounding box center [246, 408] width 81 height 29
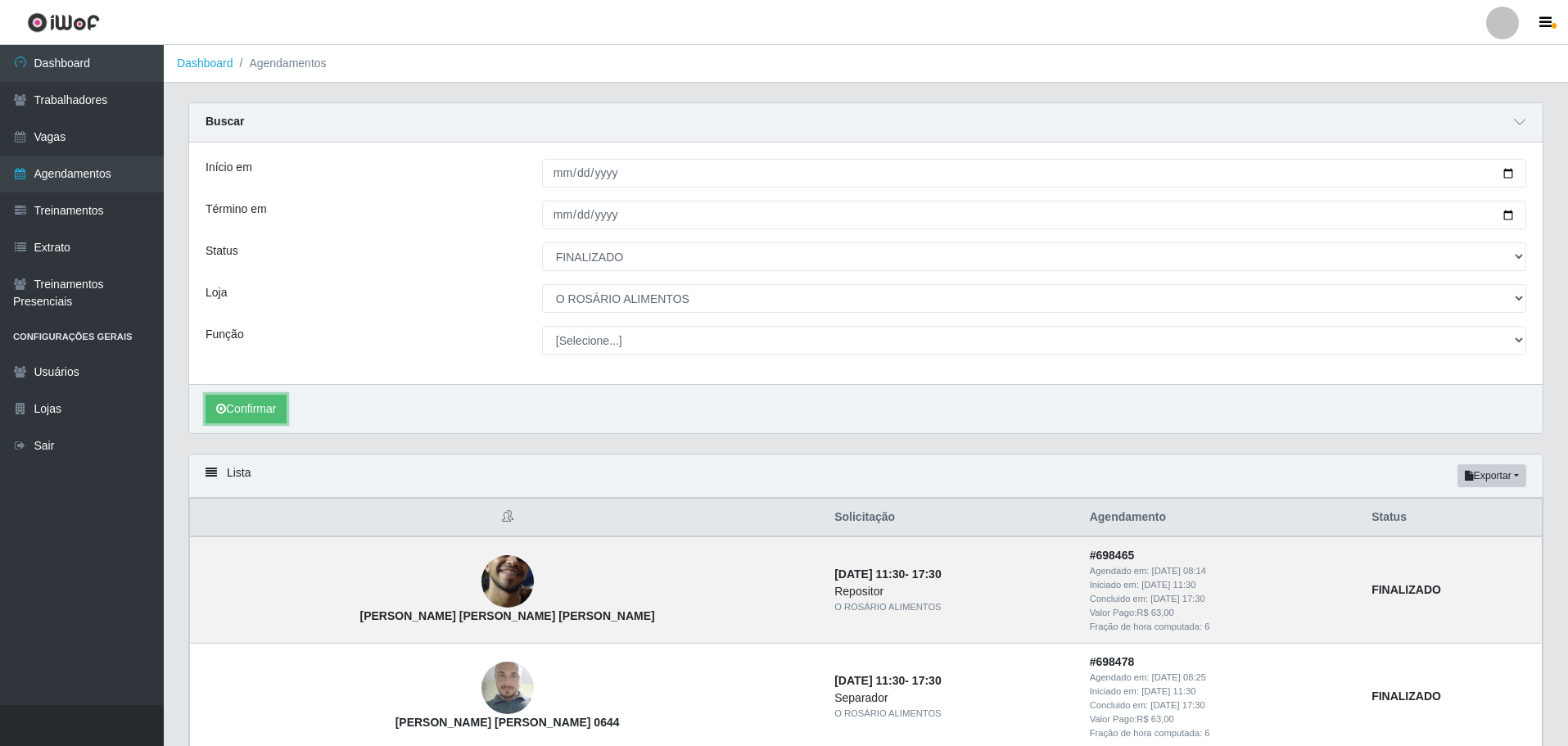
scroll to position [223, 0]
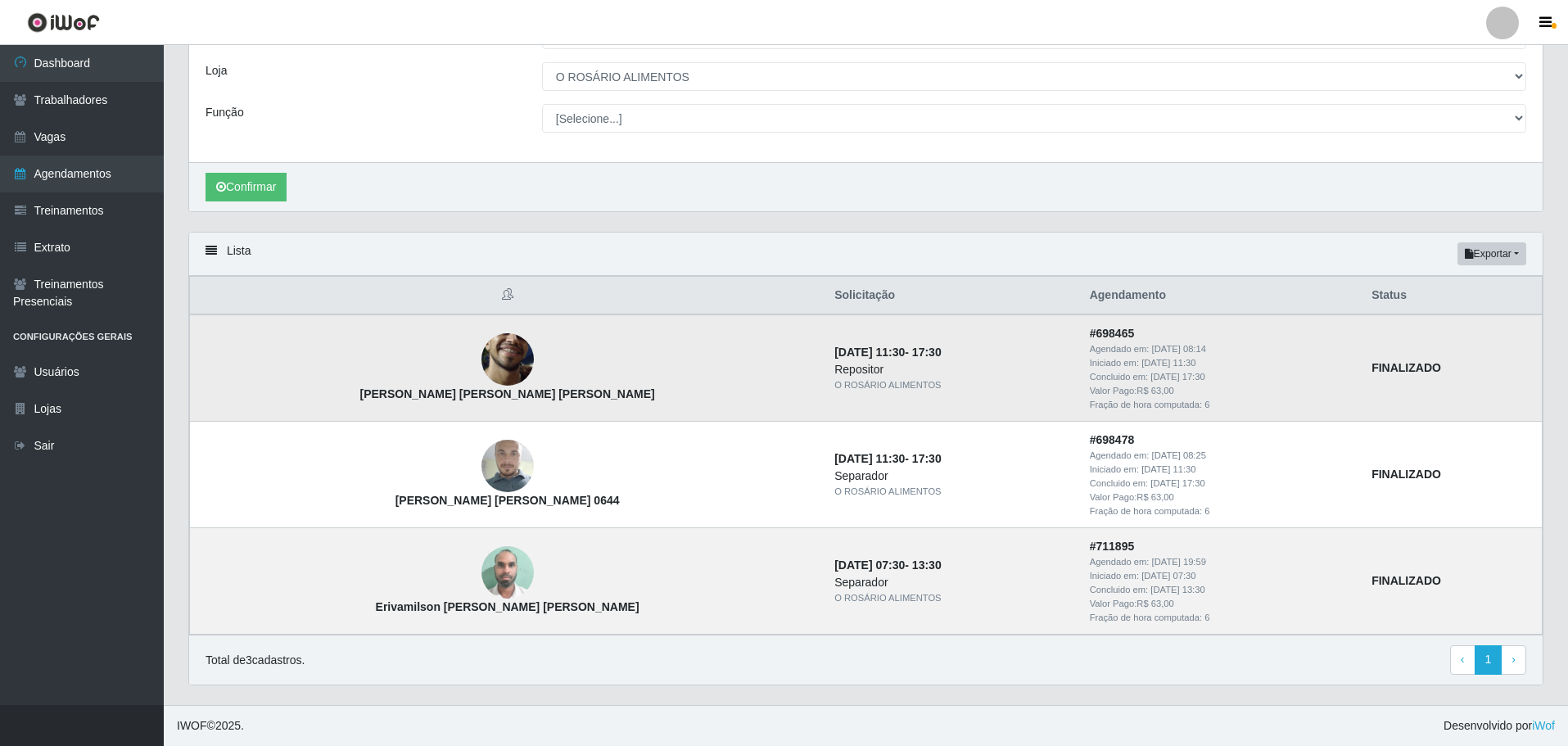
click at [482, 367] on img at bounding box center [507, 359] width 53 height 116
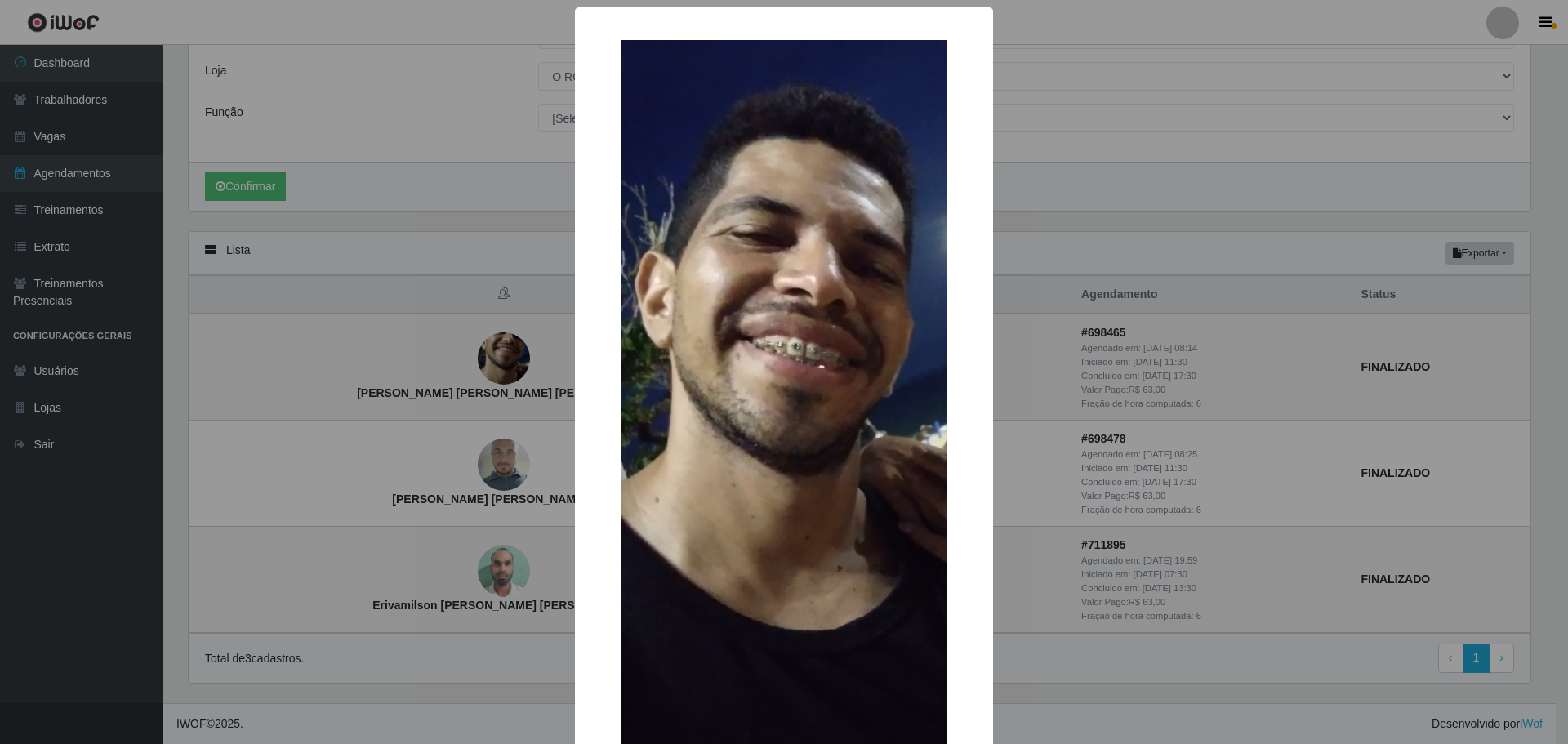
click at [1094, 349] on div "× [PERSON_NAME] [PERSON_NAME] [PERSON_NAME] OK Cancel" at bounding box center [784, 372] width 1568 height 744
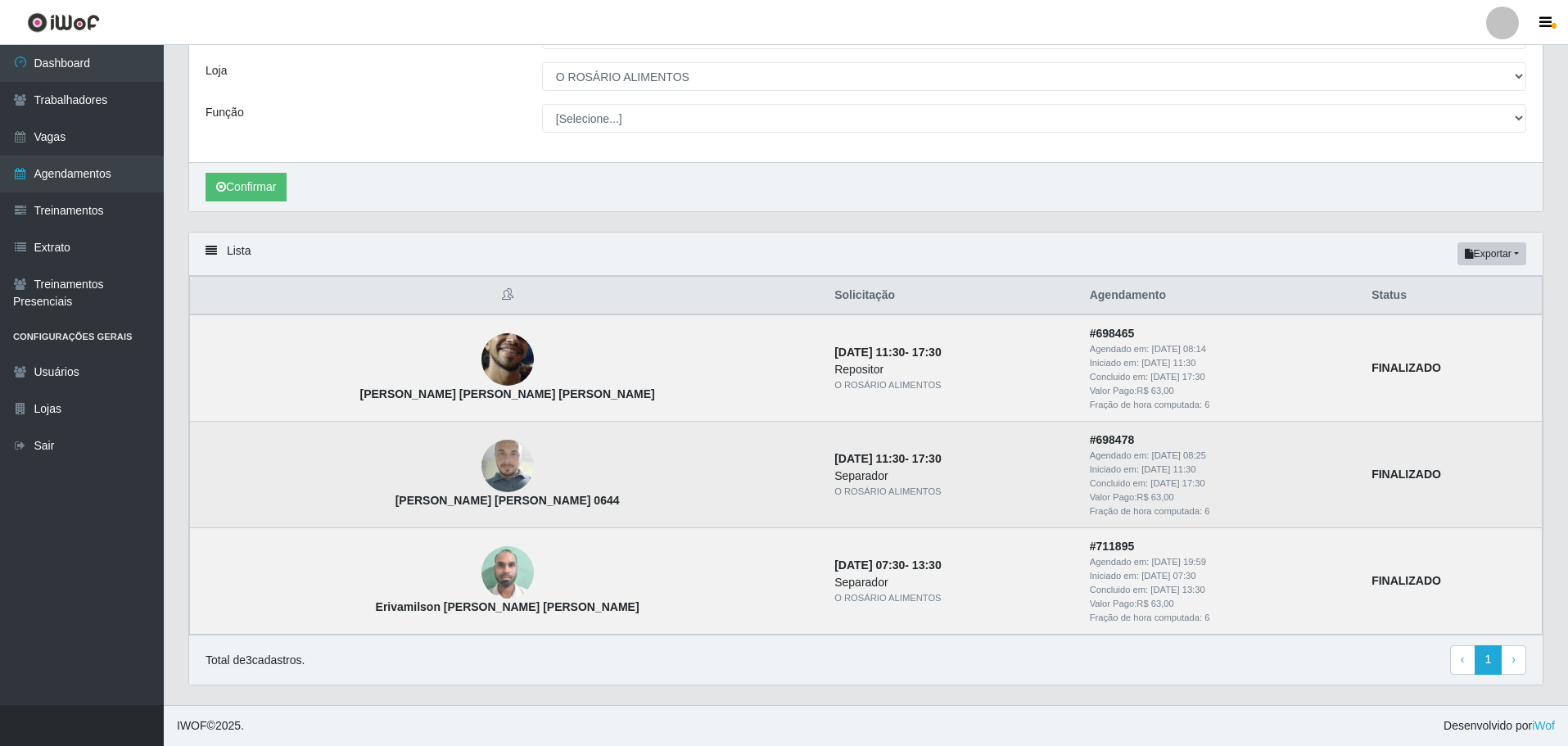
click at [482, 477] on img at bounding box center [507, 466] width 53 height 93
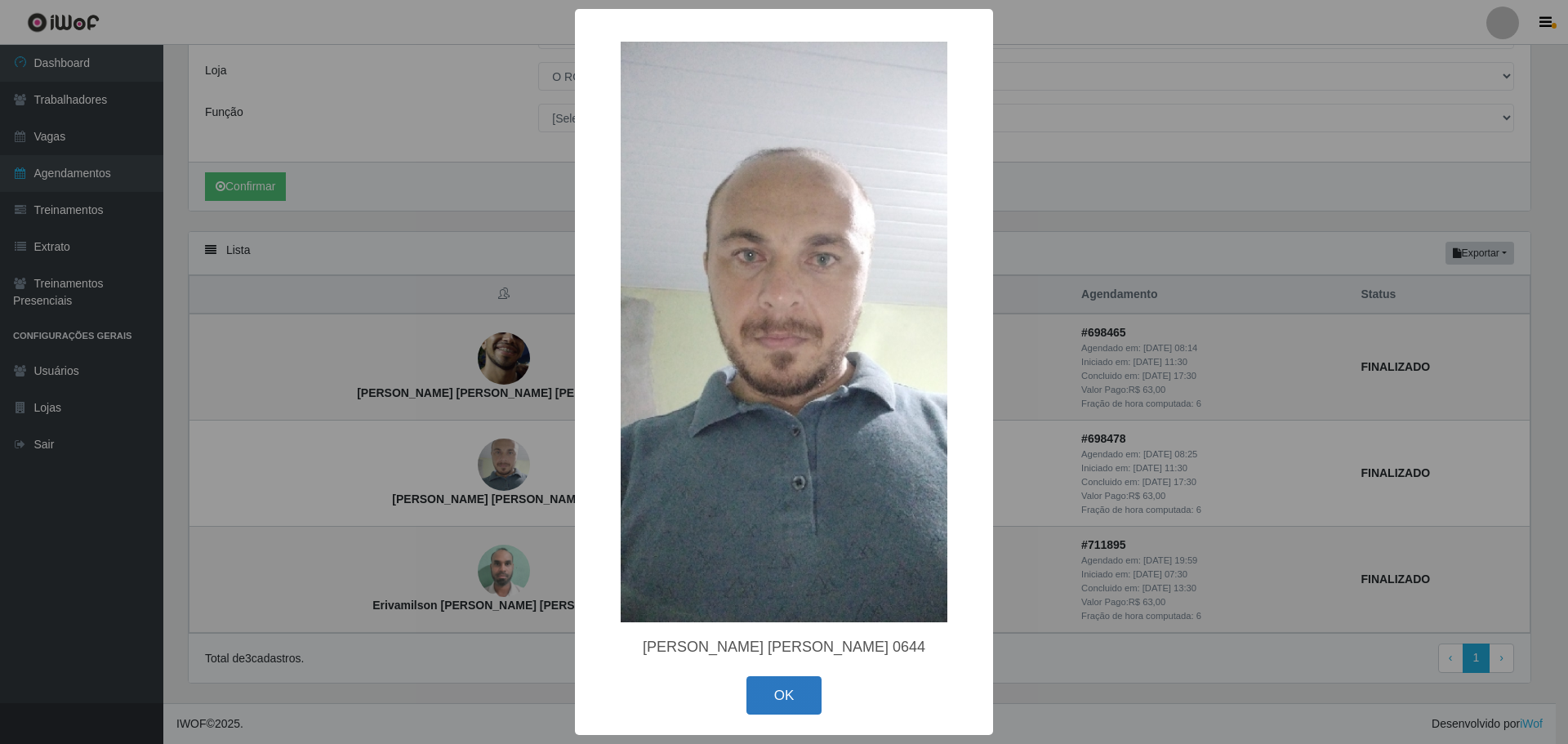
click at [775, 695] on button "OK" at bounding box center [784, 695] width 76 height 39
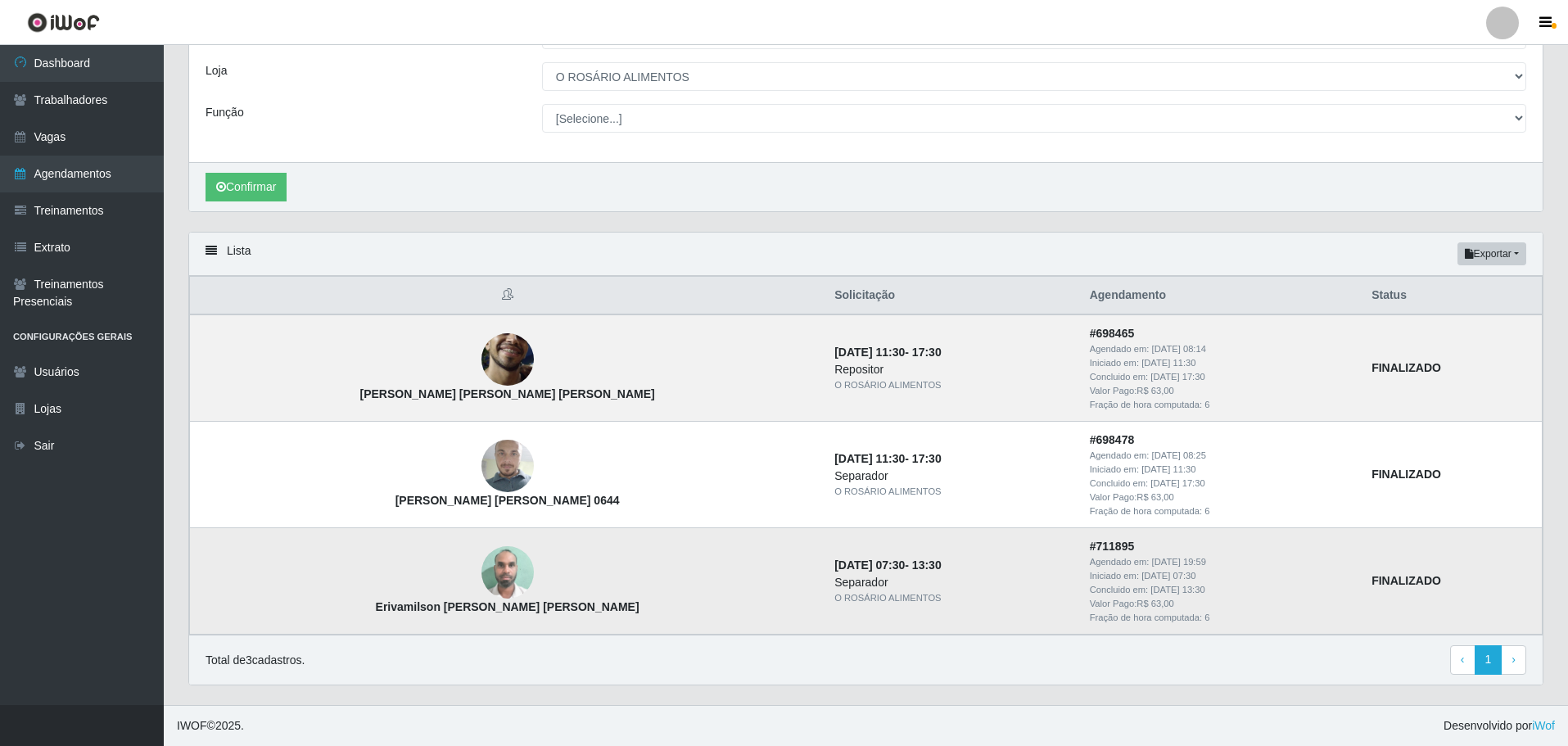
click at [482, 564] on img at bounding box center [507, 573] width 53 height 70
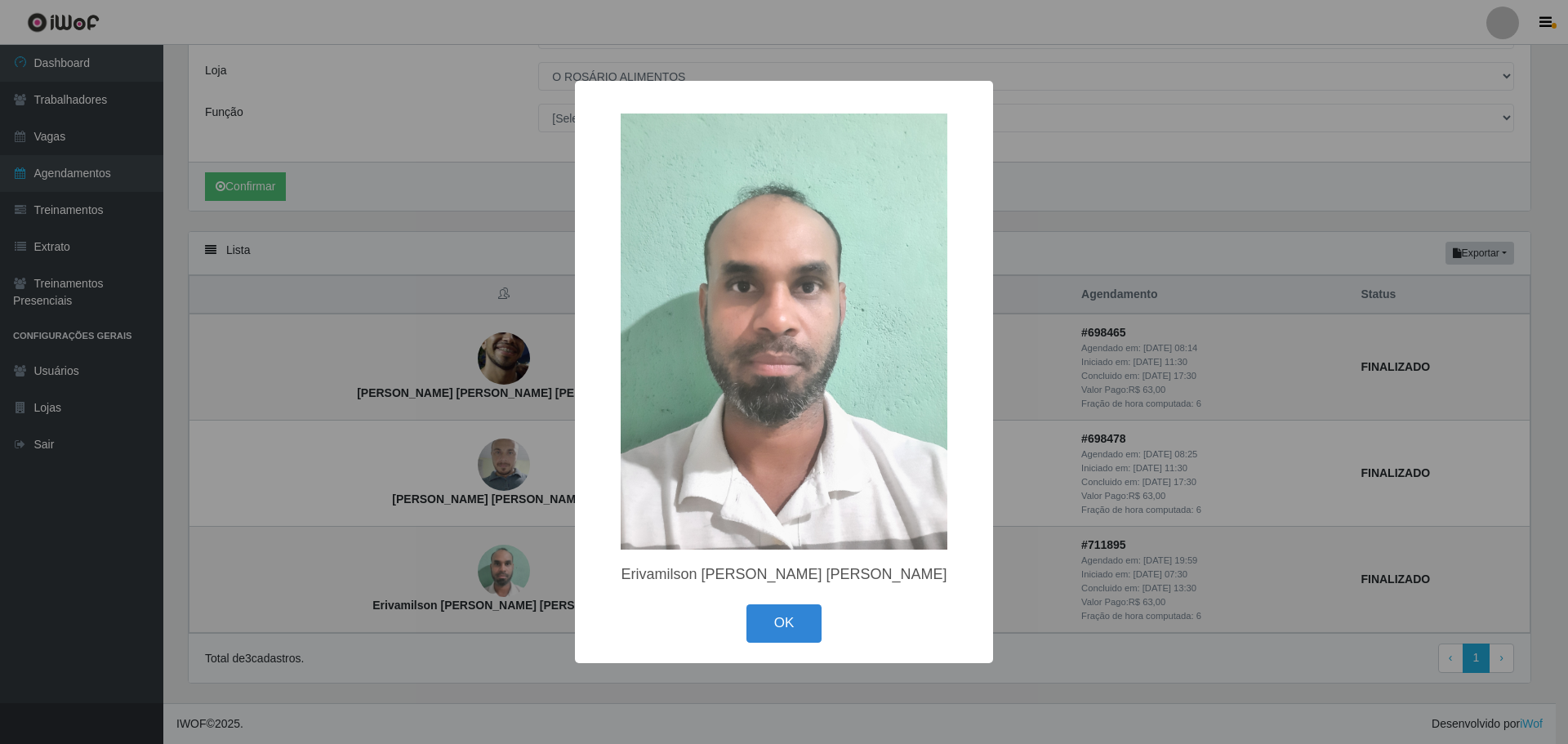
click at [763, 594] on div "× Erivamilson [PERSON_NAME] [PERSON_NAME] OK Cancel" at bounding box center [784, 372] width 418 height 583
click at [851, 654] on div "× Erivamilson [PERSON_NAME] [PERSON_NAME] OK Cancel" at bounding box center [784, 372] width 418 height 583
click at [816, 643] on button "OK" at bounding box center [784, 623] width 76 height 39
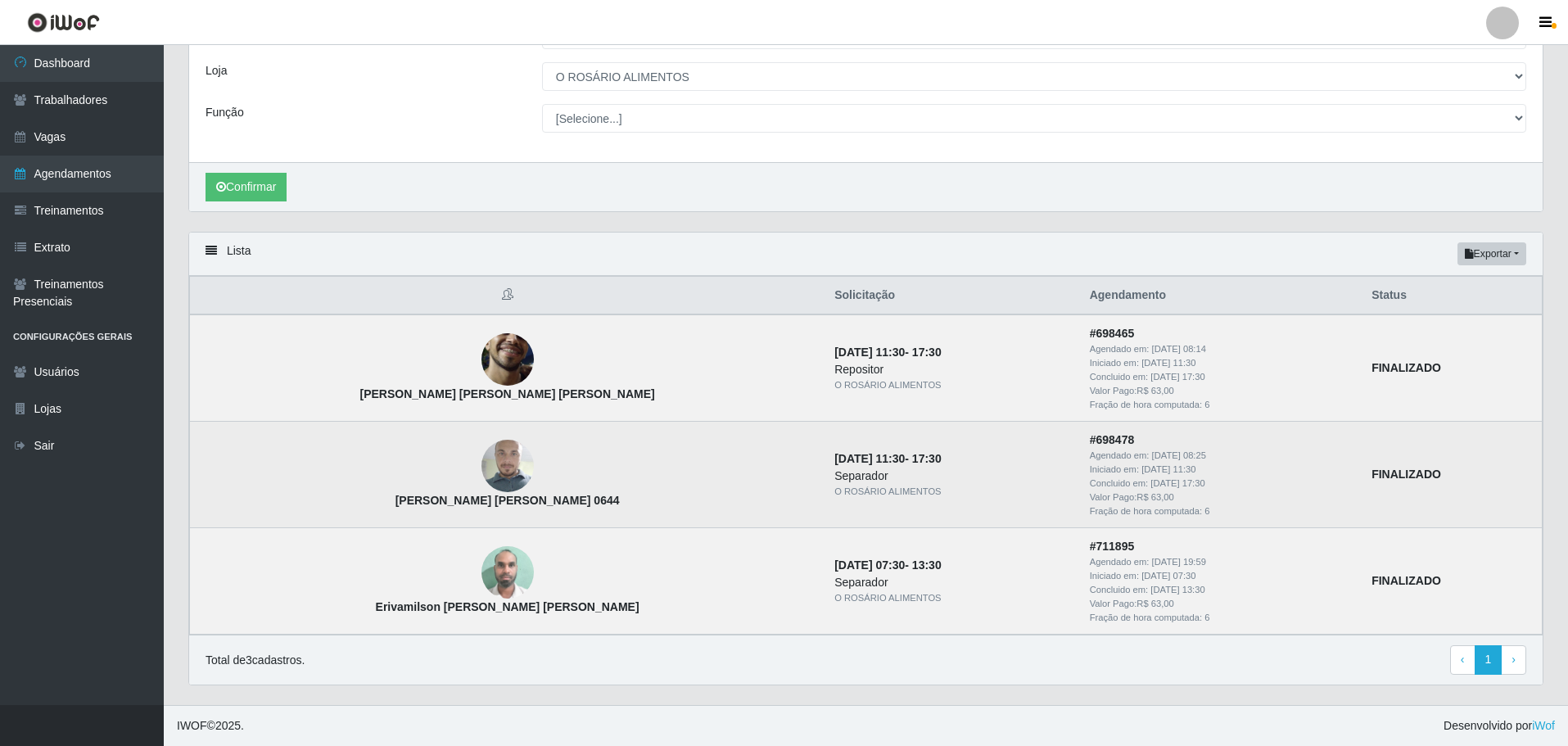
click at [434, 488] on td "[PERSON_NAME] [PERSON_NAME] 0644" at bounding box center [507, 475] width 636 height 106
click at [482, 479] on img at bounding box center [507, 466] width 53 height 93
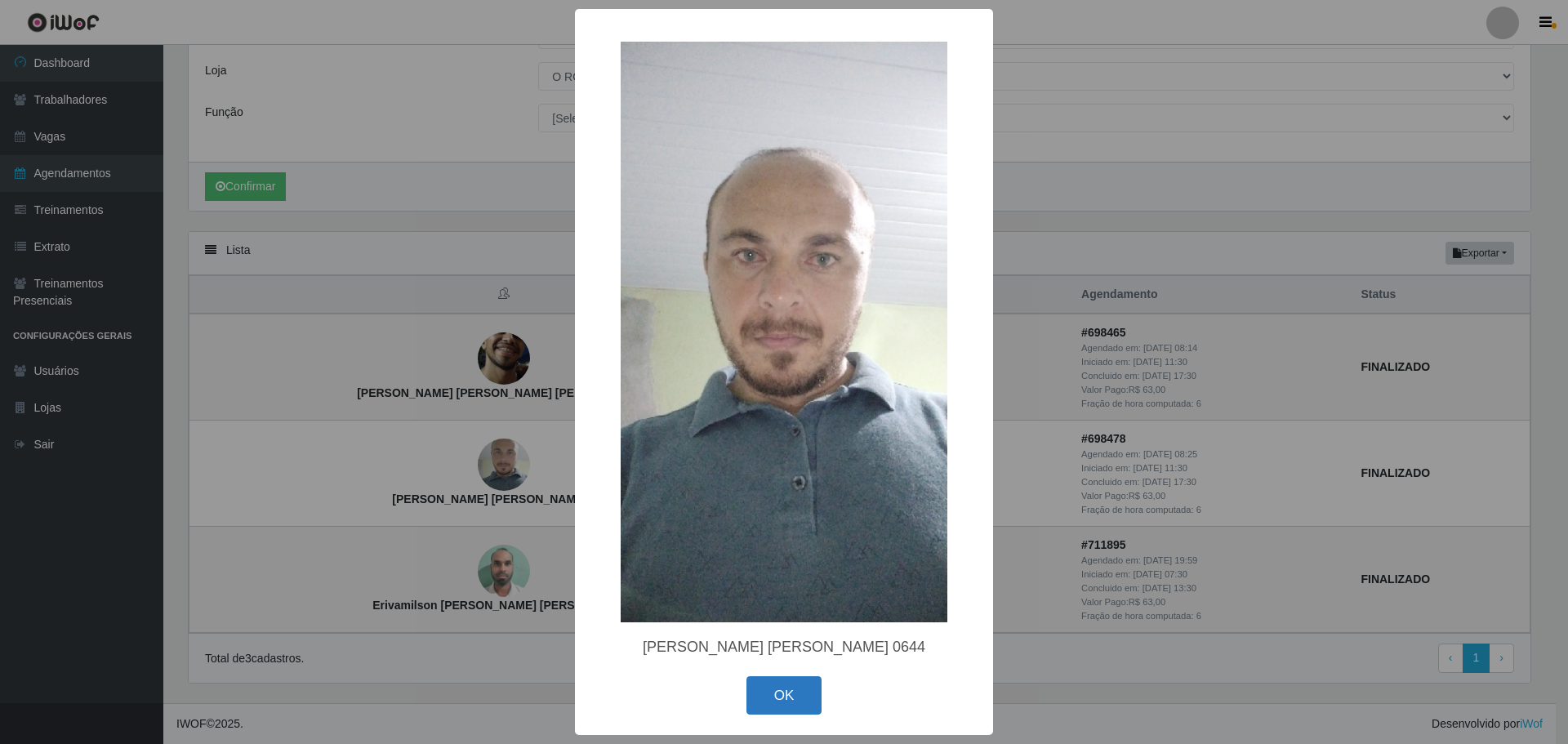
click at [816, 706] on button "OK" at bounding box center [784, 695] width 76 height 39
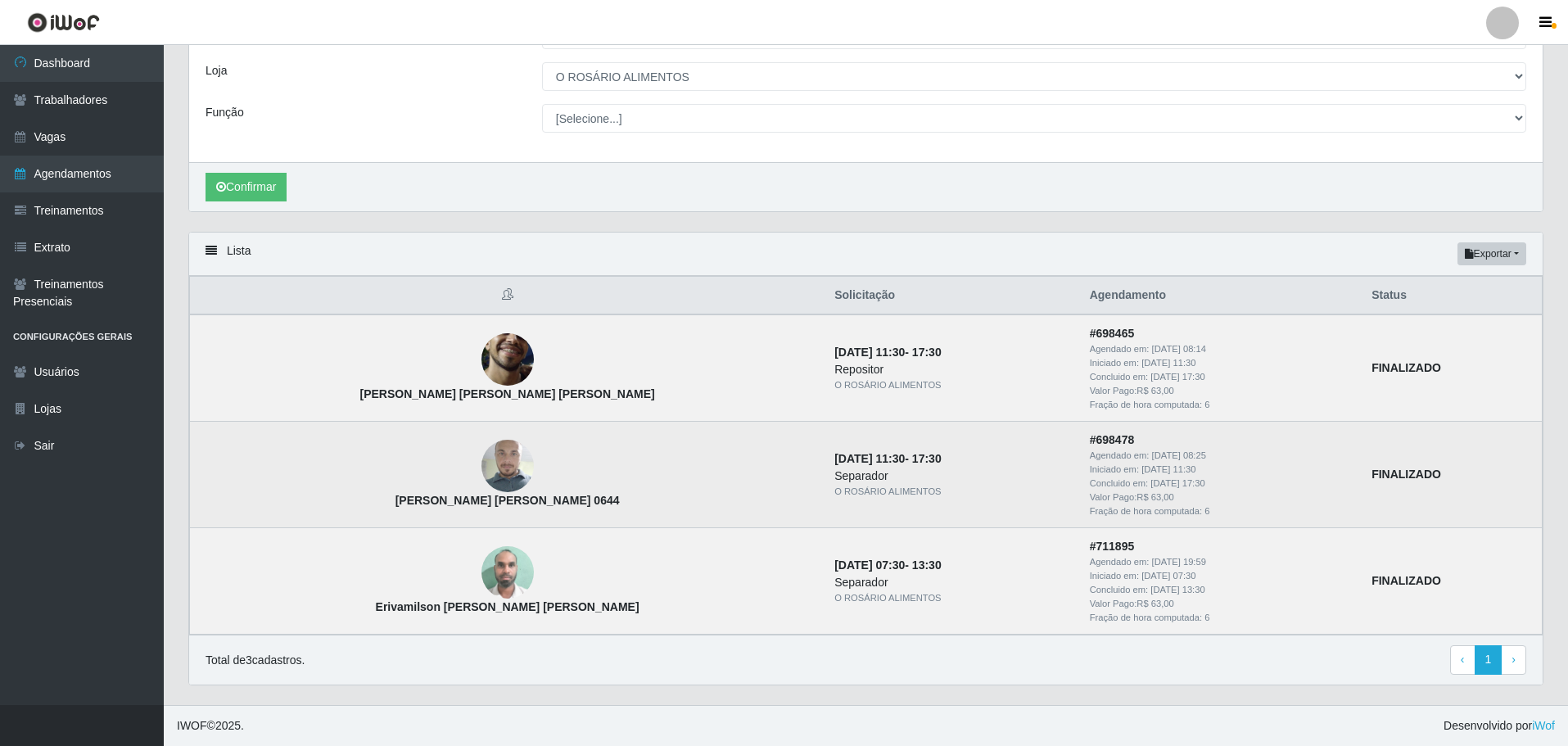
click at [1340, 450] on td "# 698478 Agendado em: [DATE] 08:25 Iniciado em: [DATE] 11:30 Concluido em: [DAT…" at bounding box center [1221, 475] width 282 height 106
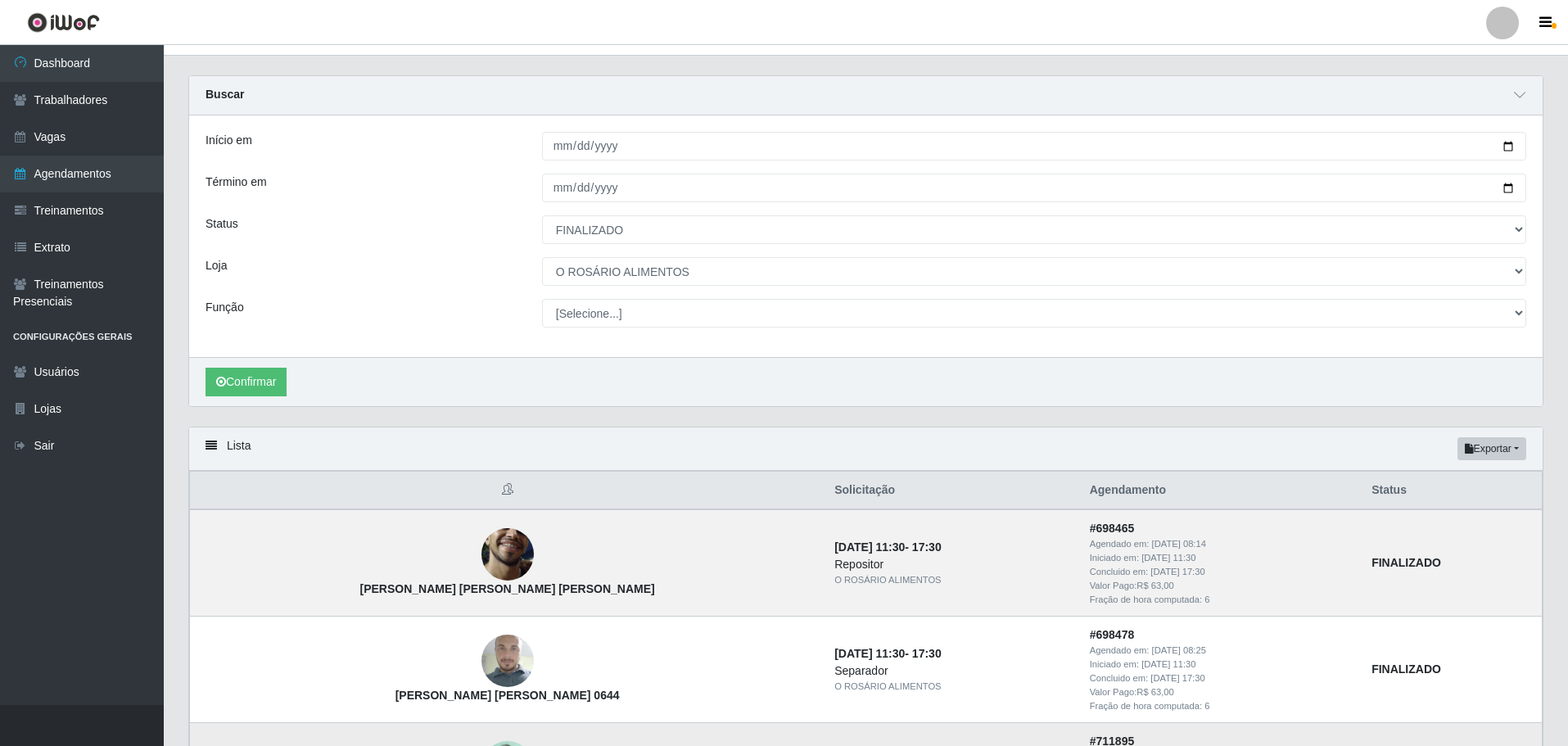
scroll to position [0, 0]
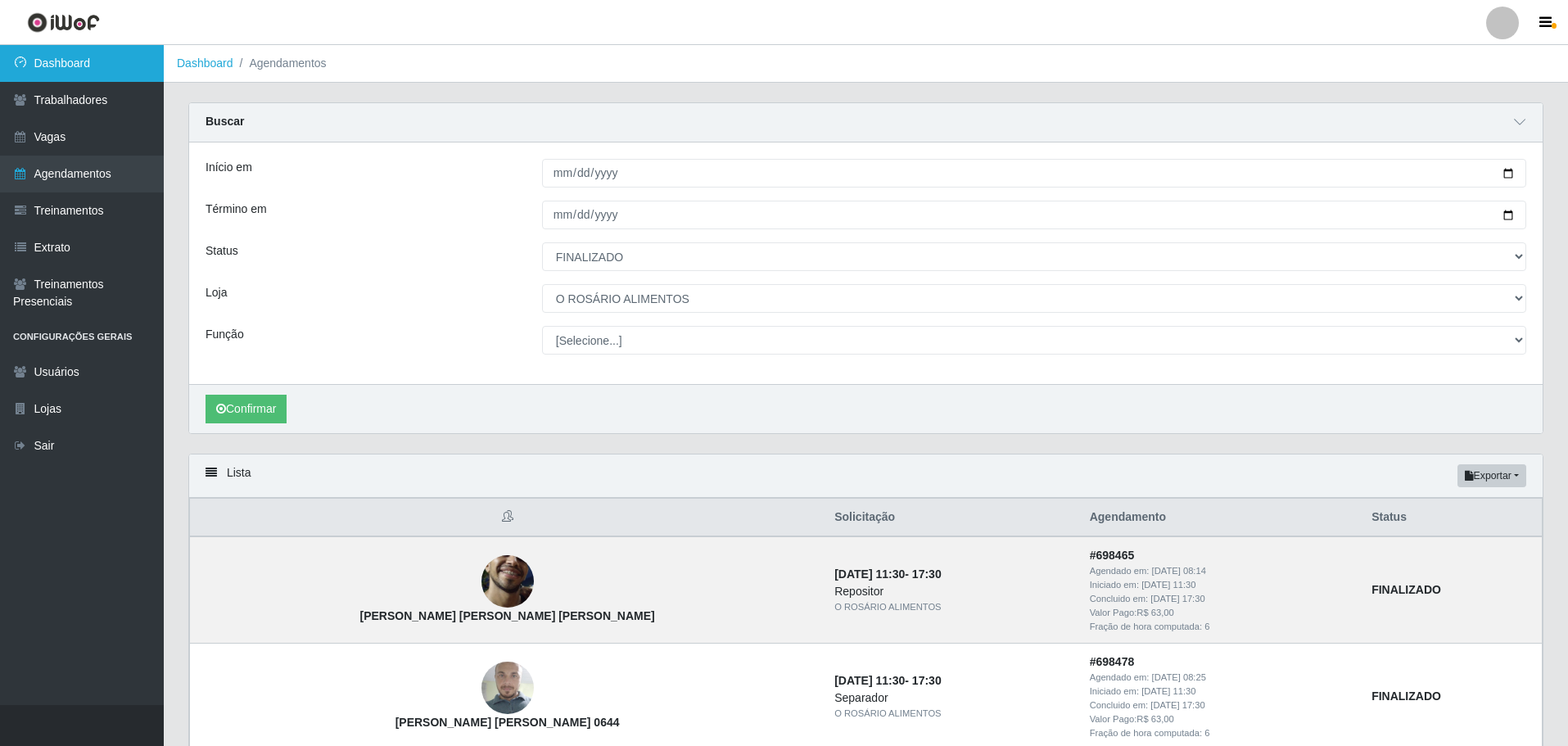
click at [89, 77] on link "Dashboard" at bounding box center [81, 63] width 164 height 37
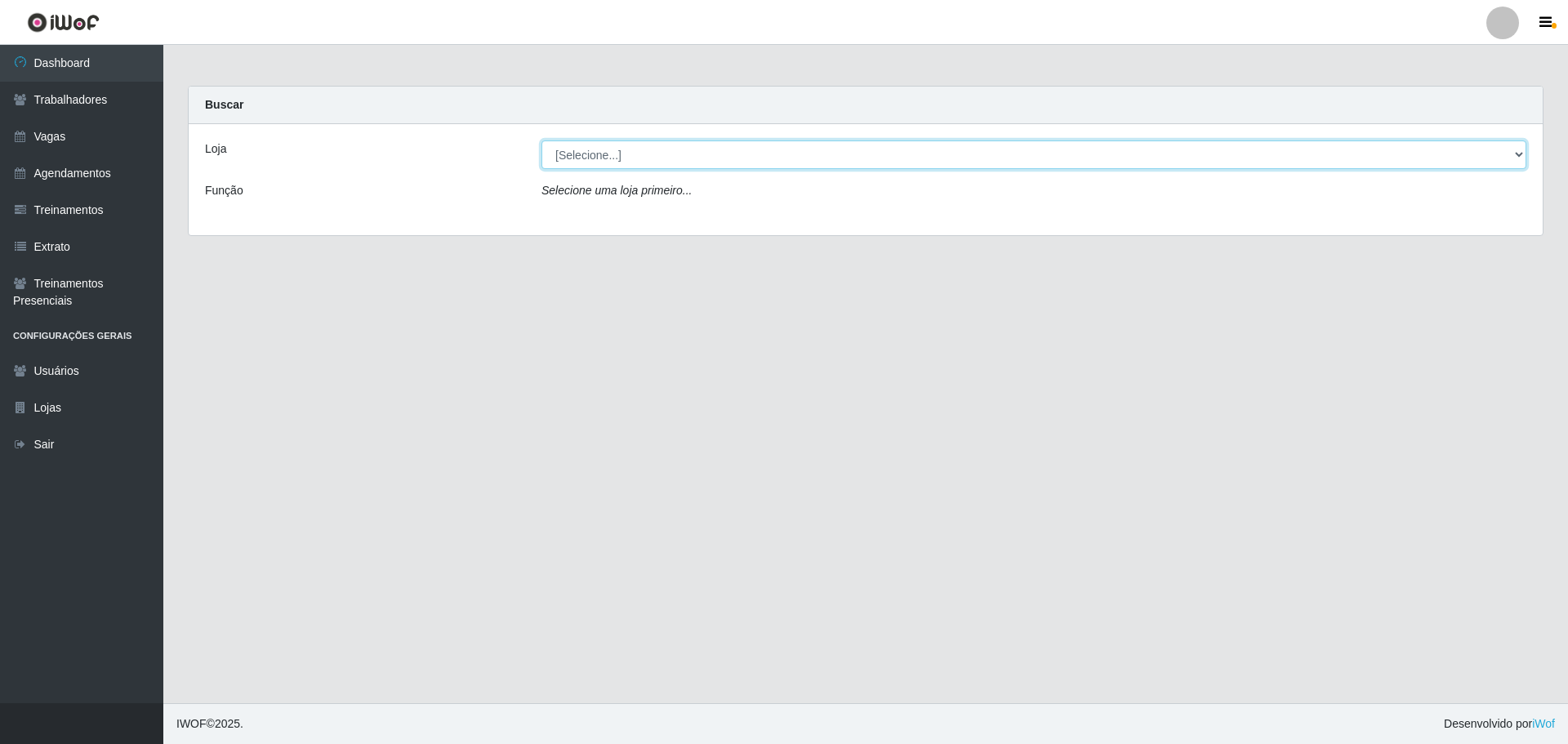
click at [634, 159] on select "[Selecione...] O ROSÁRIO ALIMENTOS" at bounding box center [1034, 155] width 985 height 29
select select "349"
click at [542, 141] on select "[Selecione...] O ROSÁRIO ALIMENTOS" at bounding box center [1034, 155] width 985 height 29
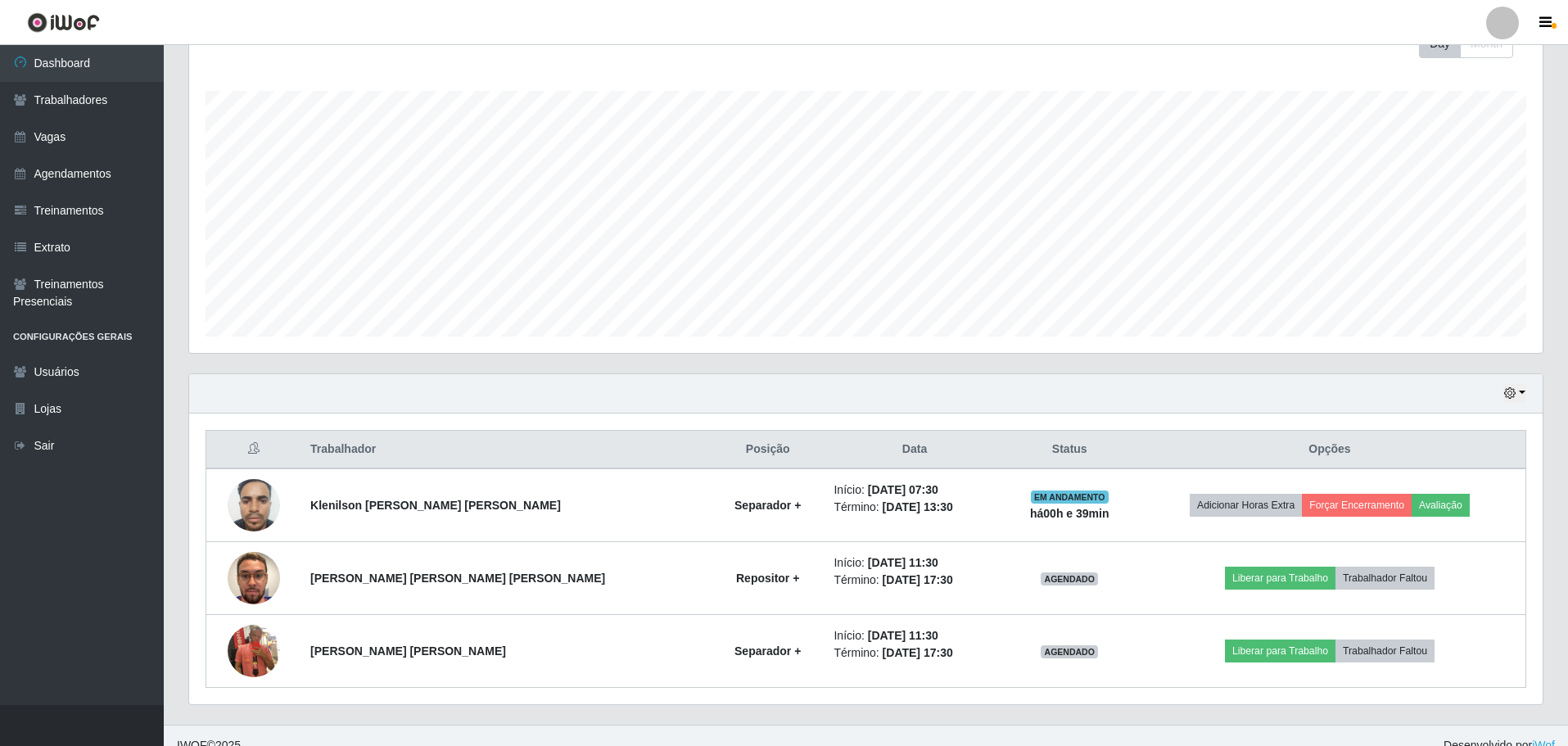
scroll to position [268, 0]
